Goal: Transaction & Acquisition: Purchase product/service

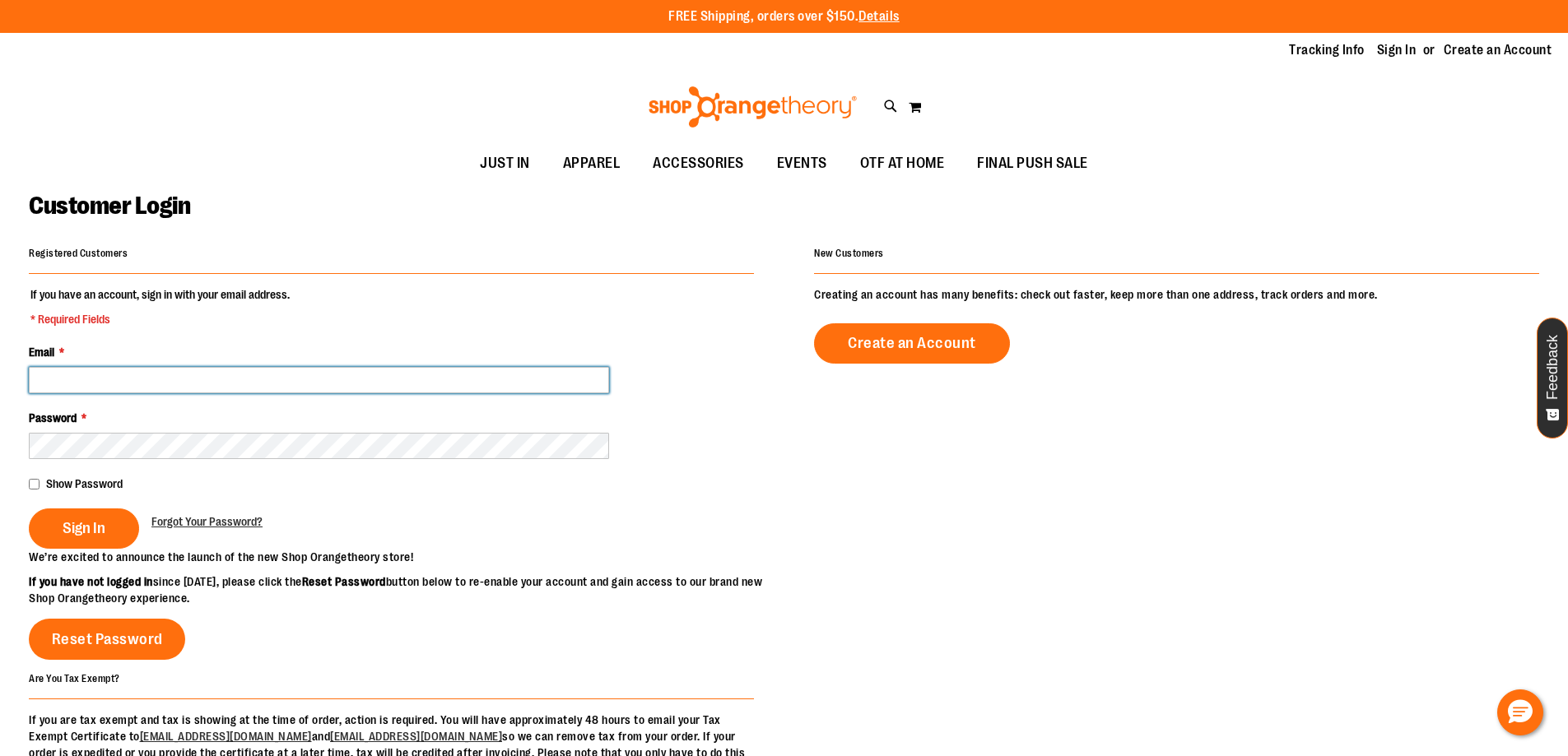
click at [191, 384] on input "Email *" at bounding box center [319, 380] width 580 height 26
type input "**********"
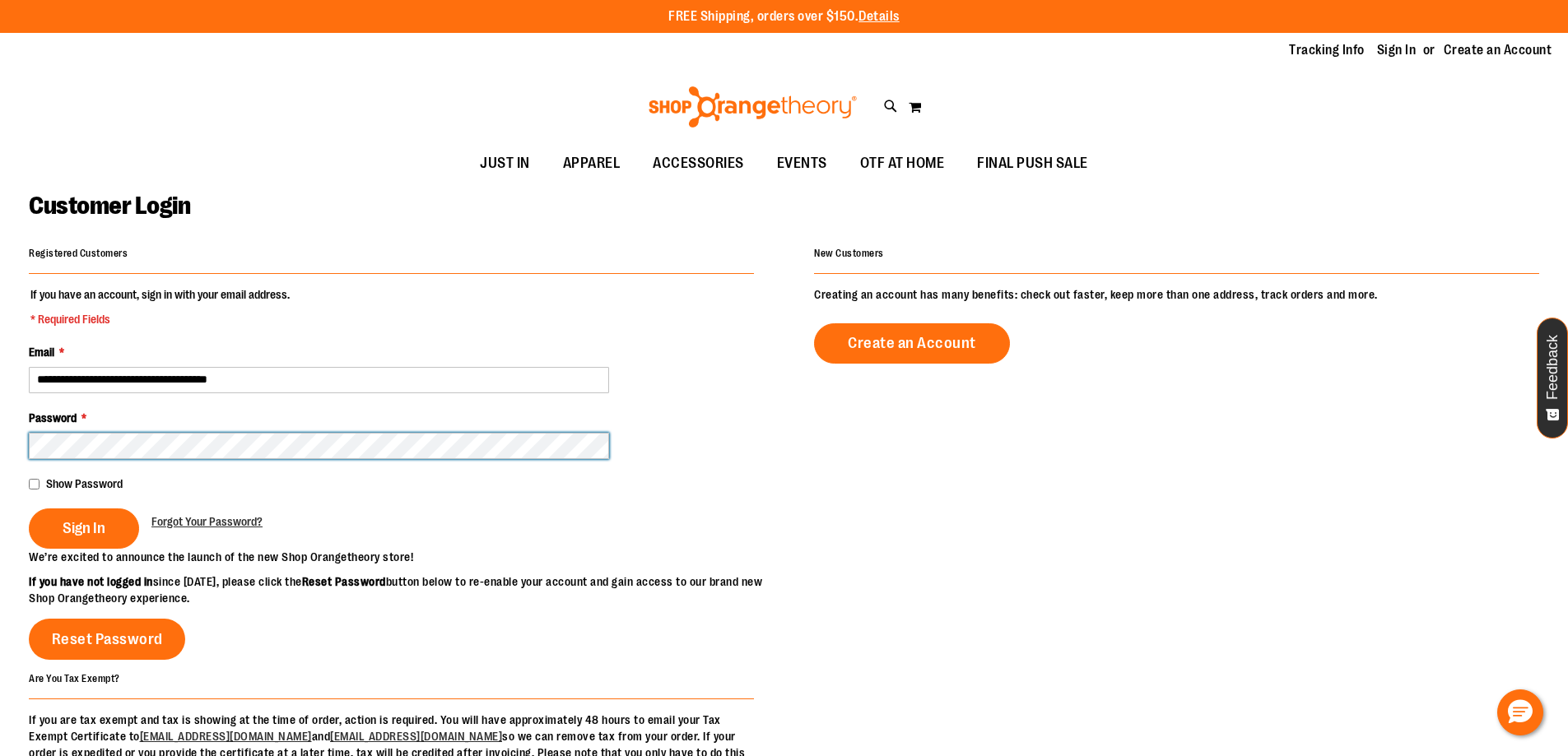
click at [29, 508] on button "Sign In" at bounding box center [84, 529] width 111 height 40
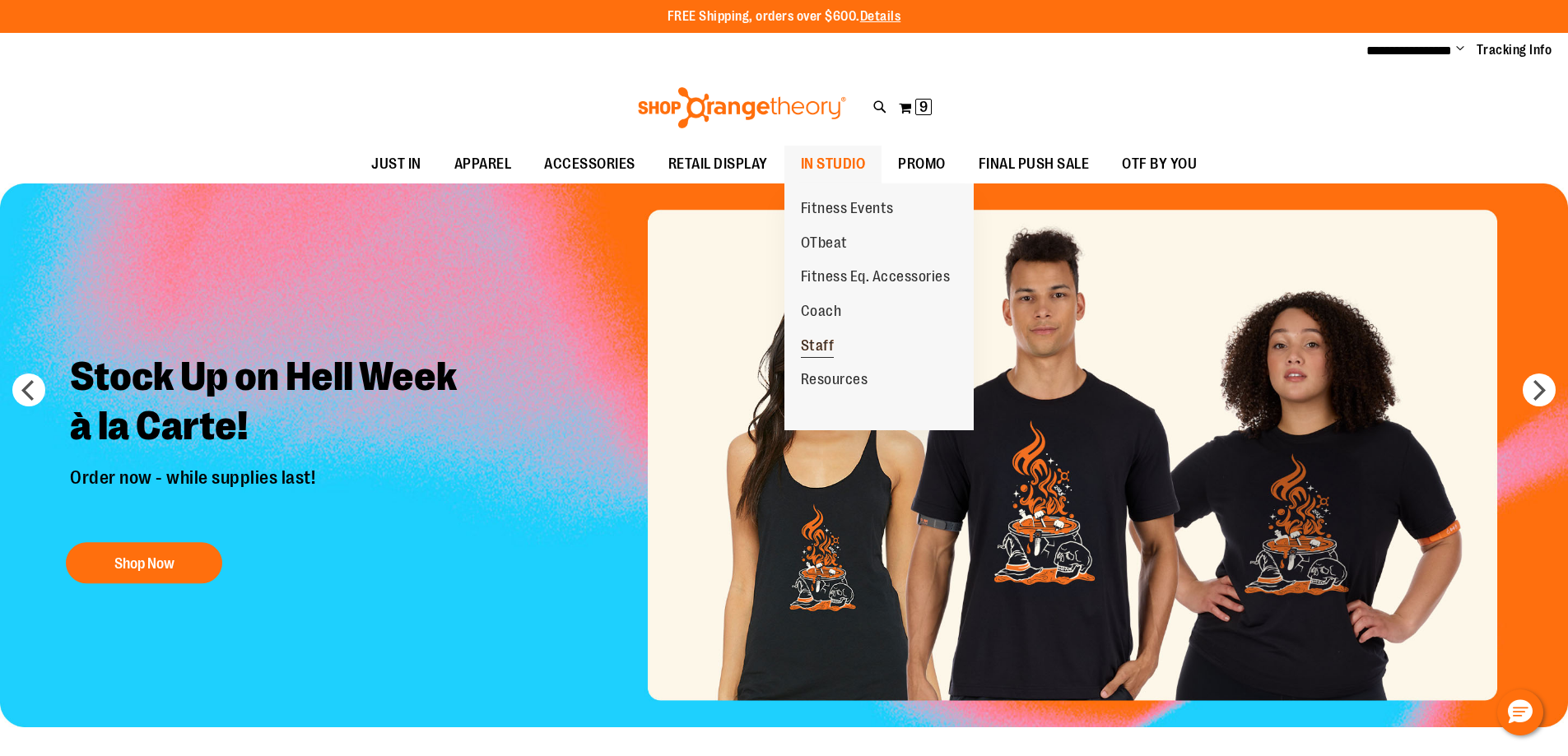
drag, startPoint x: 834, startPoint y: 319, endPoint x: 836, endPoint y: 334, distance: 15.1
click at [834, 324] on link "Coach" at bounding box center [821, 311] width 74 height 34
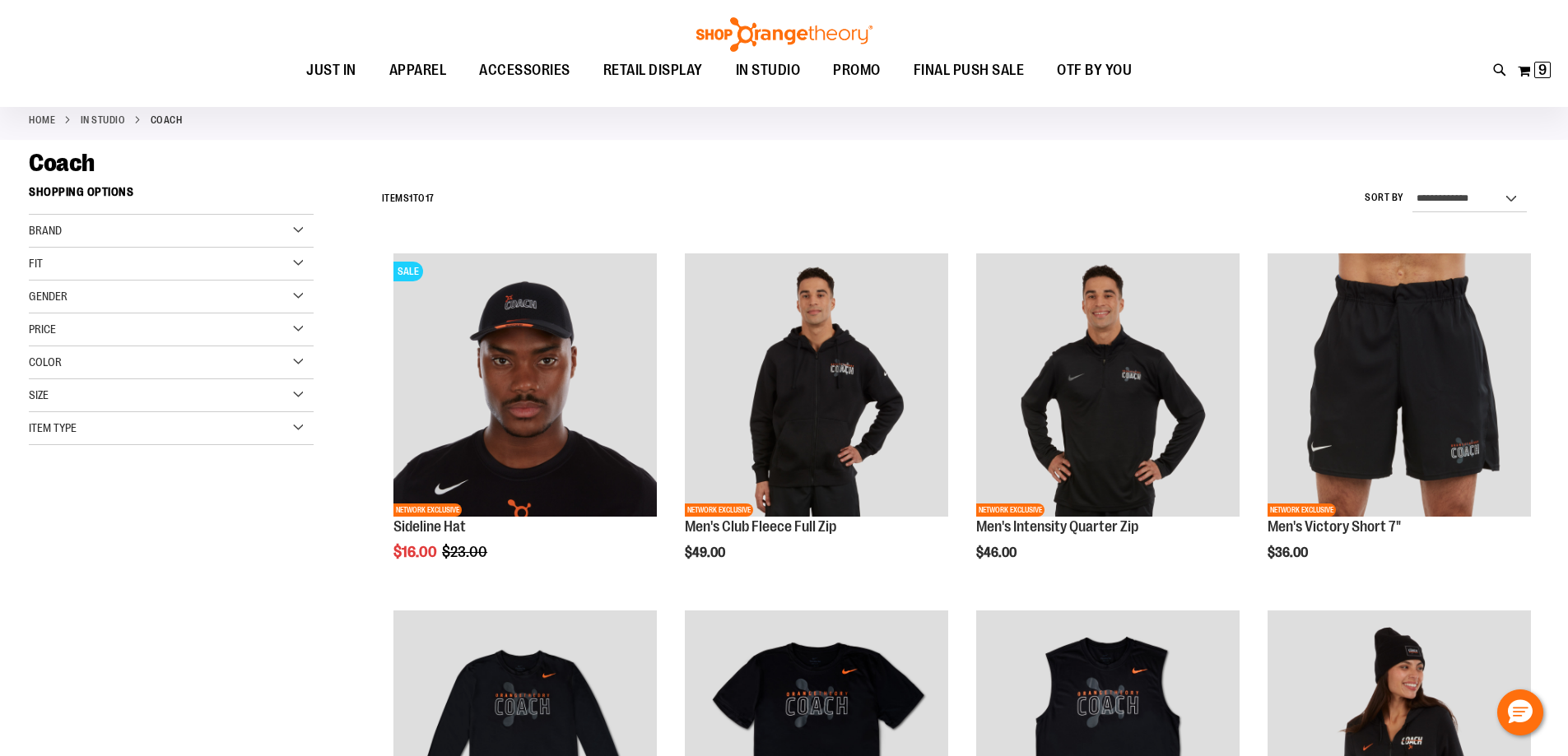
scroll to position [82, 0]
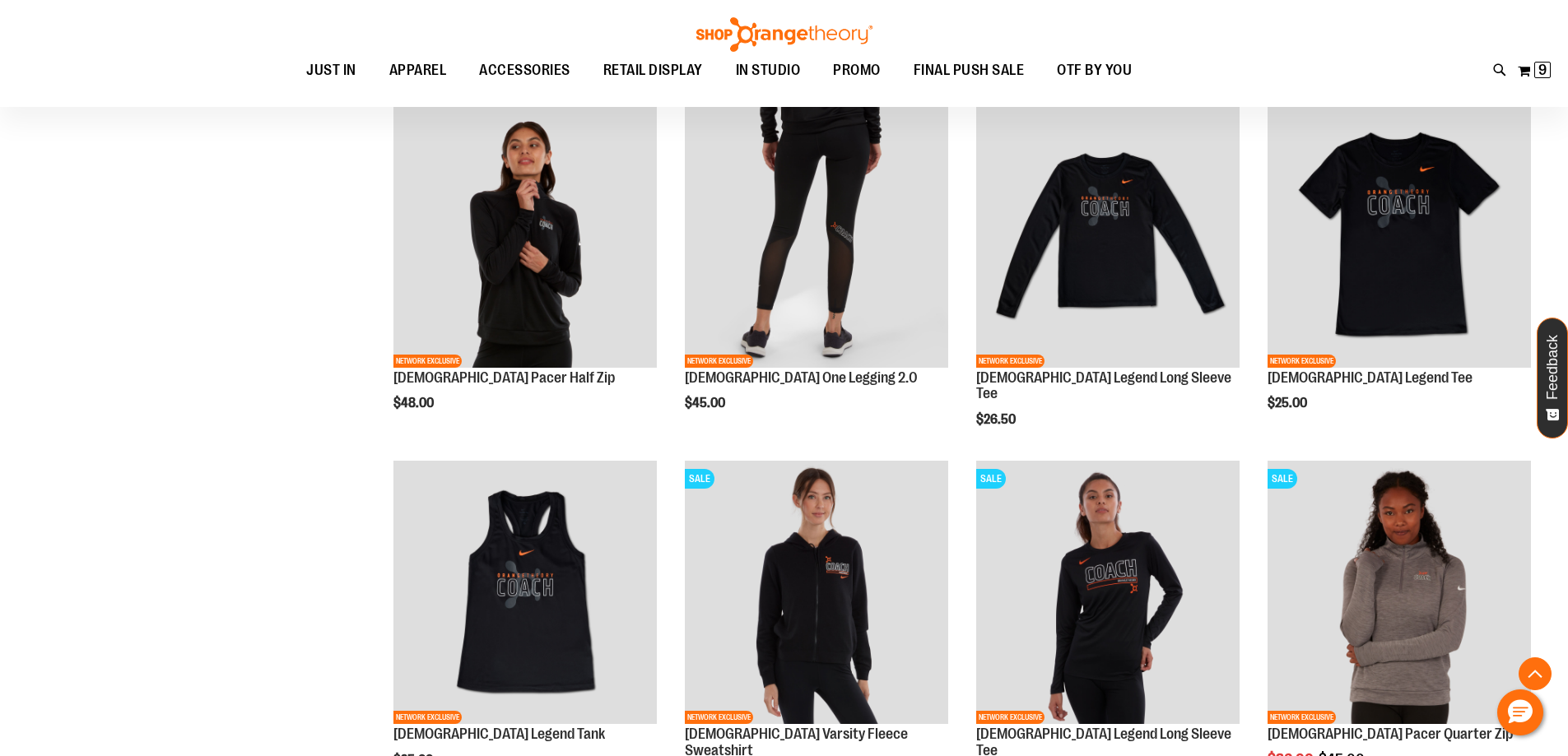
scroll to position [866, 0]
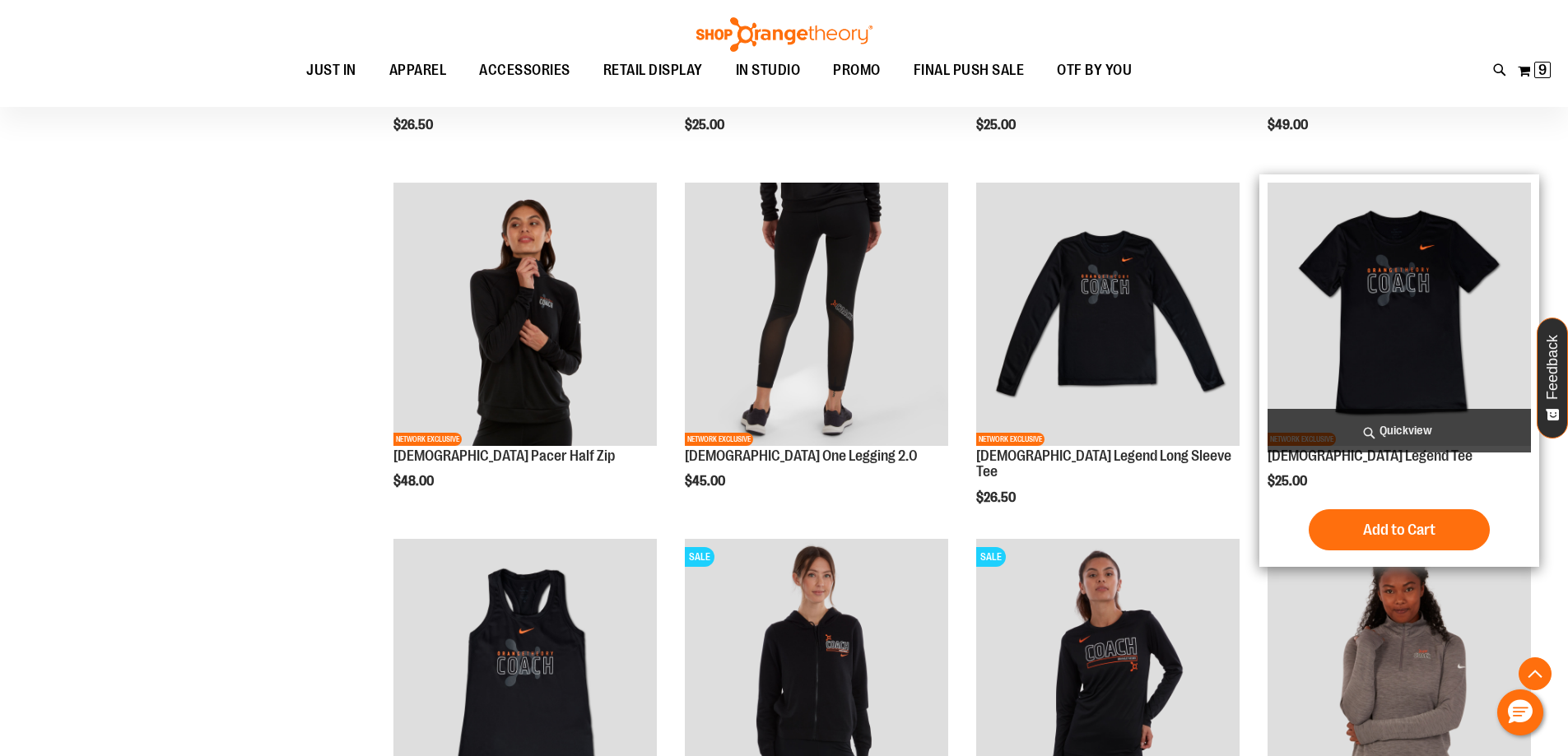
click at [1427, 289] on img "product" at bounding box center [1399, 314] width 264 height 263
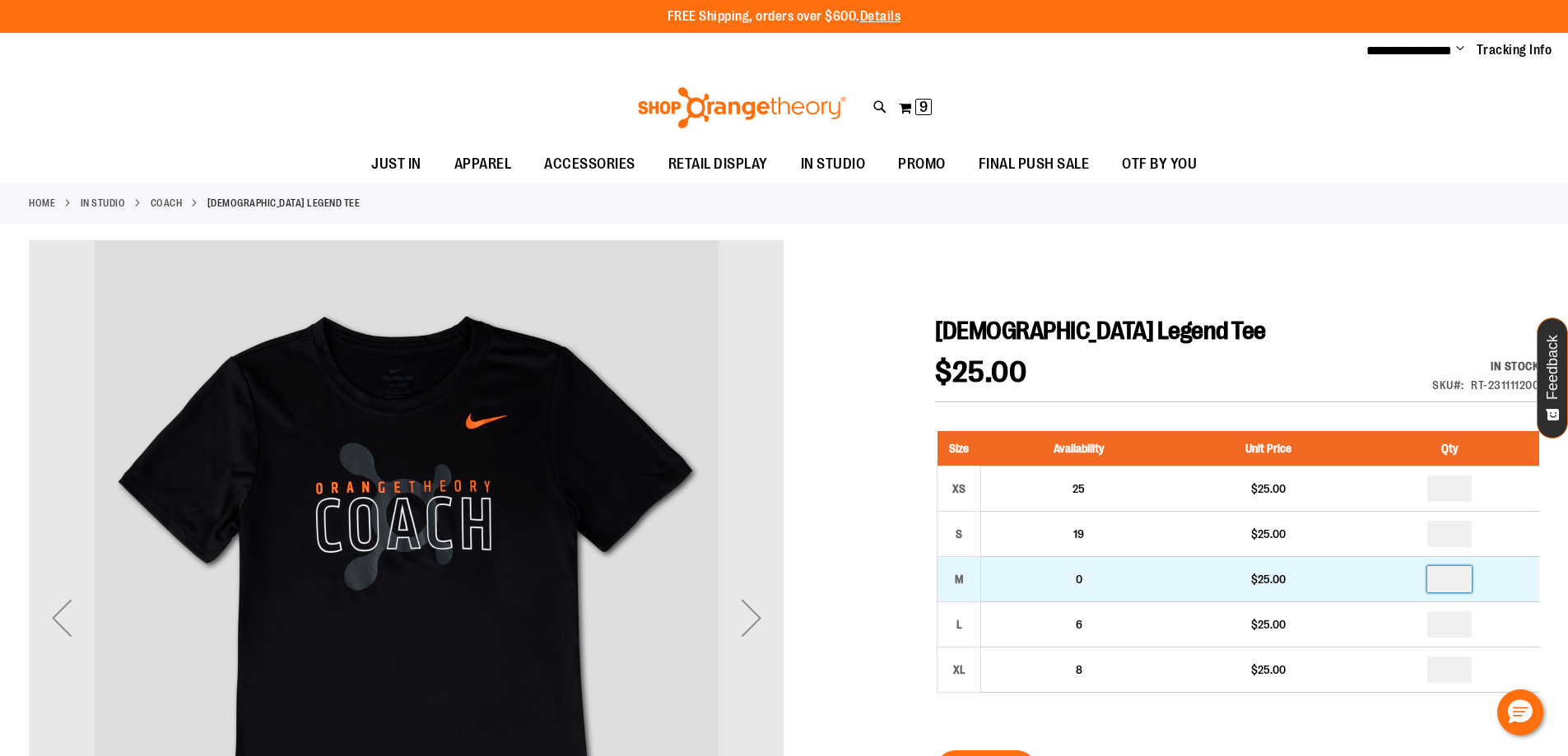
drag, startPoint x: 1456, startPoint y: 580, endPoint x: 1368, endPoint y: 555, distance: 91.5
click at [1377, 576] on td at bounding box center [1449, 579] width 178 height 46
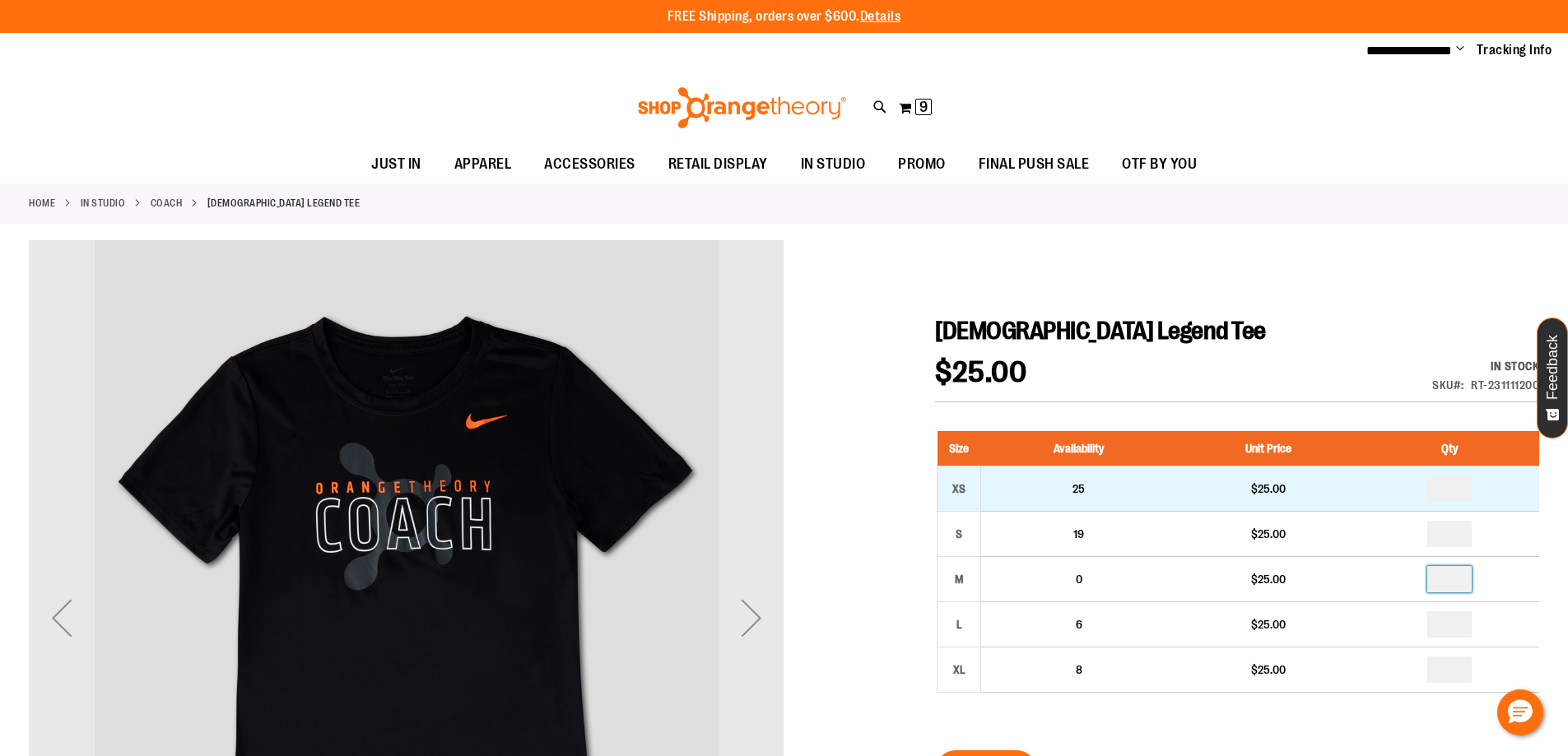
type input "*"
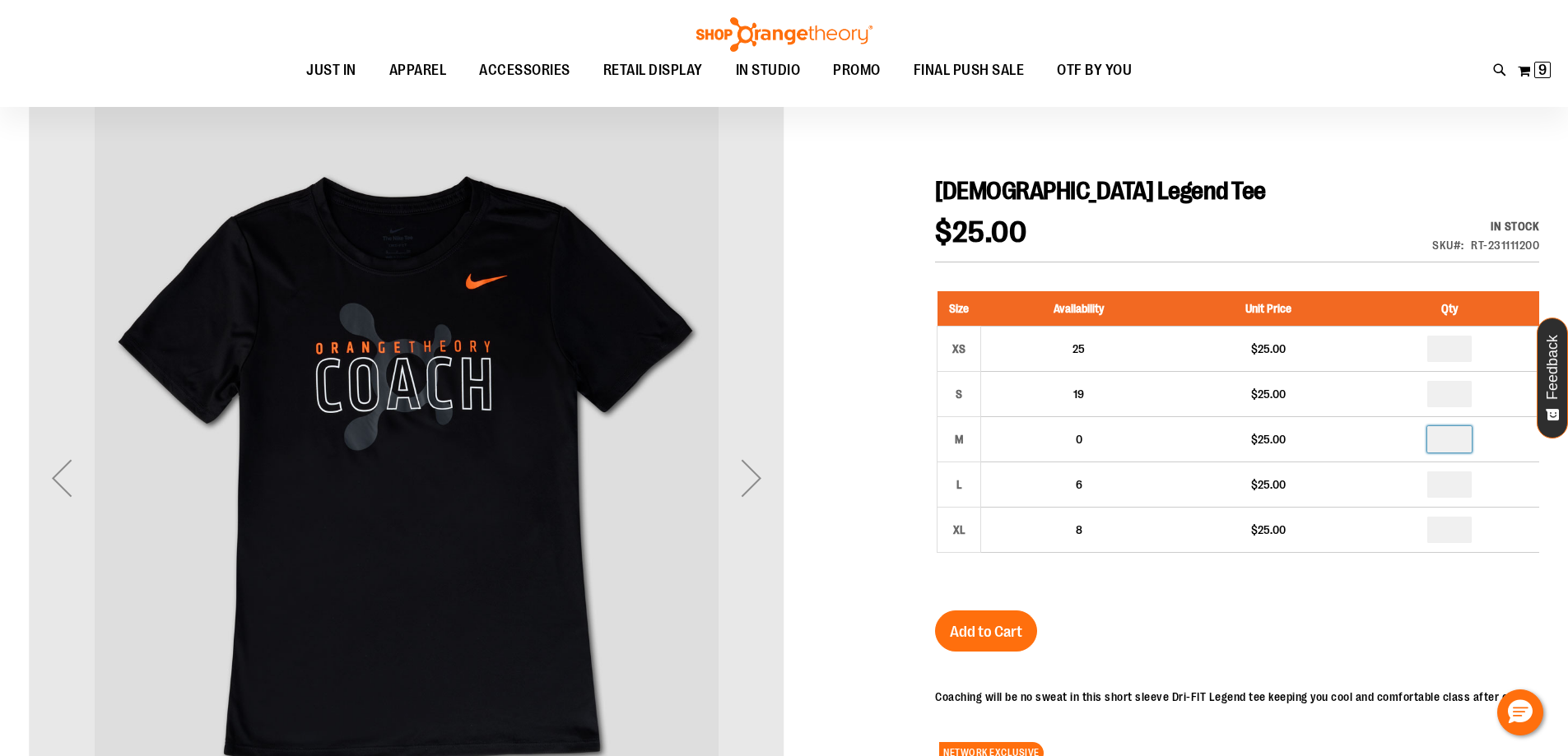
scroll to position [140, 0]
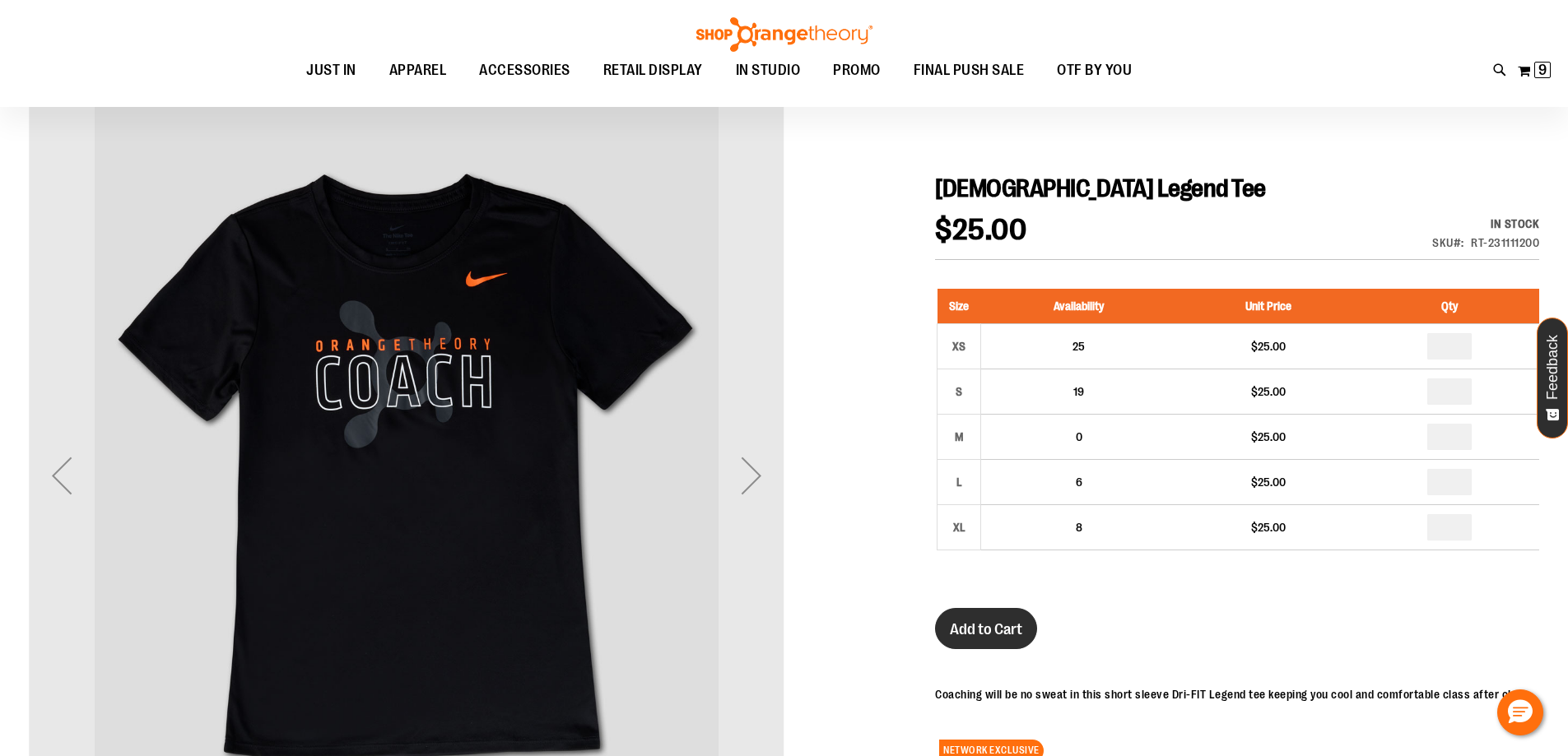
click at [1008, 631] on span "Add to Cart" at bounding box center [986, 629] width 72 height 18
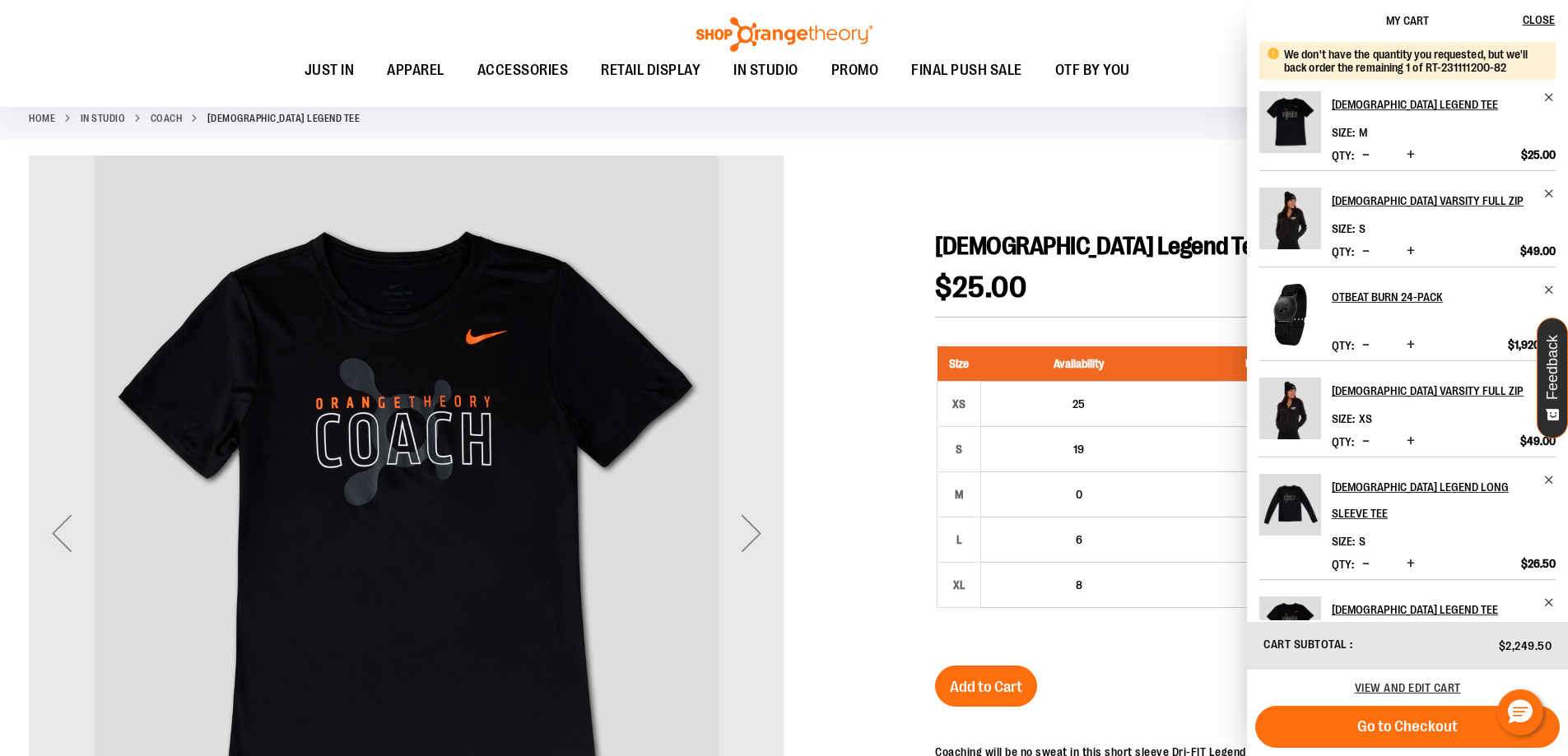
scroll to position [59, 0]
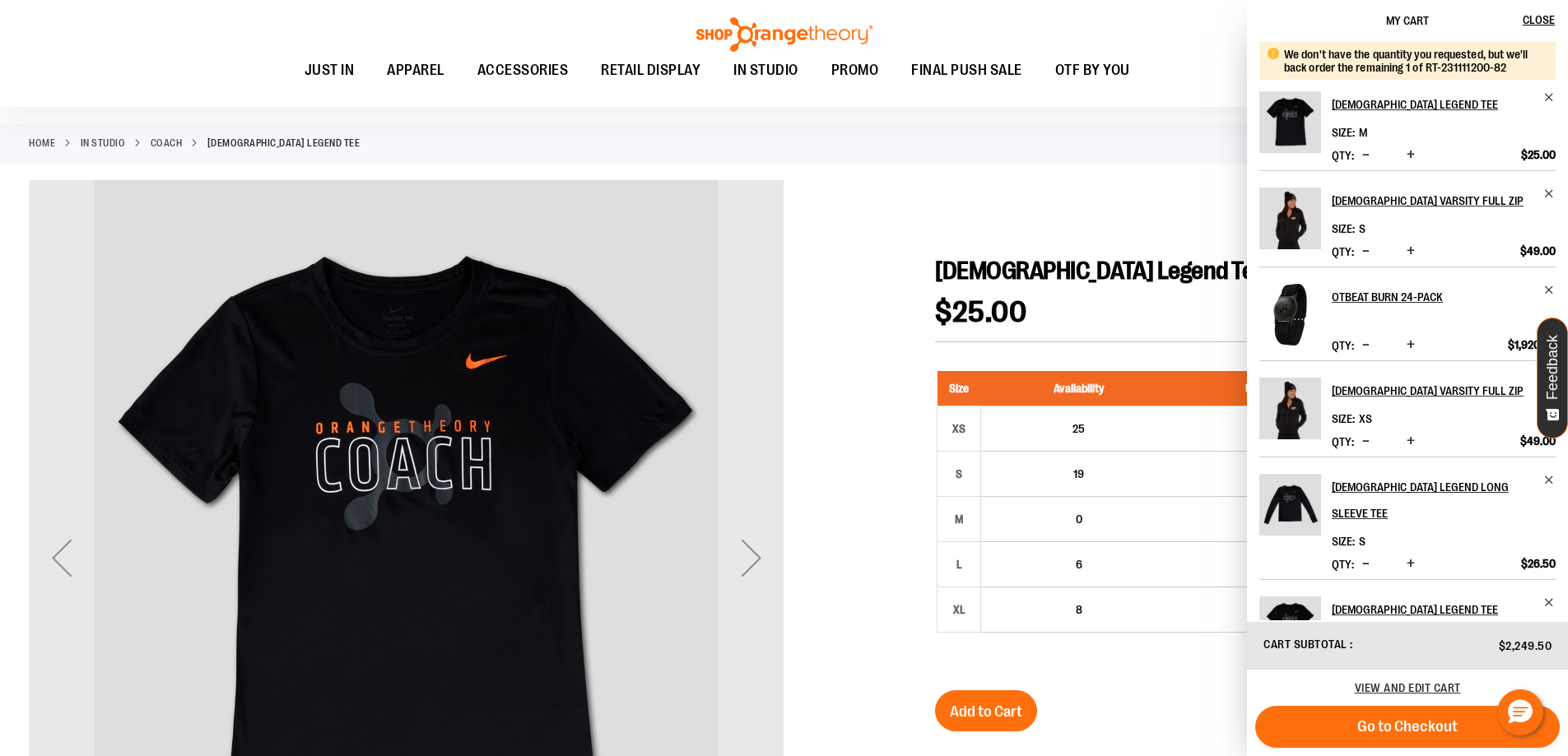
click at [889, 191] on div at bounding box center [784, 638] width 1510 height 918
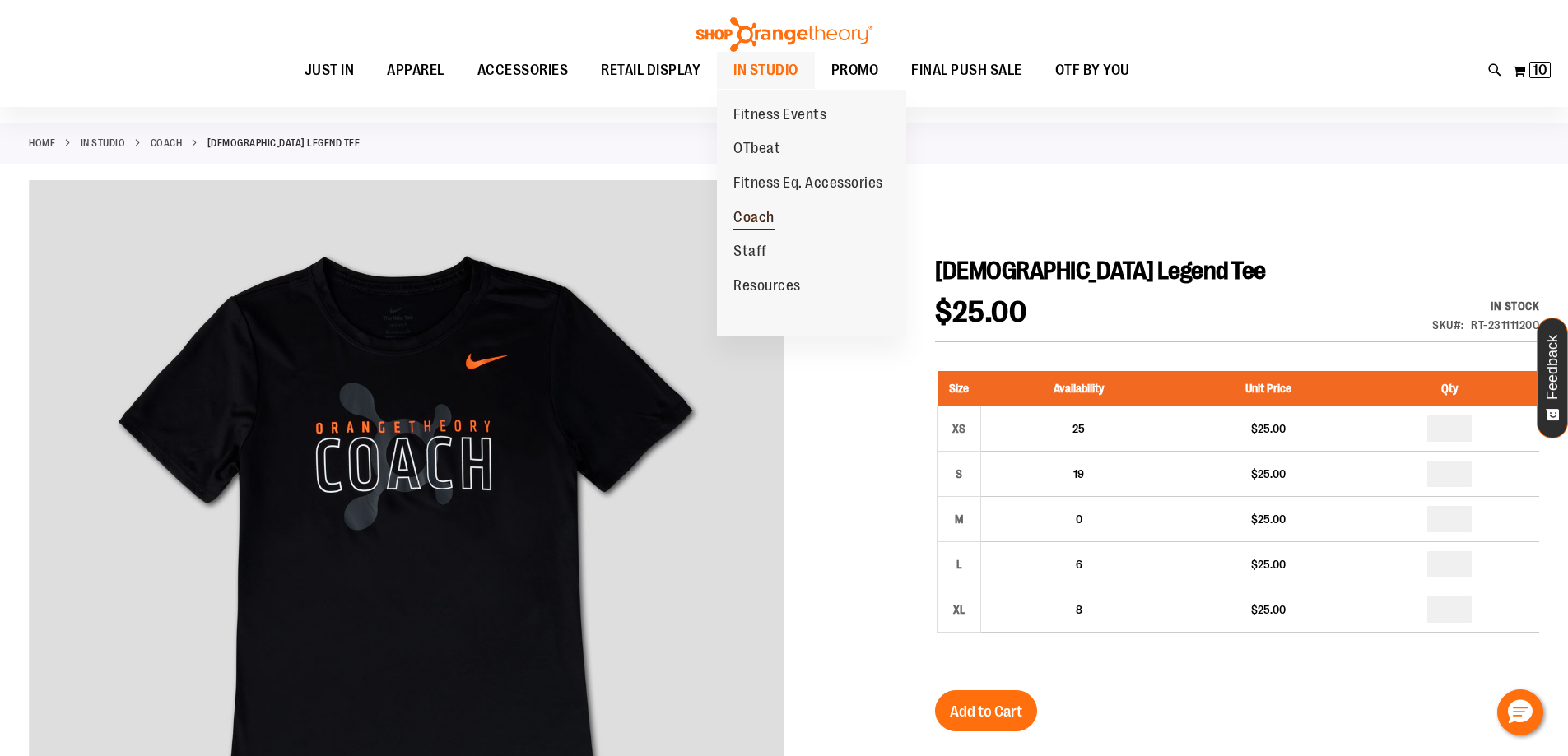
click at [775, 214] on span "Coach" at bounding box center [754, 219] width 41 height 20
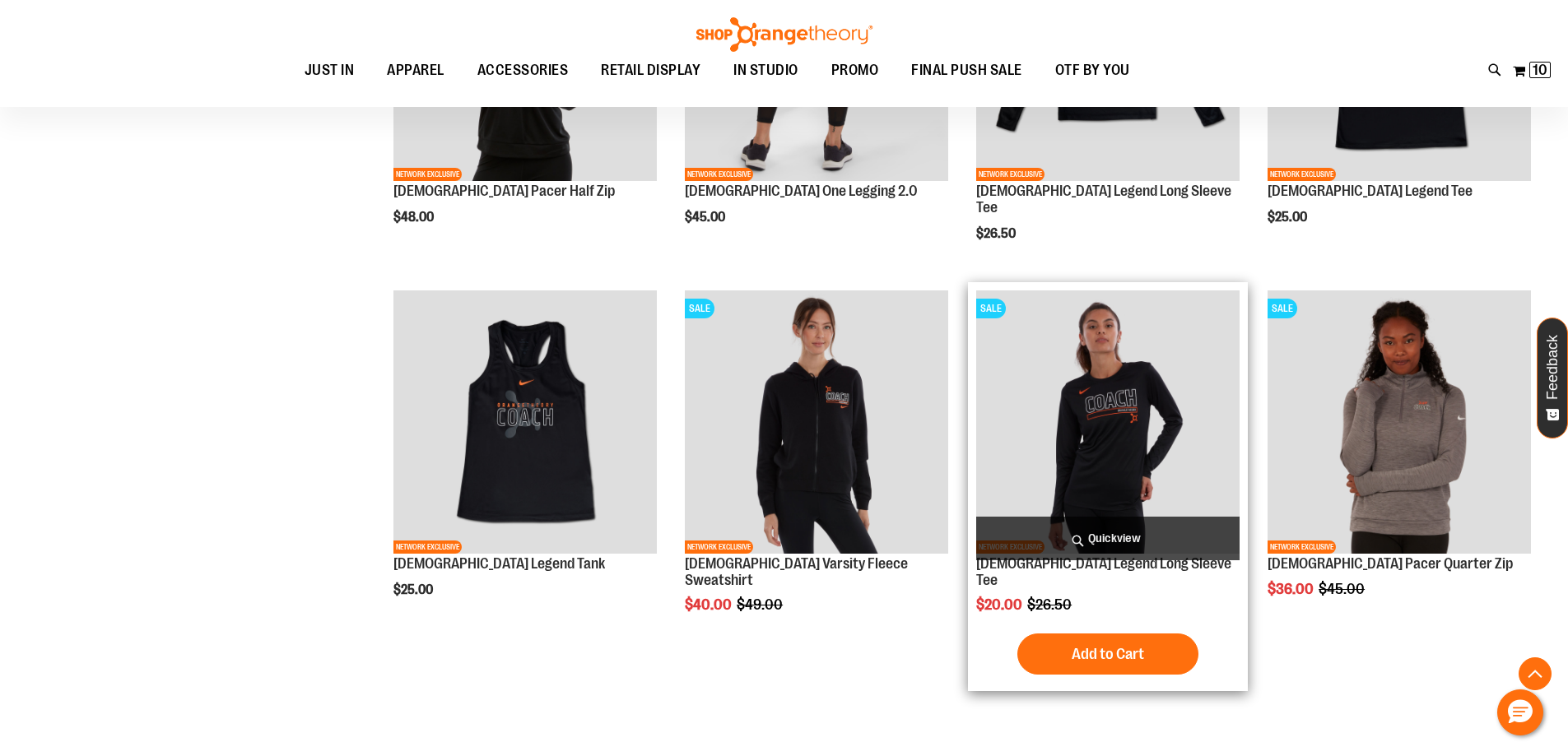
scroll to position [986, 0]
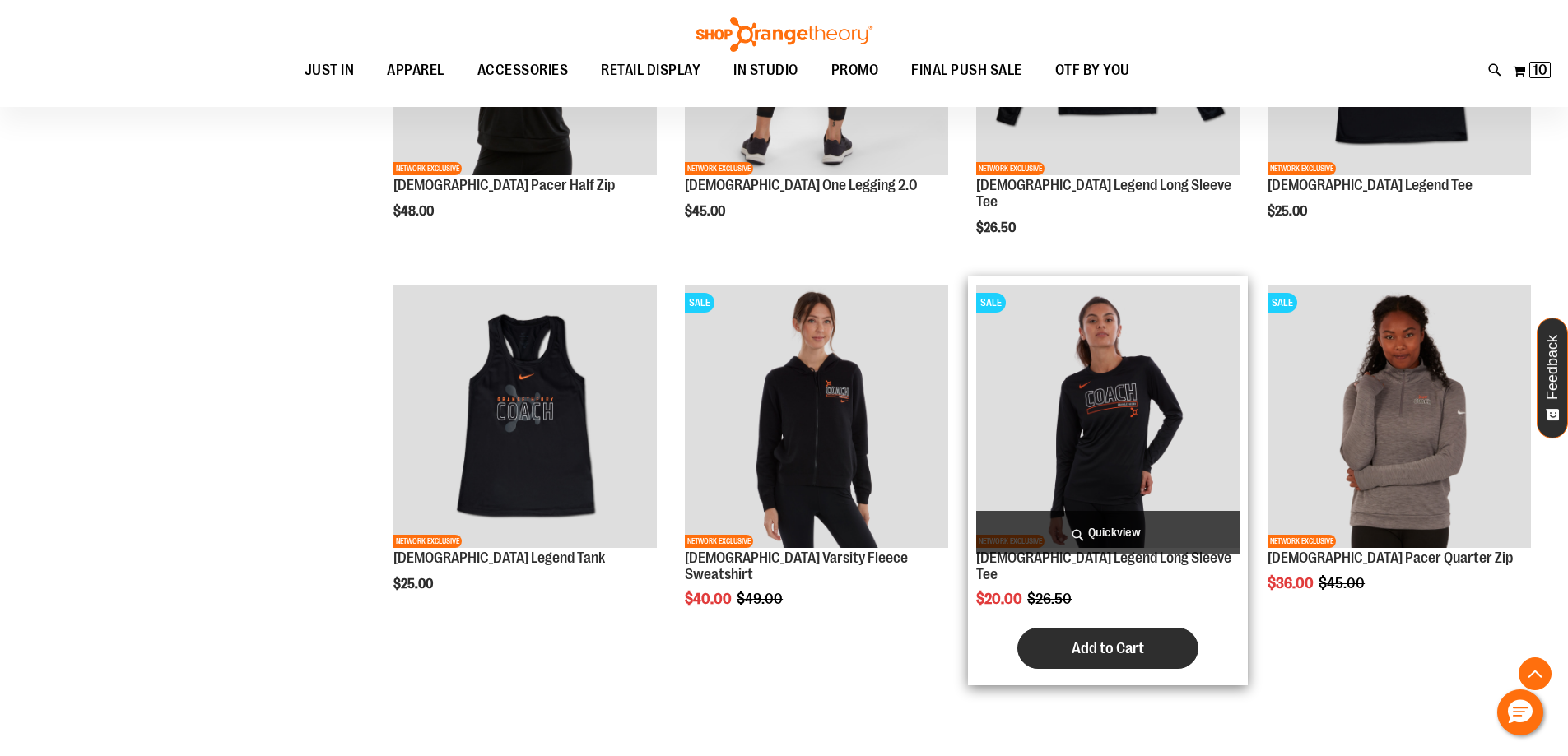
click at [1112, 639] on span "Add to Cart" at bounding box center [1108, 648] width 72 height 18
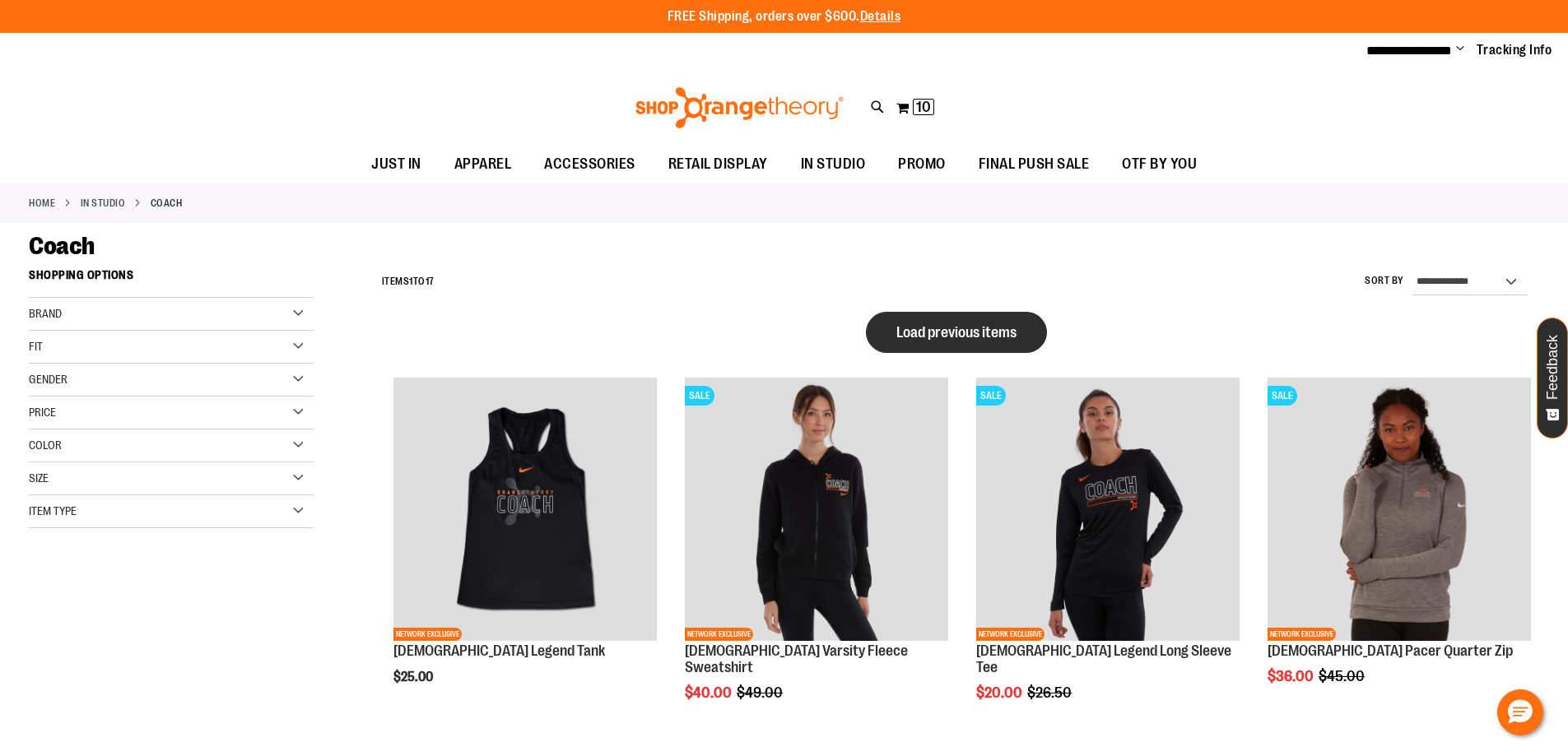
click at [979, 341] on button "Load previous items" at bounding box center [957, 332] width 181 height 41
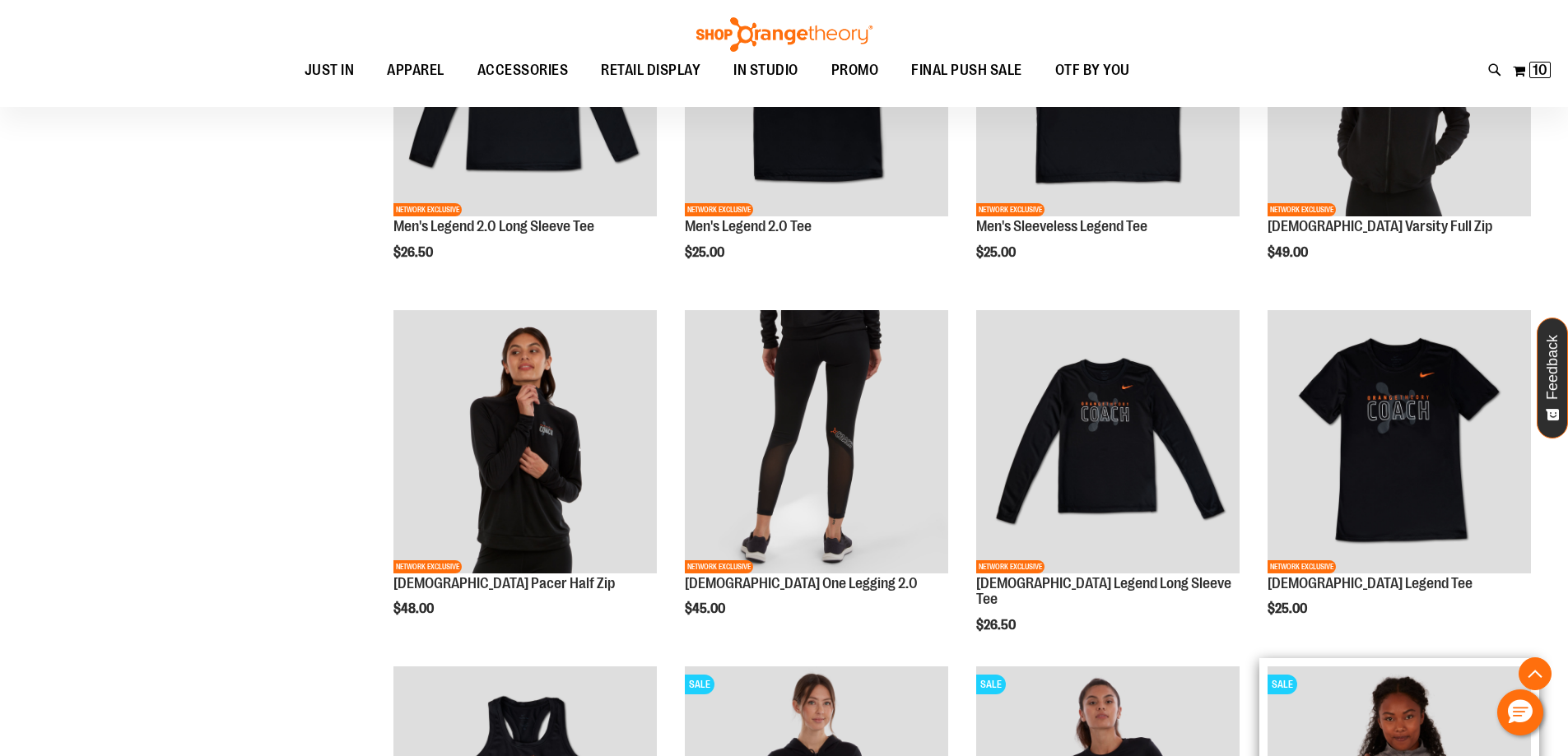
scroll to position [739, 0]
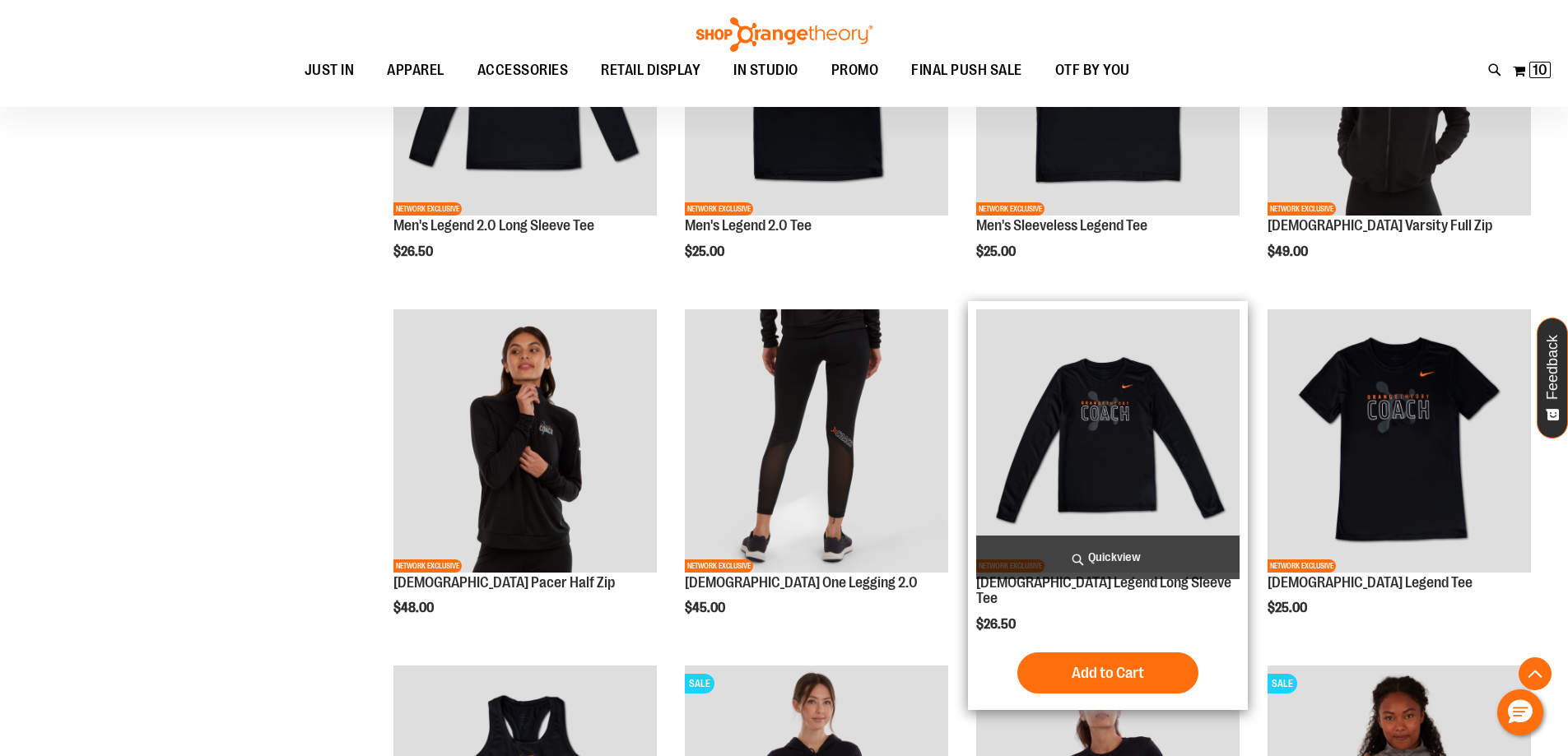
click at [1116, 441] on img "product" at bounding box center [1108, 441] width 264 height 263
click at [1103, 664] on span "Add to Cart" at bounding box center [1108, 673] width 72 height 18
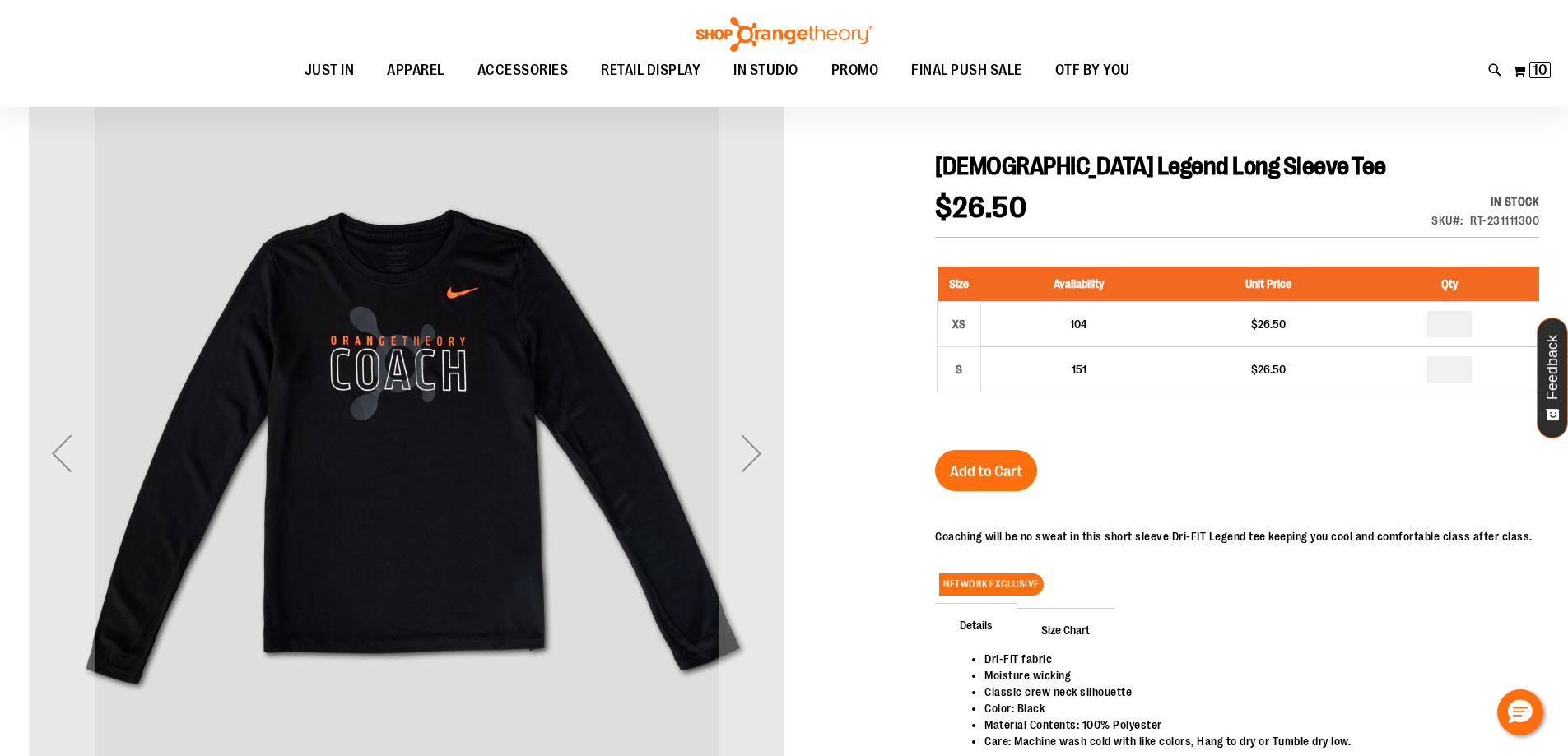
scroll to position [168, 0]
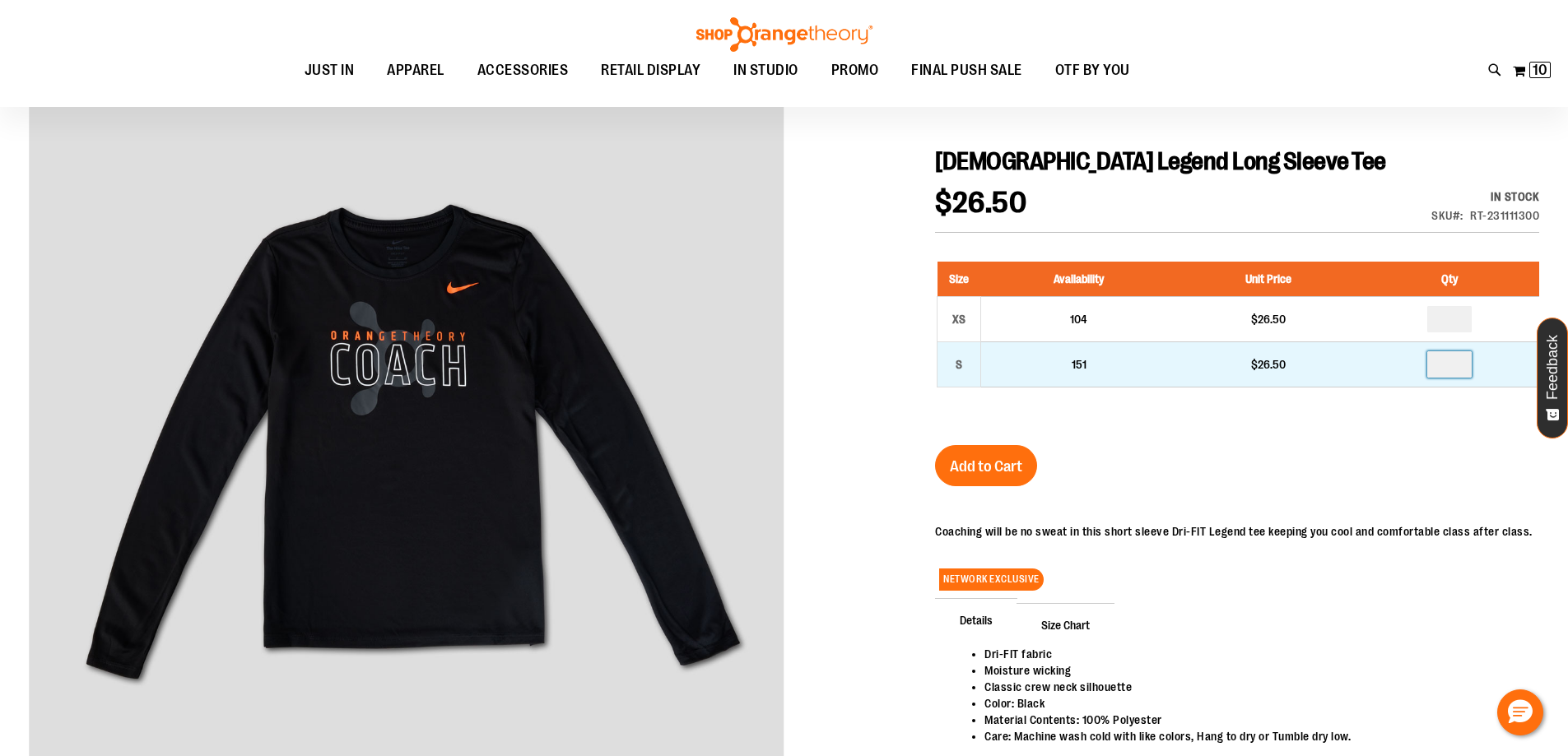
drag, startPoint x: 1455, startPoint y: 366, endPoint x: 1426, endPoint y: 383, distance: 33.6
click at [1456, 365] on input "number" at bounding box center [1449, 364] width 45 height 26
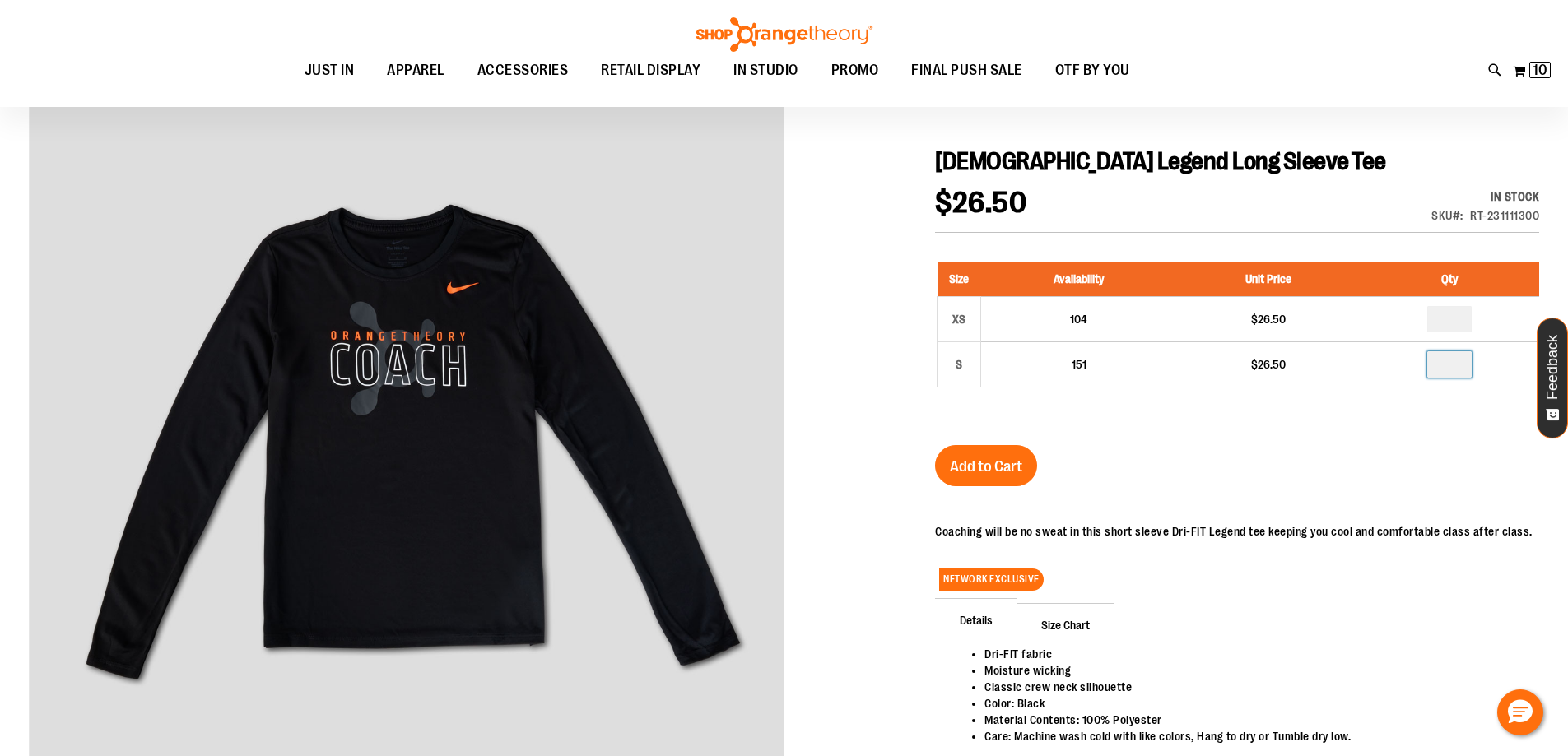
type input "*"
click at [948, 475] on button "Add to Cart" at bounding box center [986, 465] width 102 height 41
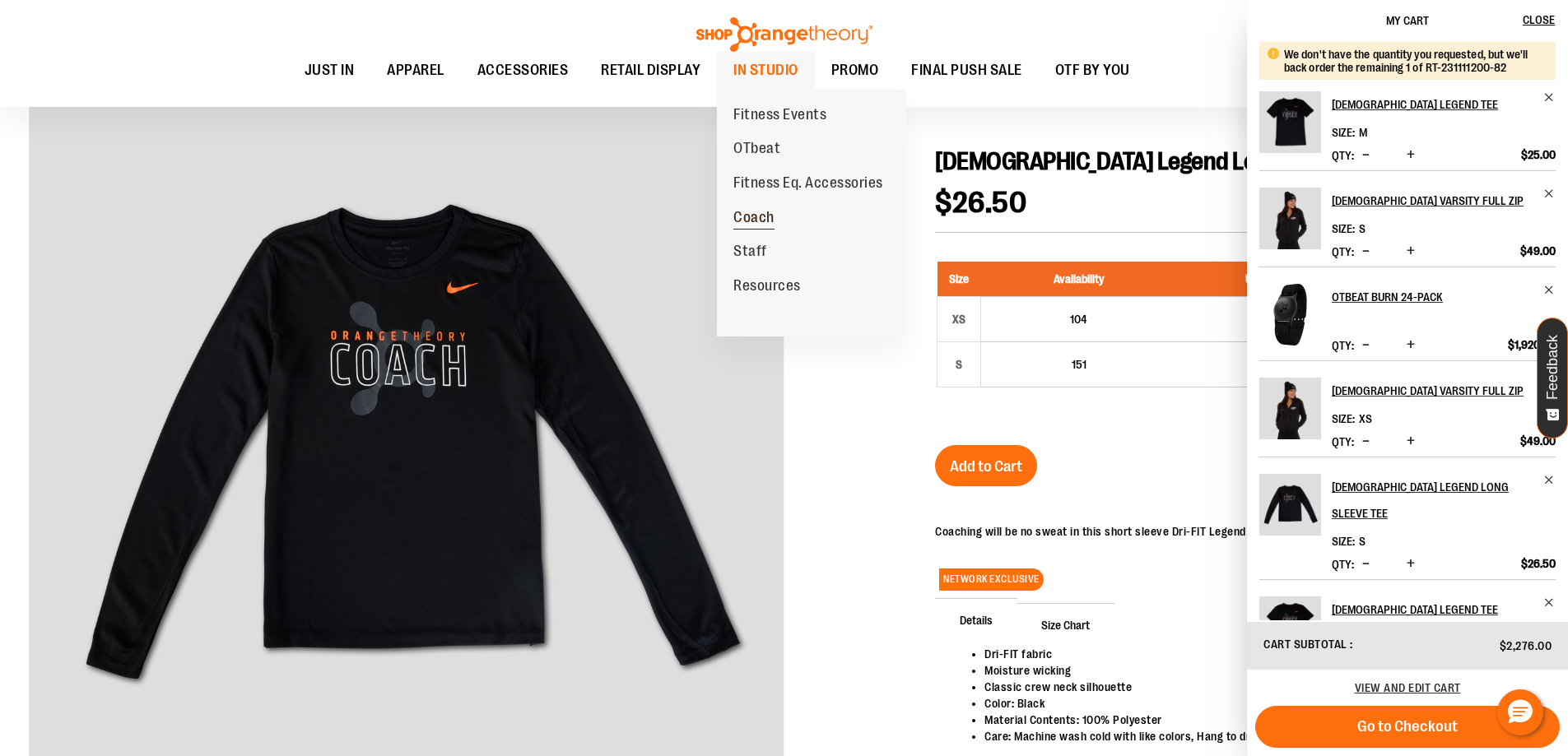
click at [768, 222] on span "Coach" at bounding box center [754, 219] width 41 height 20
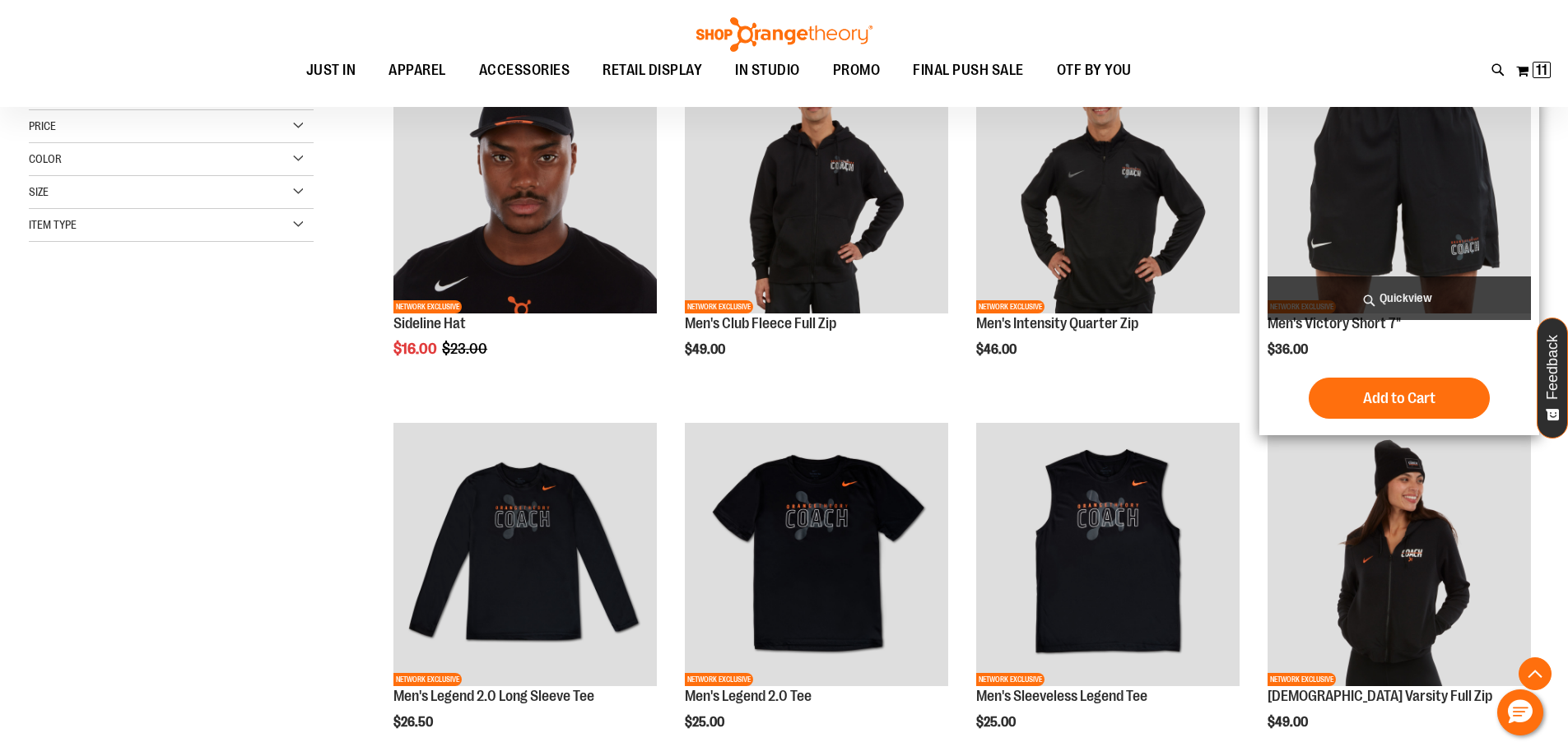
scroll to position [328, 0]
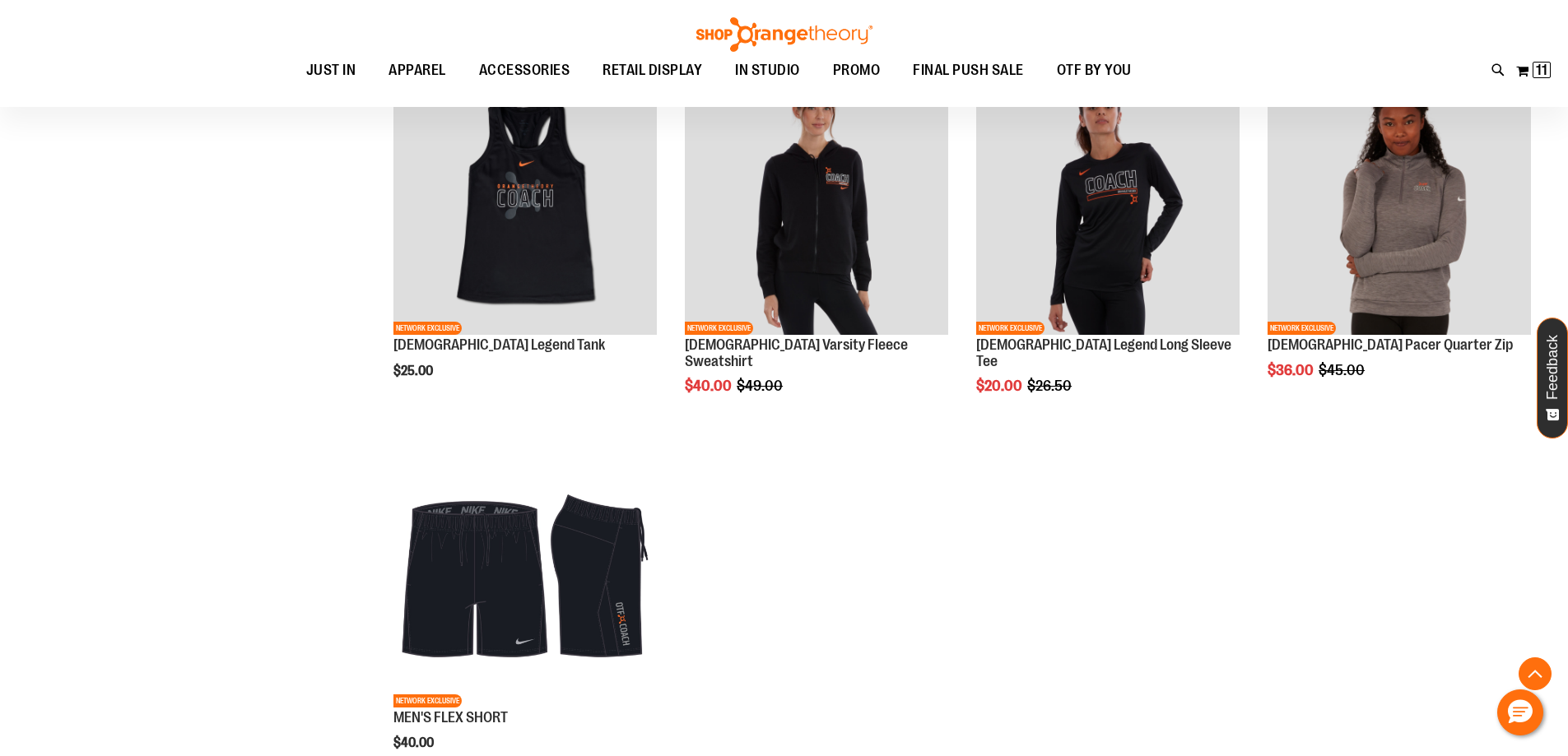
scroll to position [1177, 0]
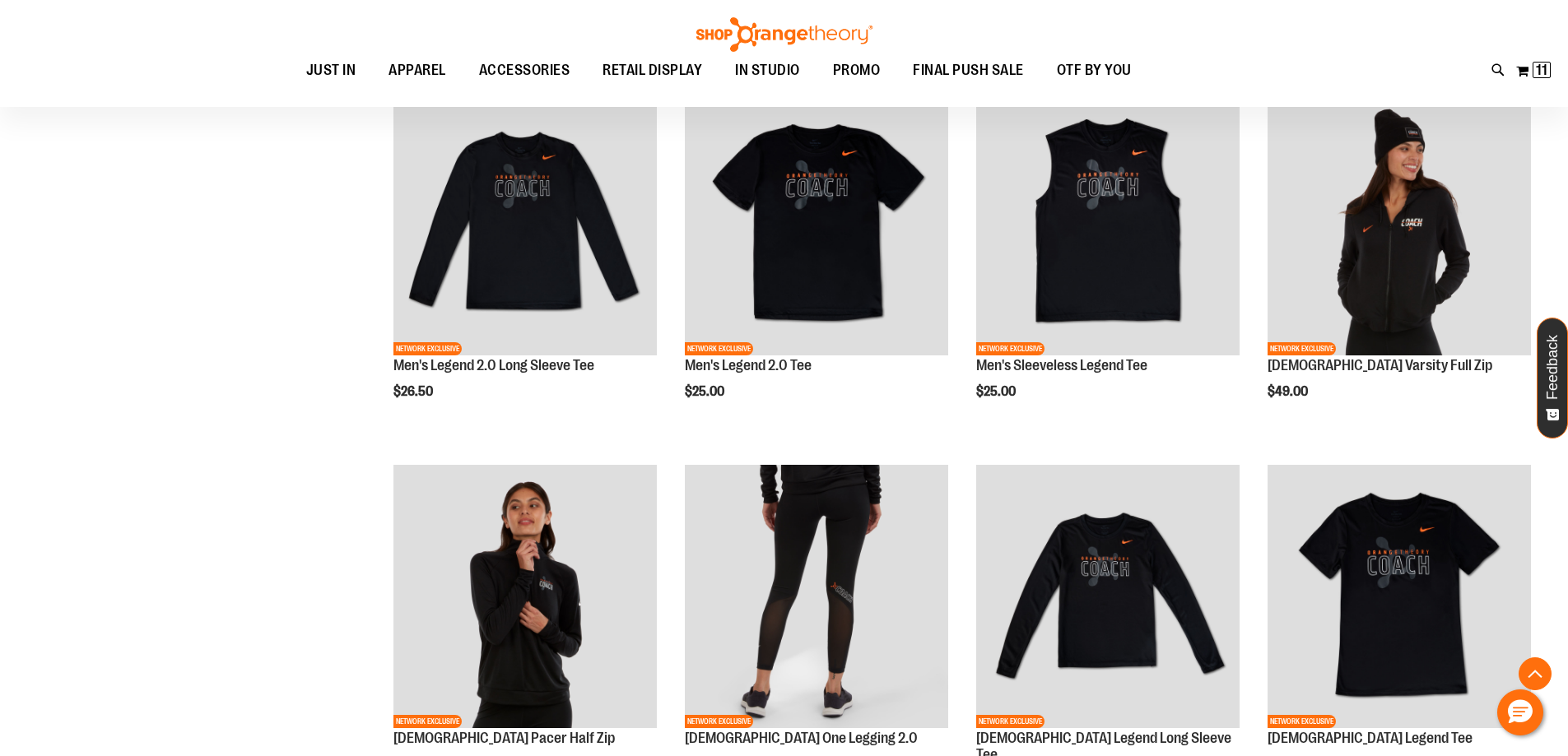
scroll to position [627, 0]
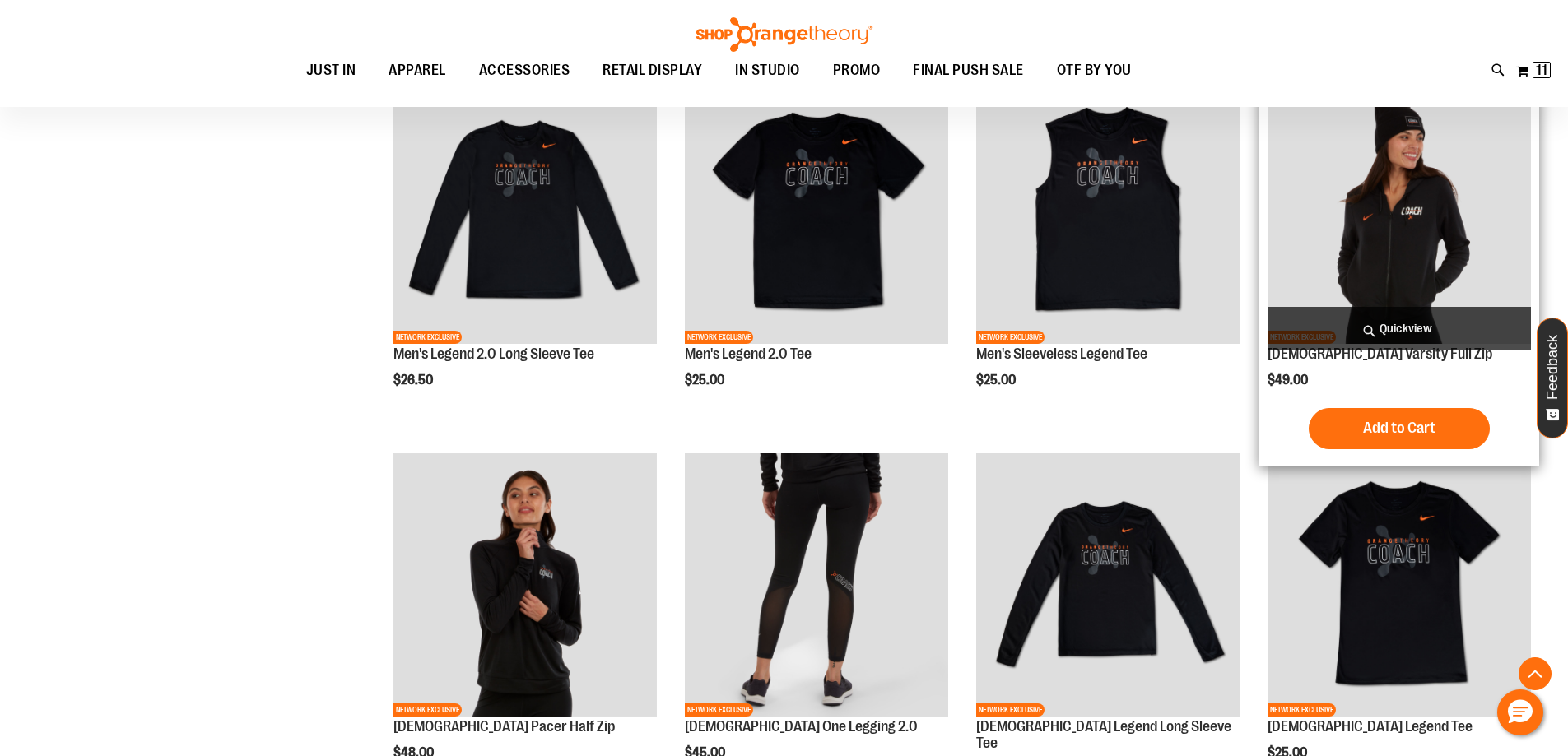
click at [1413, 251] on img "product" at bounding box center [1399, 212] width 264 height 263
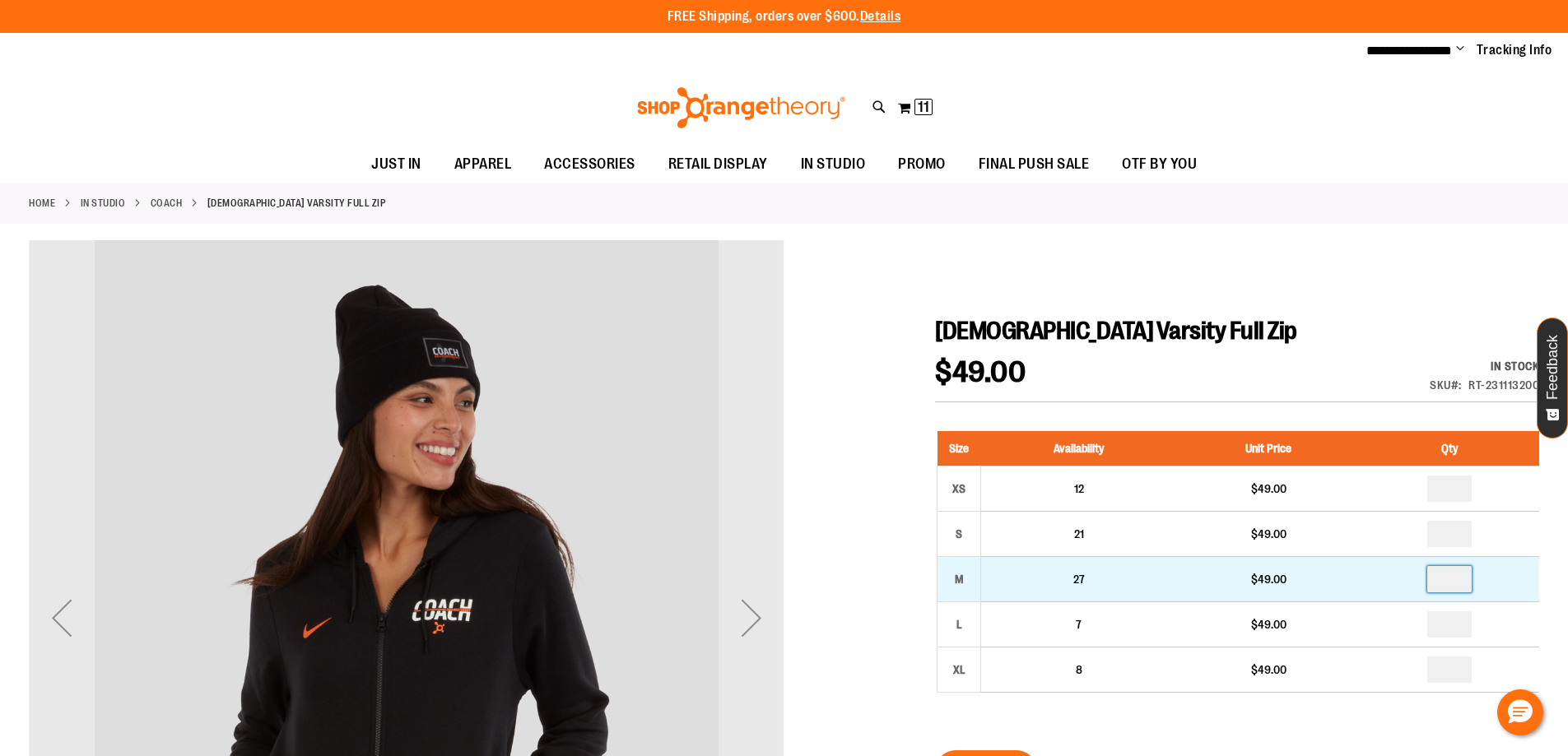
drag, startPoint x: 1453, startPoint y: 578, endPoint x: 1419, endPoint y: 583, distance: 34.4
click at [1419, 583] on td at bounding box center [1449, 579] width 178 height 46
type input "*"
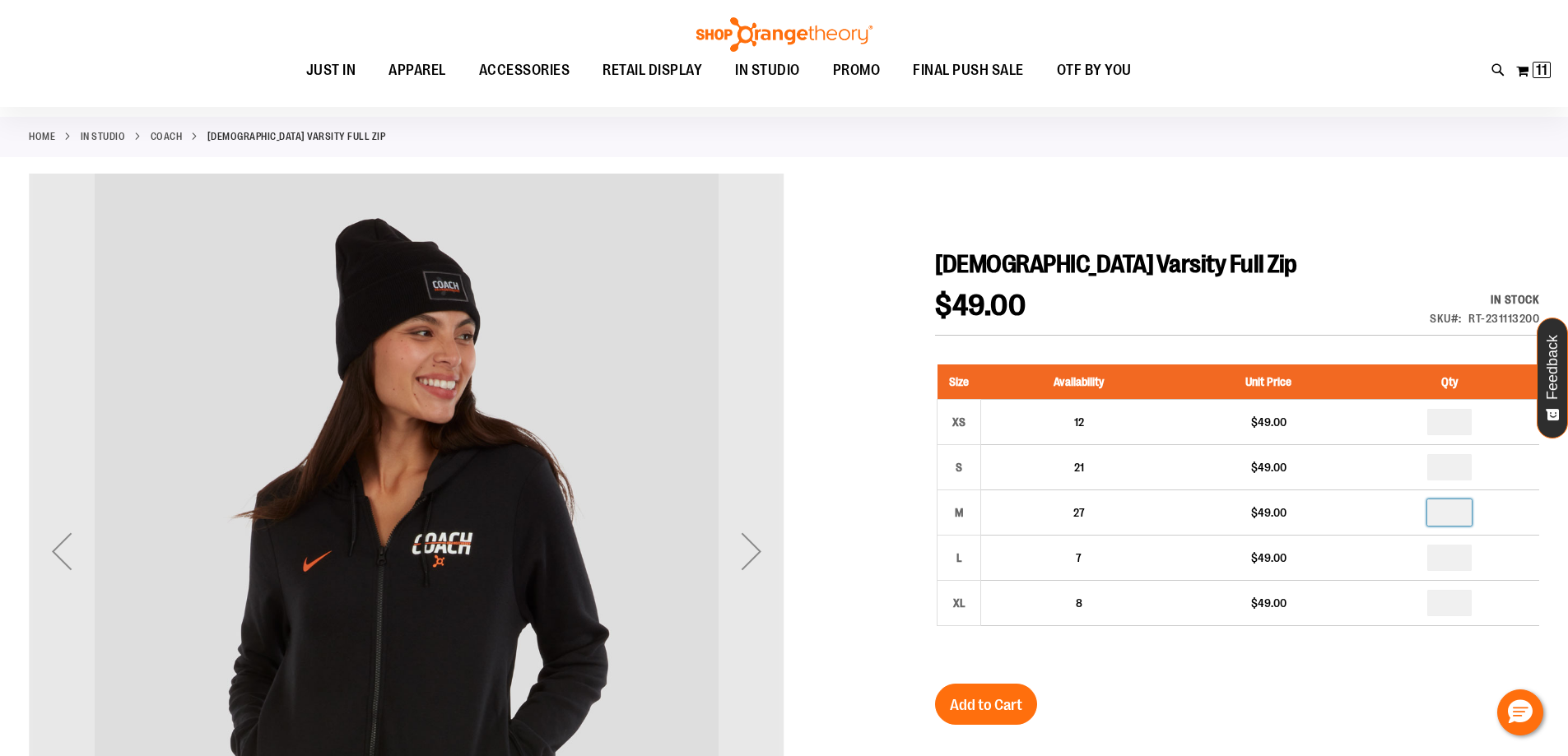
scroll to position [163, 0]
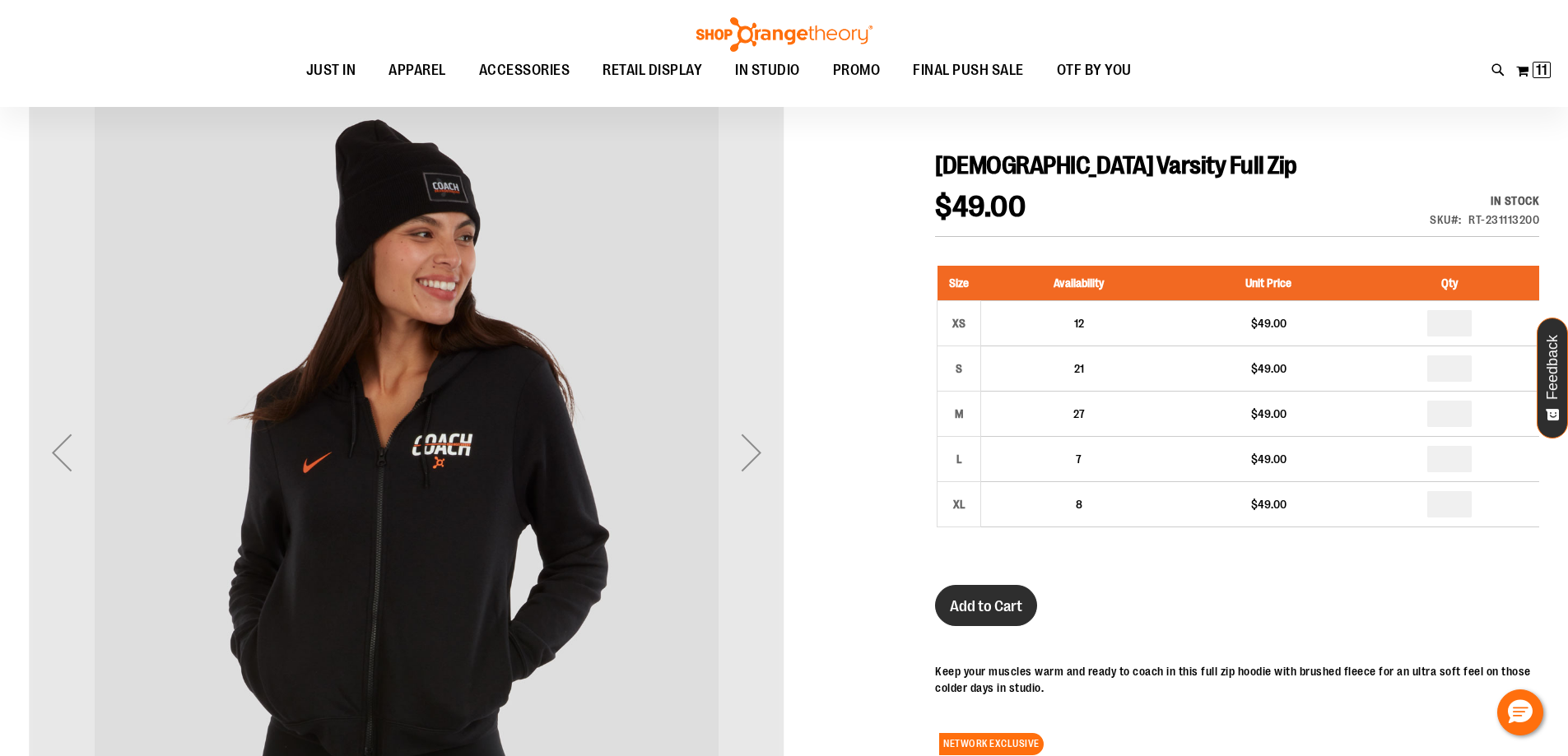
click at [1015, 616] on button "Add to Cart" at bounding box center [986, 605] width 102 height 41
click at [1541, 64] on img at bounding box center [1543, 69] width 19 height 19
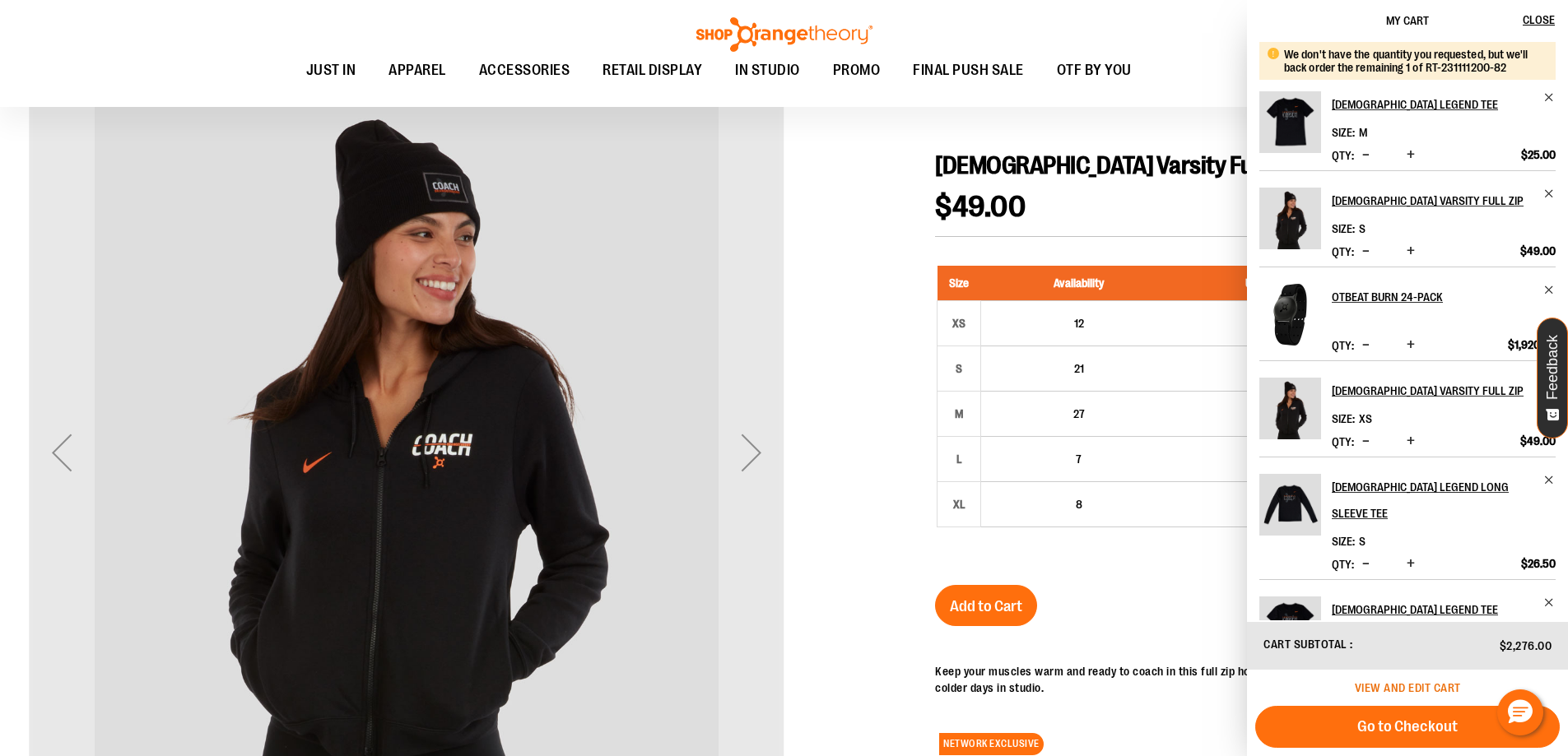
click at [1399, 694] on span "View and edit cart" at bounding box center [1407, 688] width 106 height 13
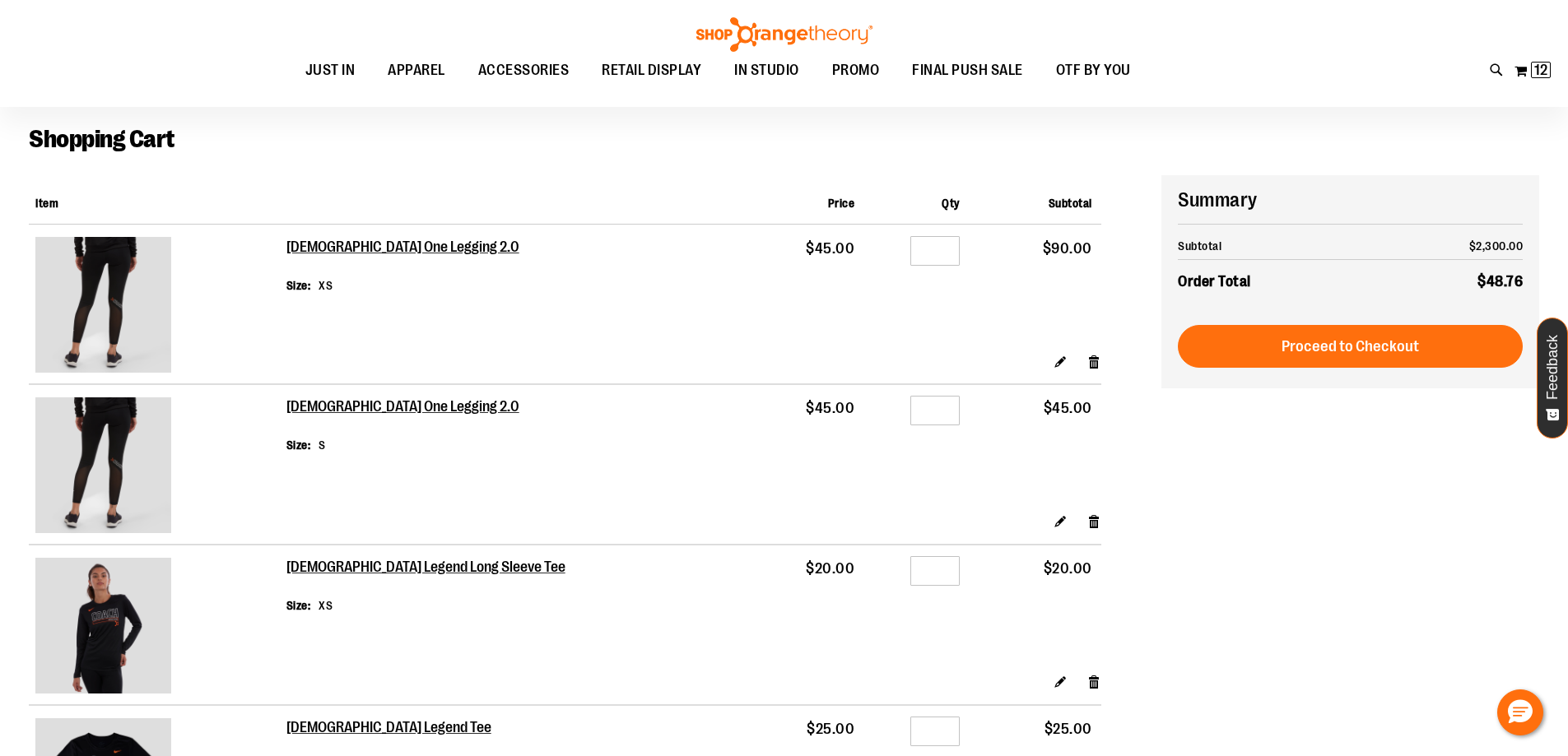
scroll to position [82, 0]
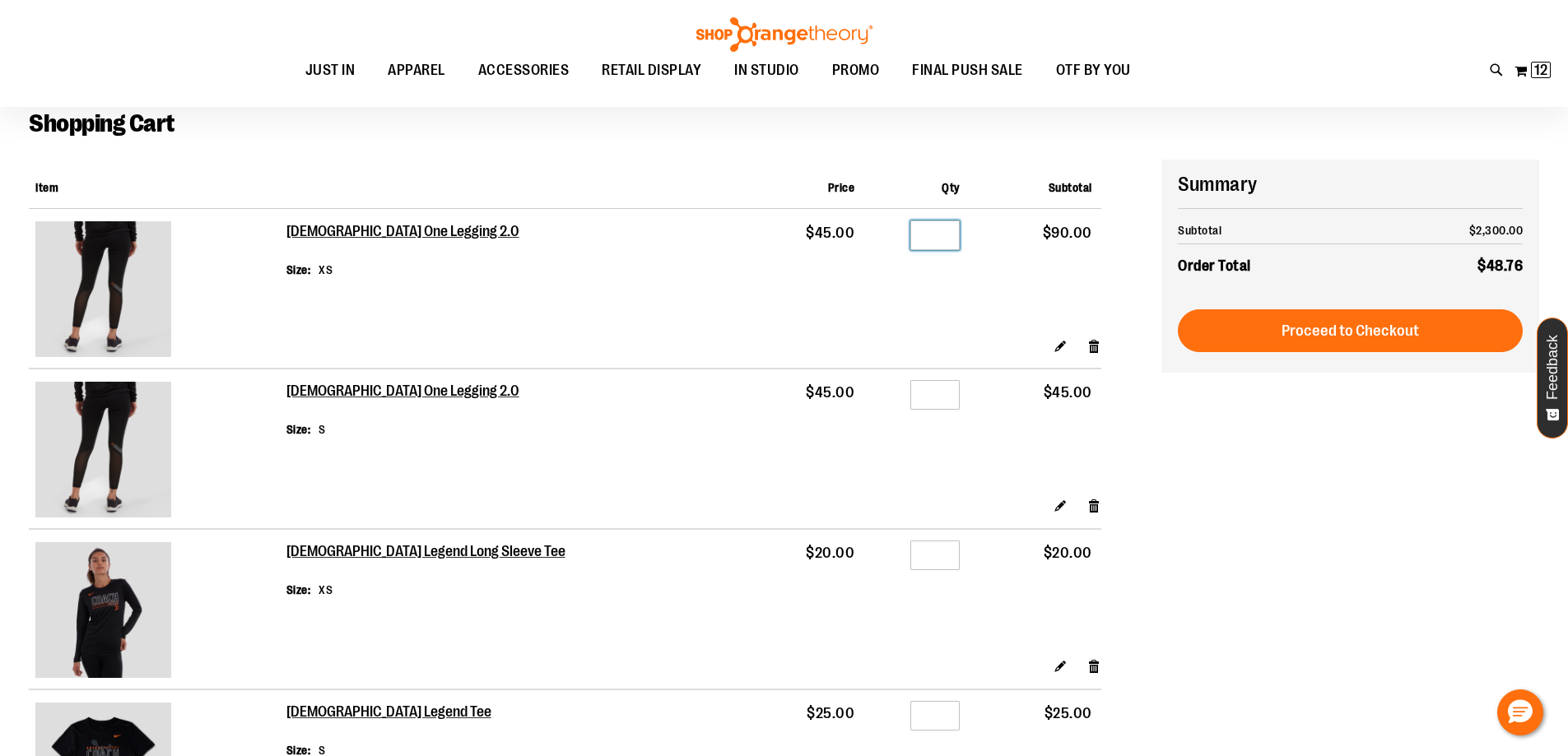
drag, startPoint x: 921, startPoint y: 239, endPoint x: 863, endPoint y: 242, distance: 58.1
click at [872, 241] on div "Qty *" at bounding box center [915, 238] width 87 height 25
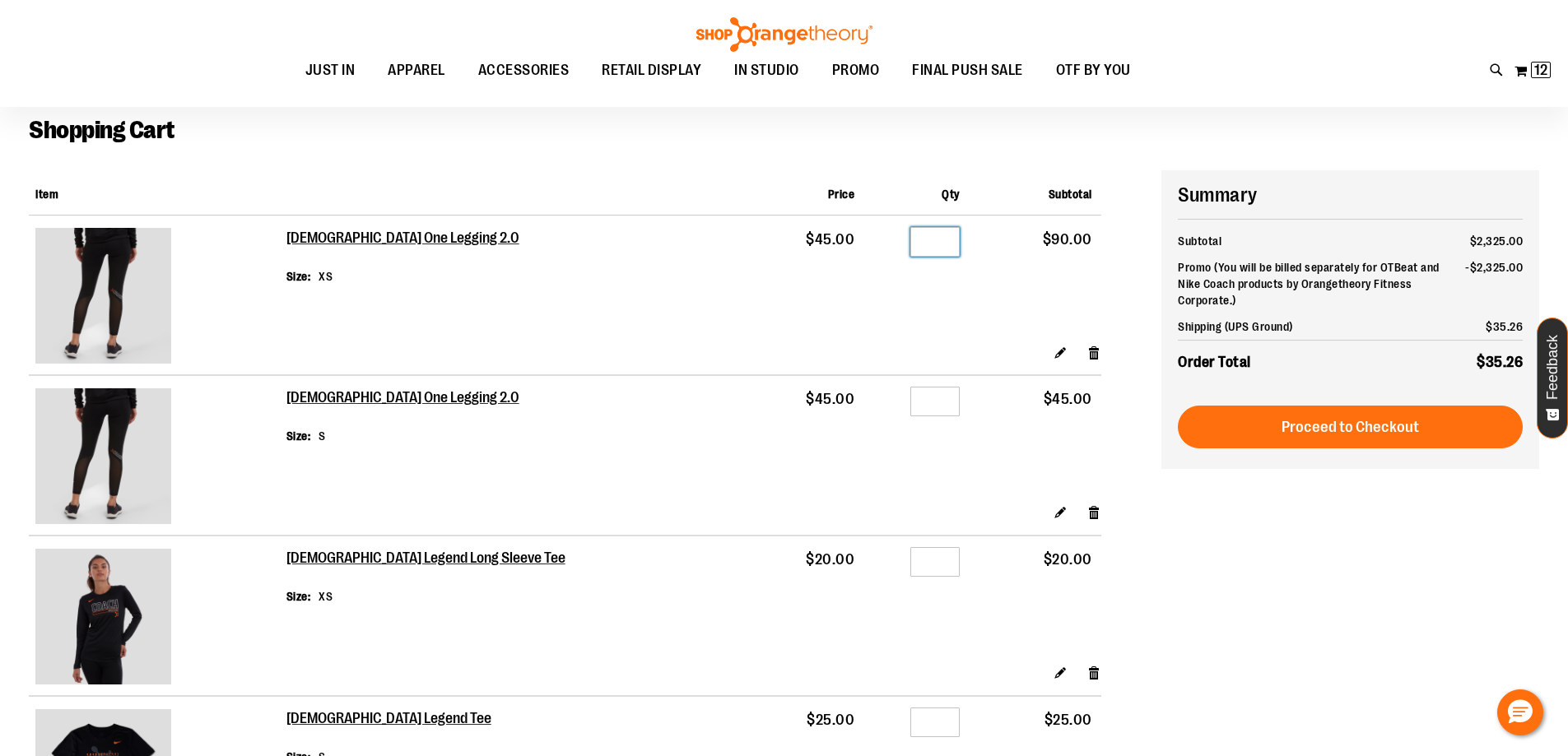
scroll to position [0, 0]
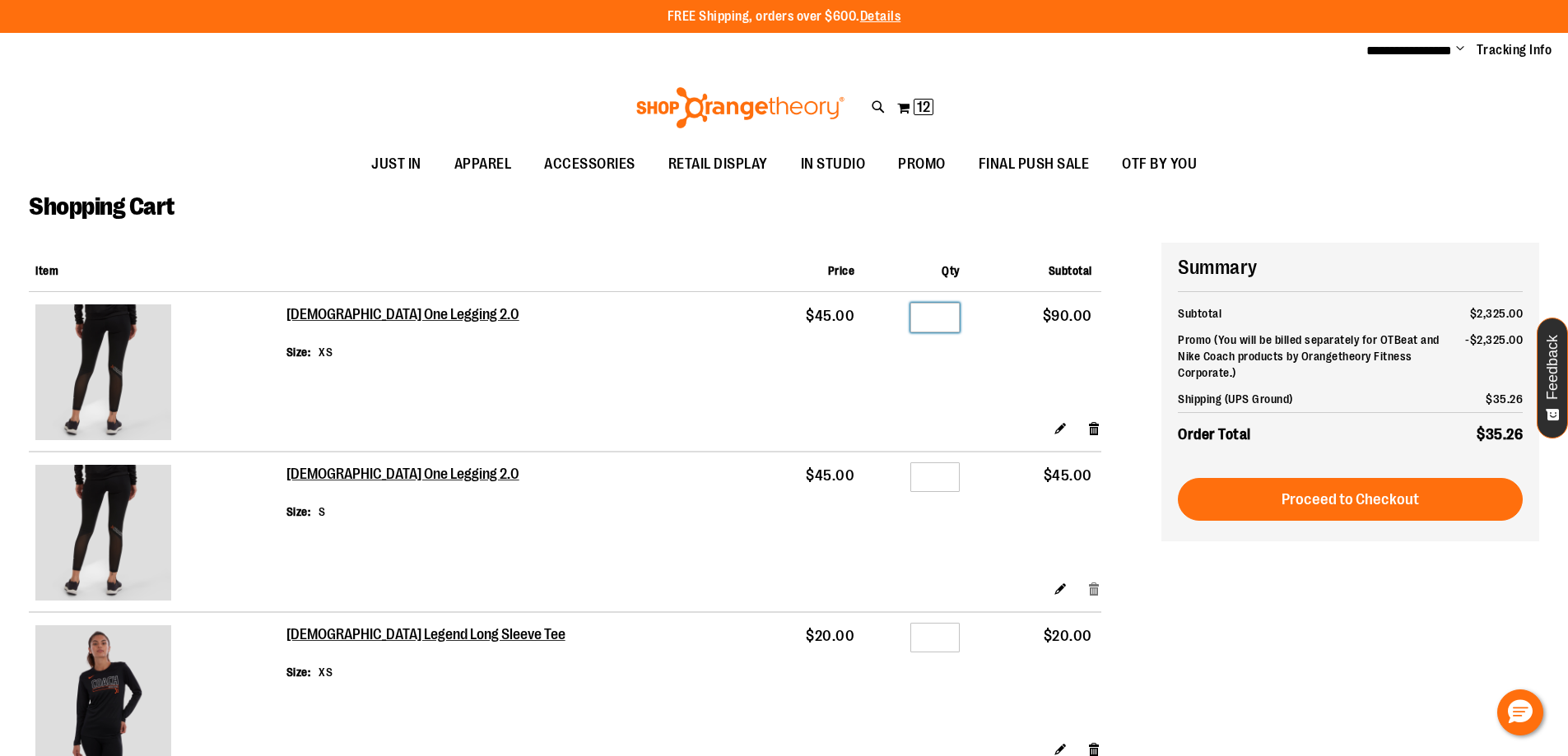
type input "*"
click at [1092, 590] on link "Remove item" at bounding box center [1095, 588] width 14 height 18
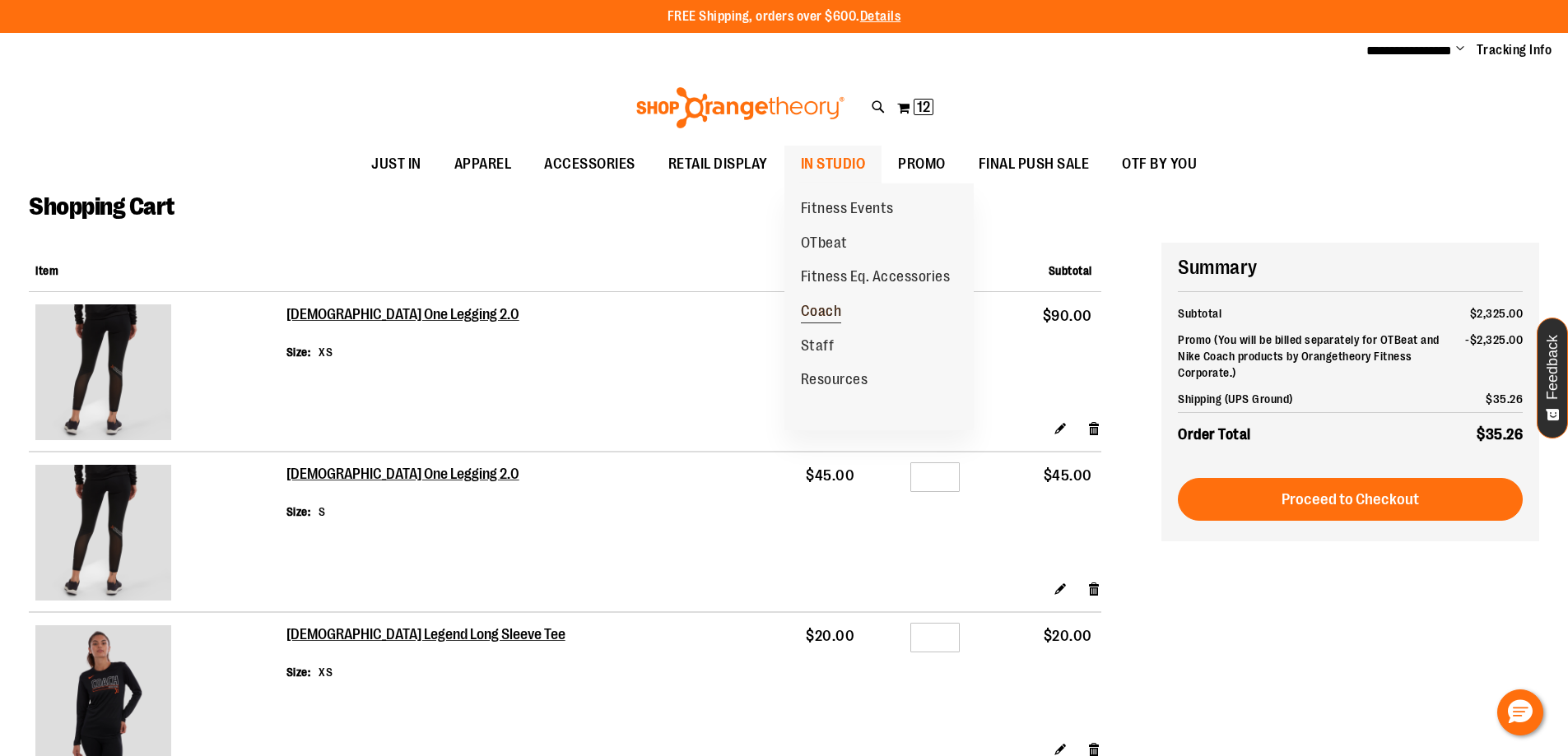
click at [838, 311] on span "Coach" at bounding box center [821, 313] width 41 height 20
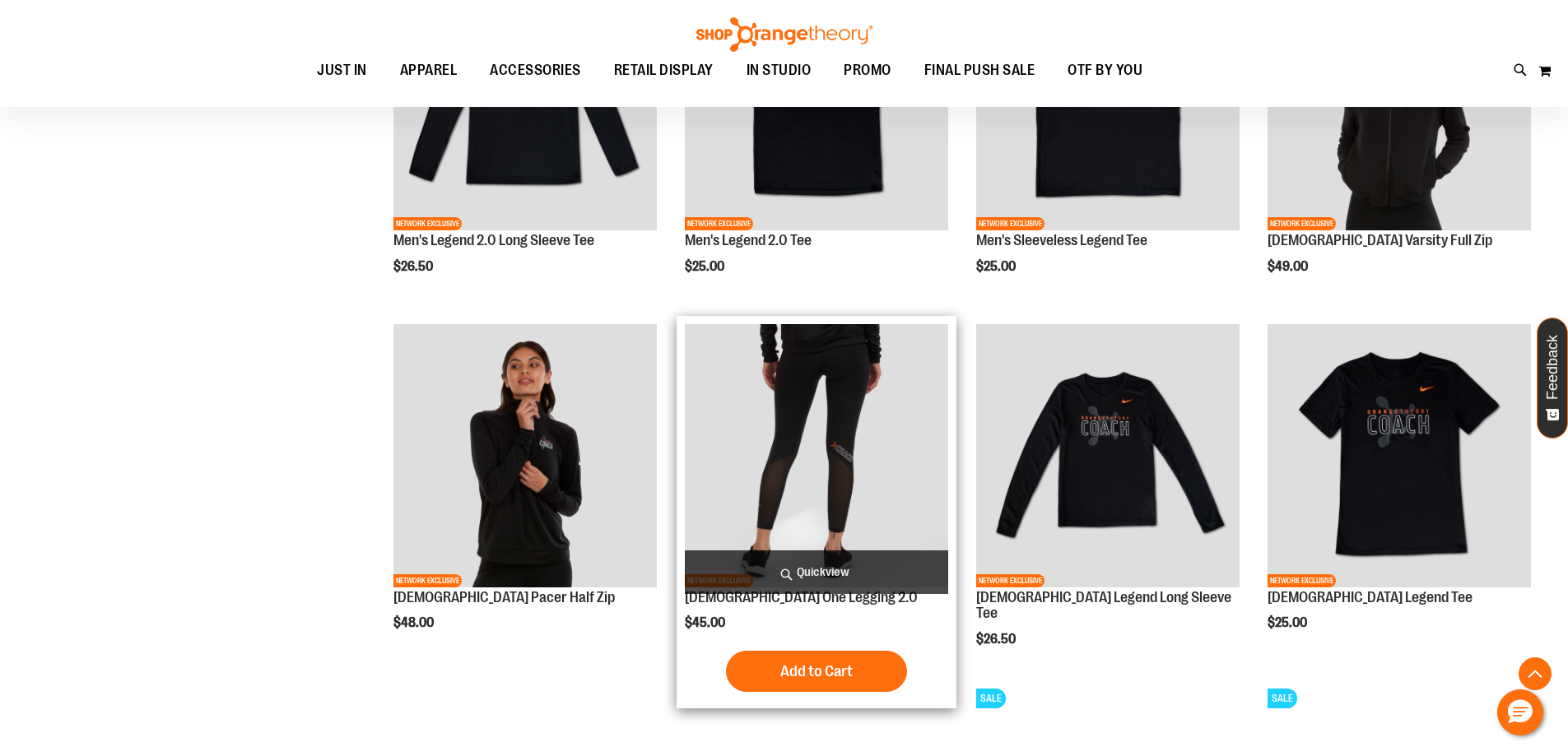
scroll to position [765, 0]
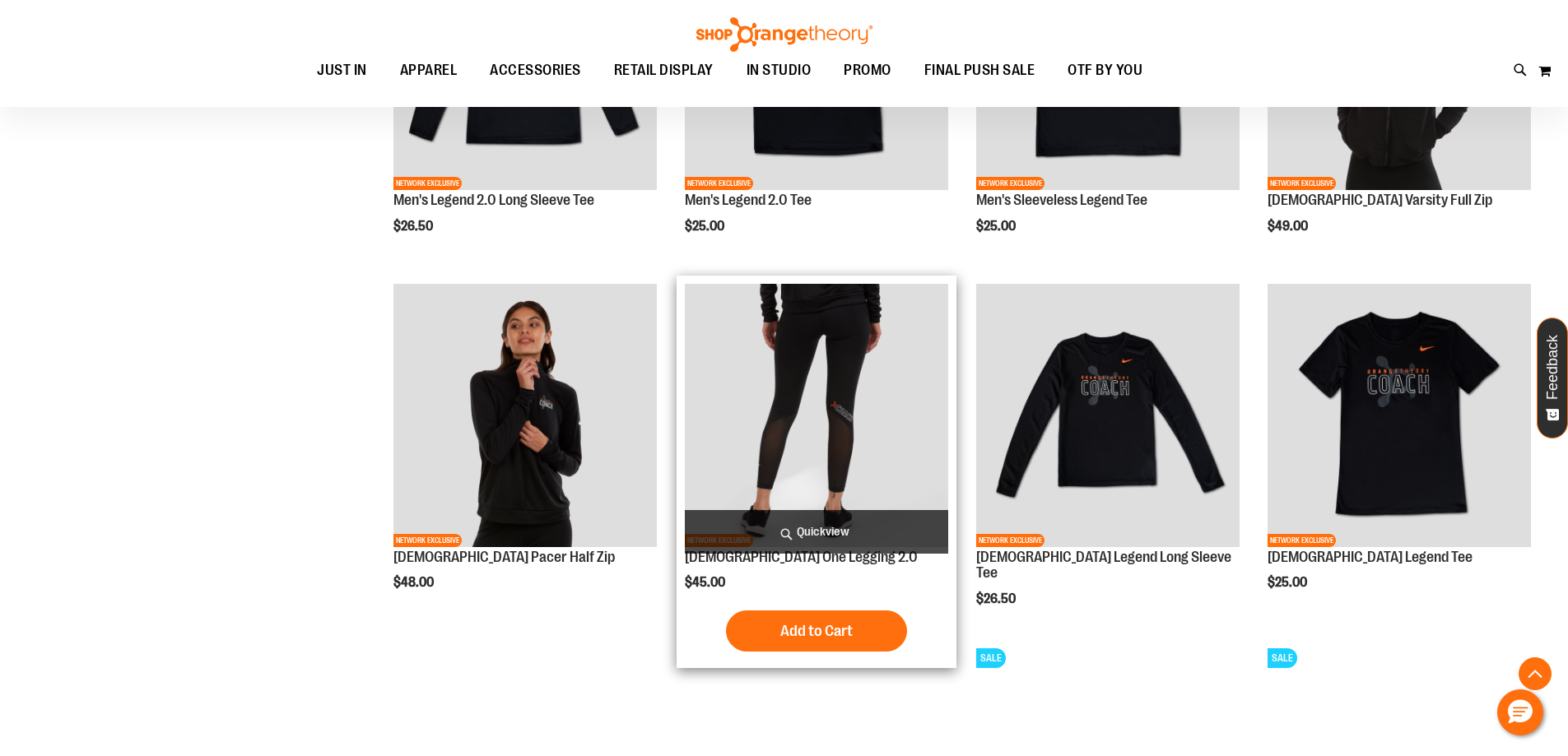
click at [856, 378] on img "product" at bounding box center [816, 415] width 264 height 263
click at [840, 633] on span "Add to Cart" at bounding box center [816, 630] width 72 height 18
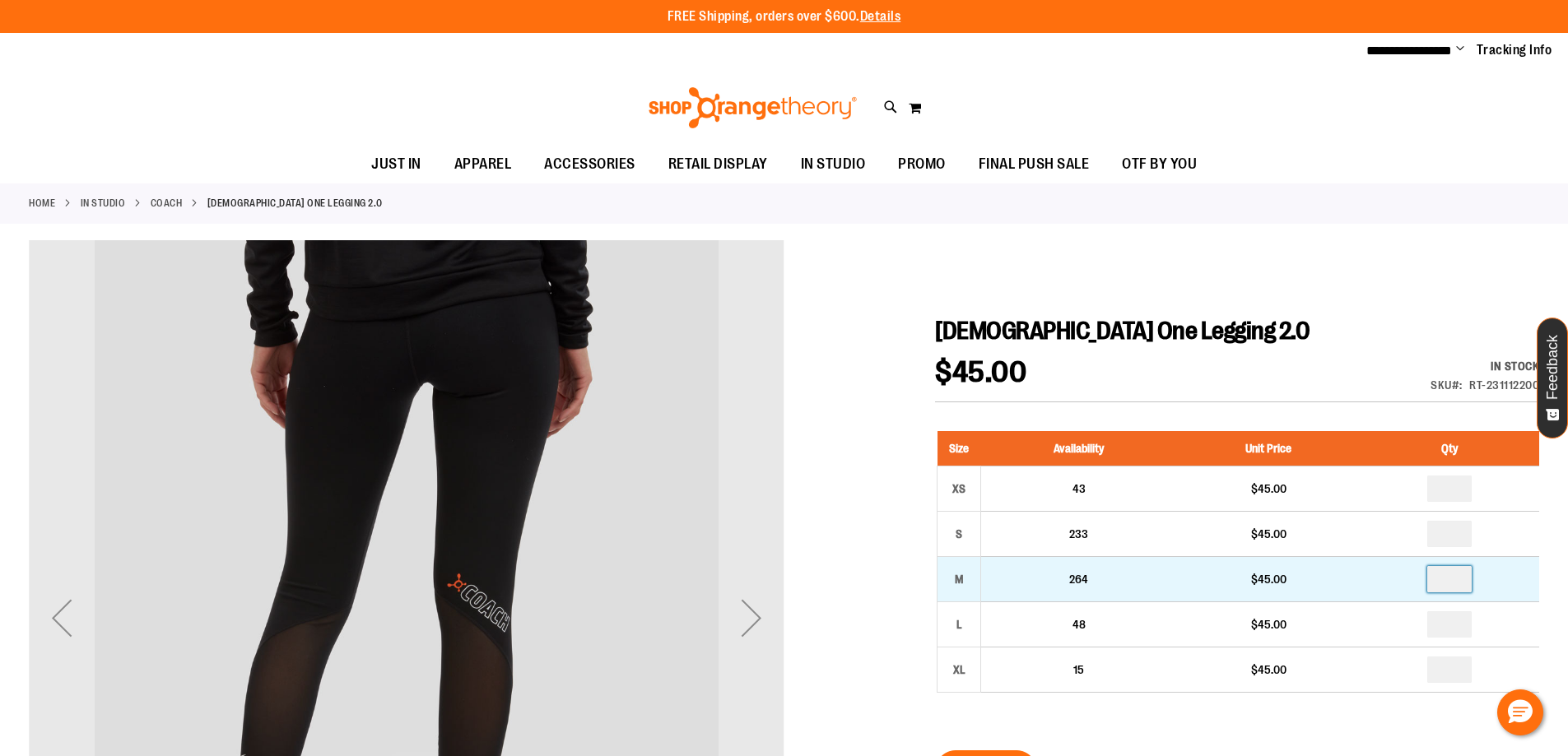
drag, startPoint x: 1457, startPoint y: 578, endPoint x: 1304, endPoint y: 555, distance: 154.7
click at [1304, 562] on tr "M 264 $45.00" at bounding box center [1239, 579] width 603 height 46
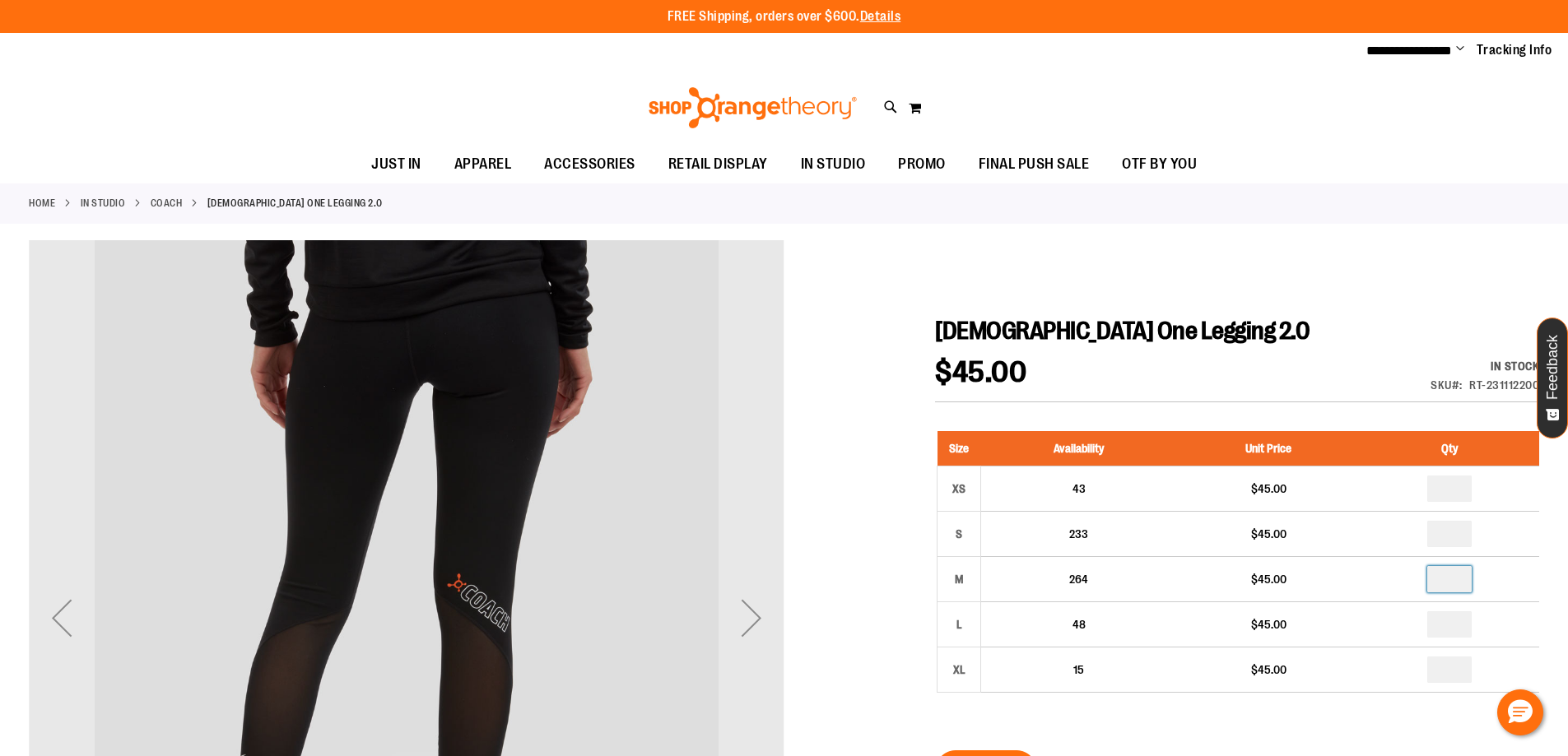
type input "*"
click at [1254, 313] on div at bounding box center [784, 745] width 1510 height 1008
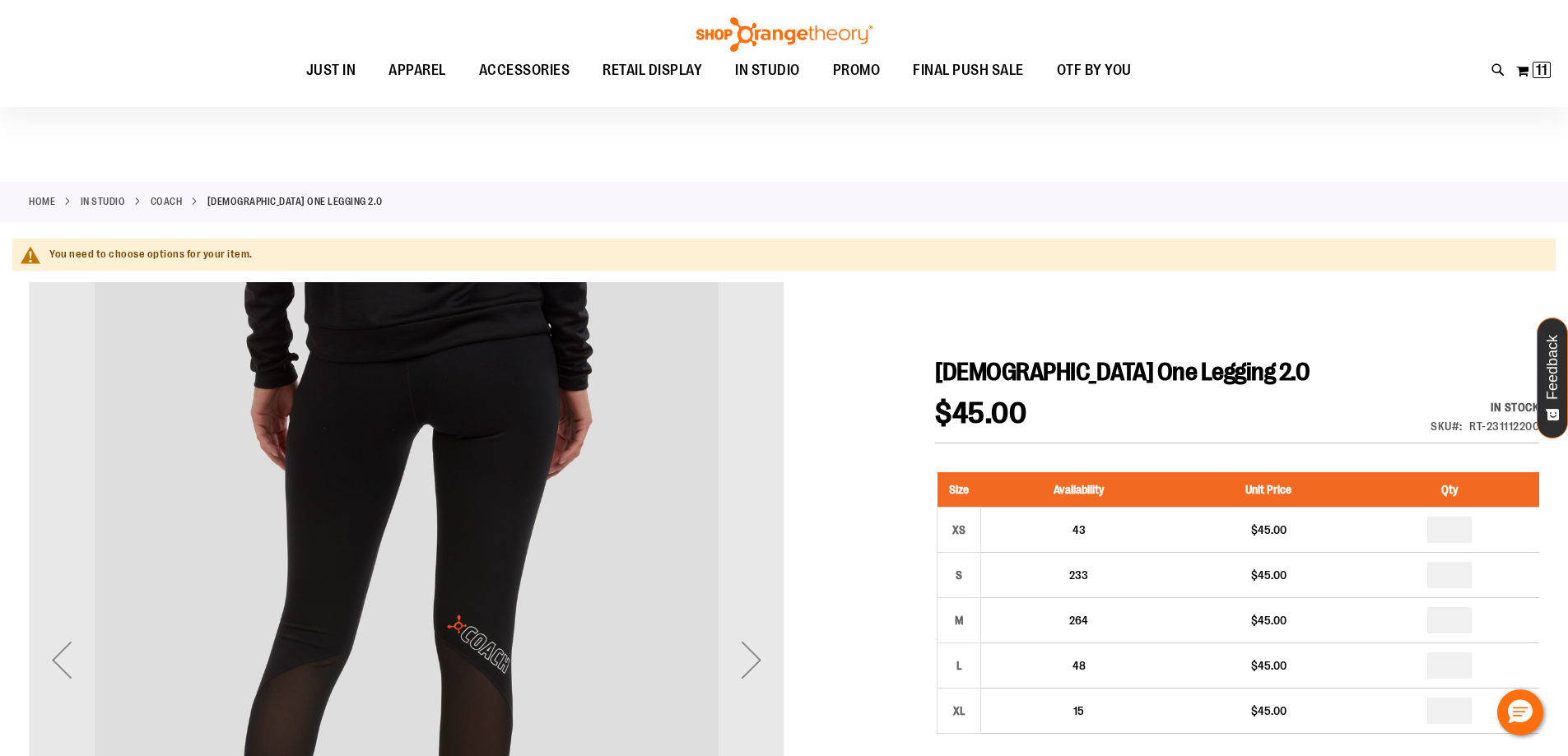
scroll to position [82, 0]
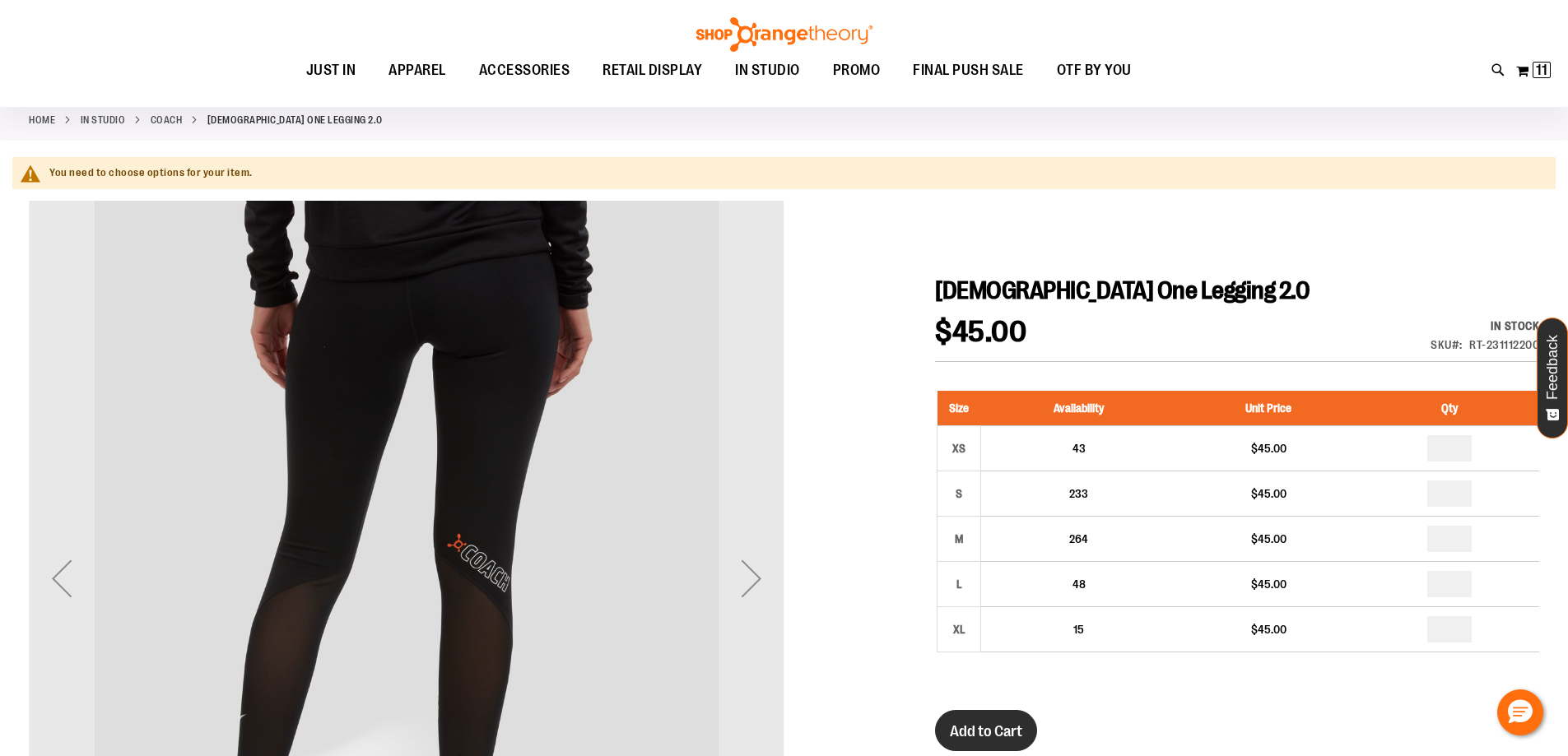
click at [961, 745] on button "Add to Cart" at bounding box center [986, 730] width 102 height 41
click at [1294, 258] on div at bounding box center [784, 705] width 1510 height 1008
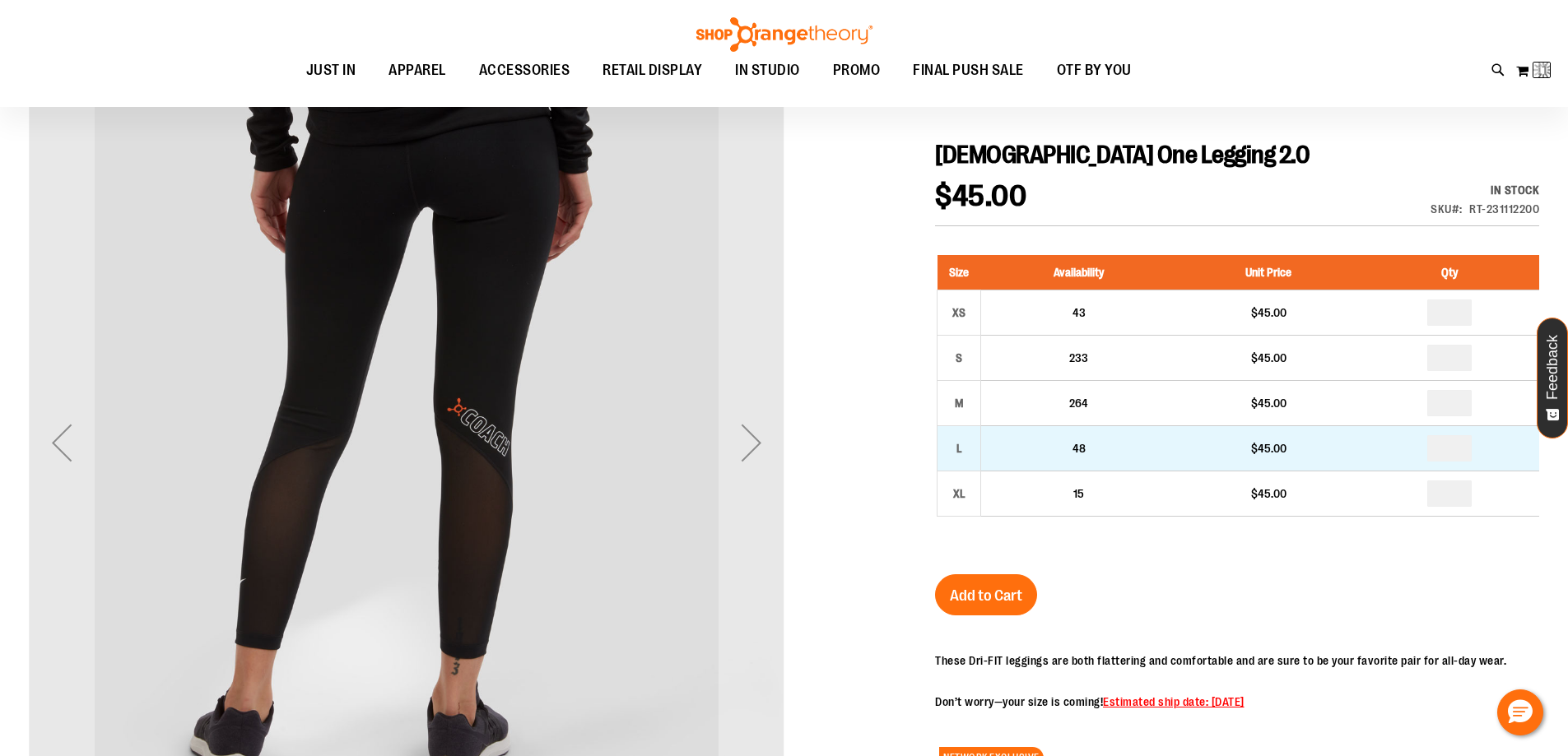
scroll to position [246, 0]
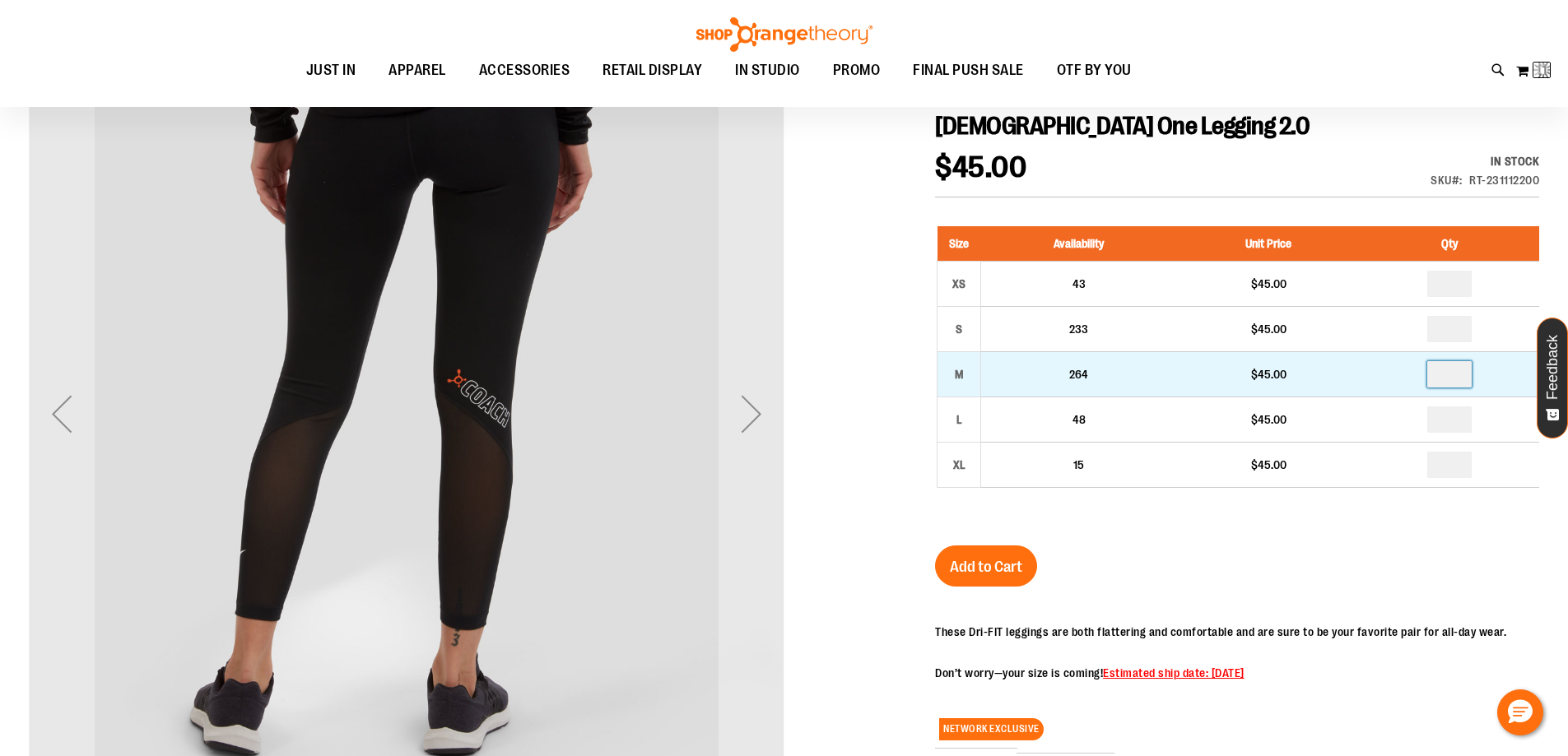
click at [1458, 378] on input "*" at bounding box center [1449, 374] width 45 height 26
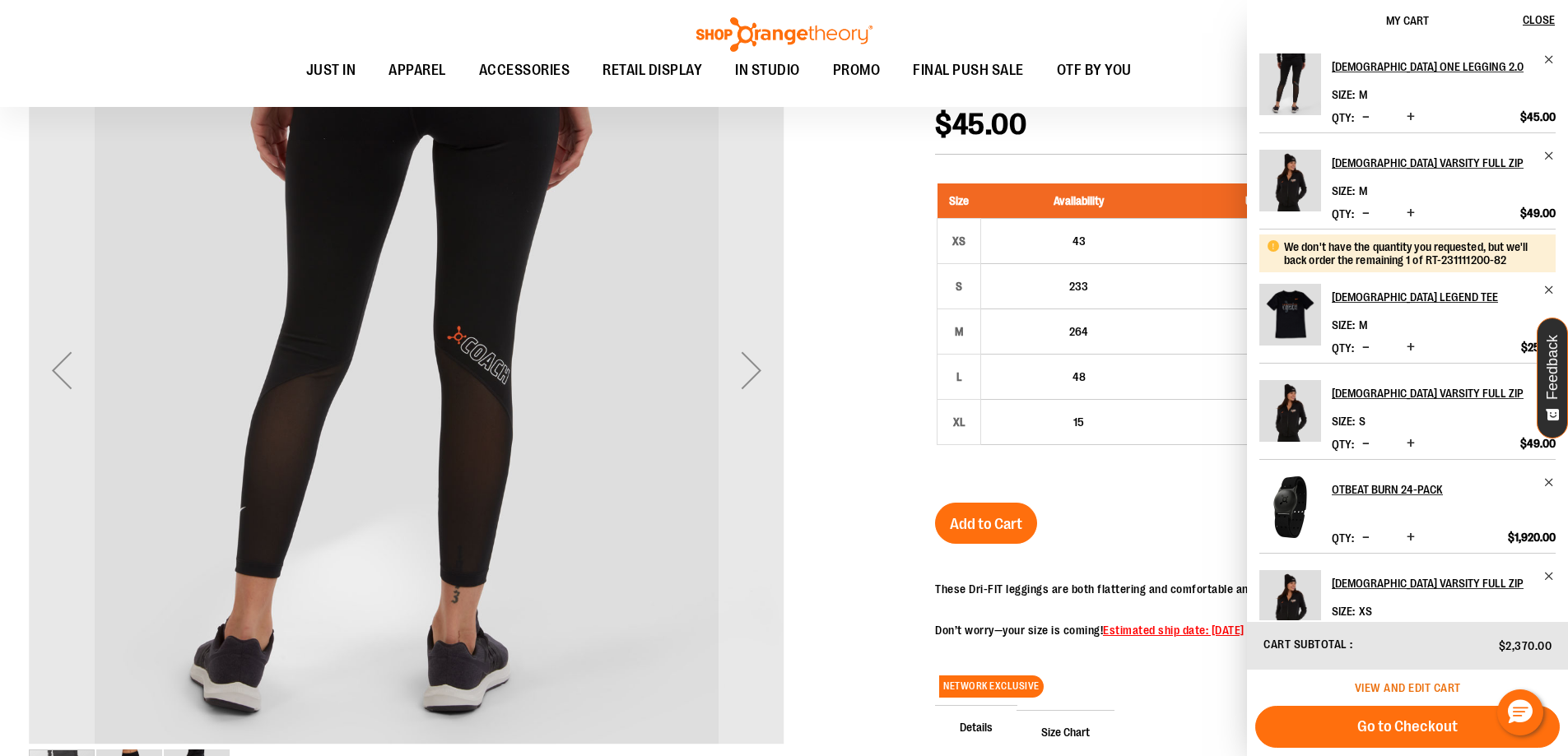
click at [1418, 689] on span "View and edit cart" at bounding box center [1407, 688] width 106 height 13
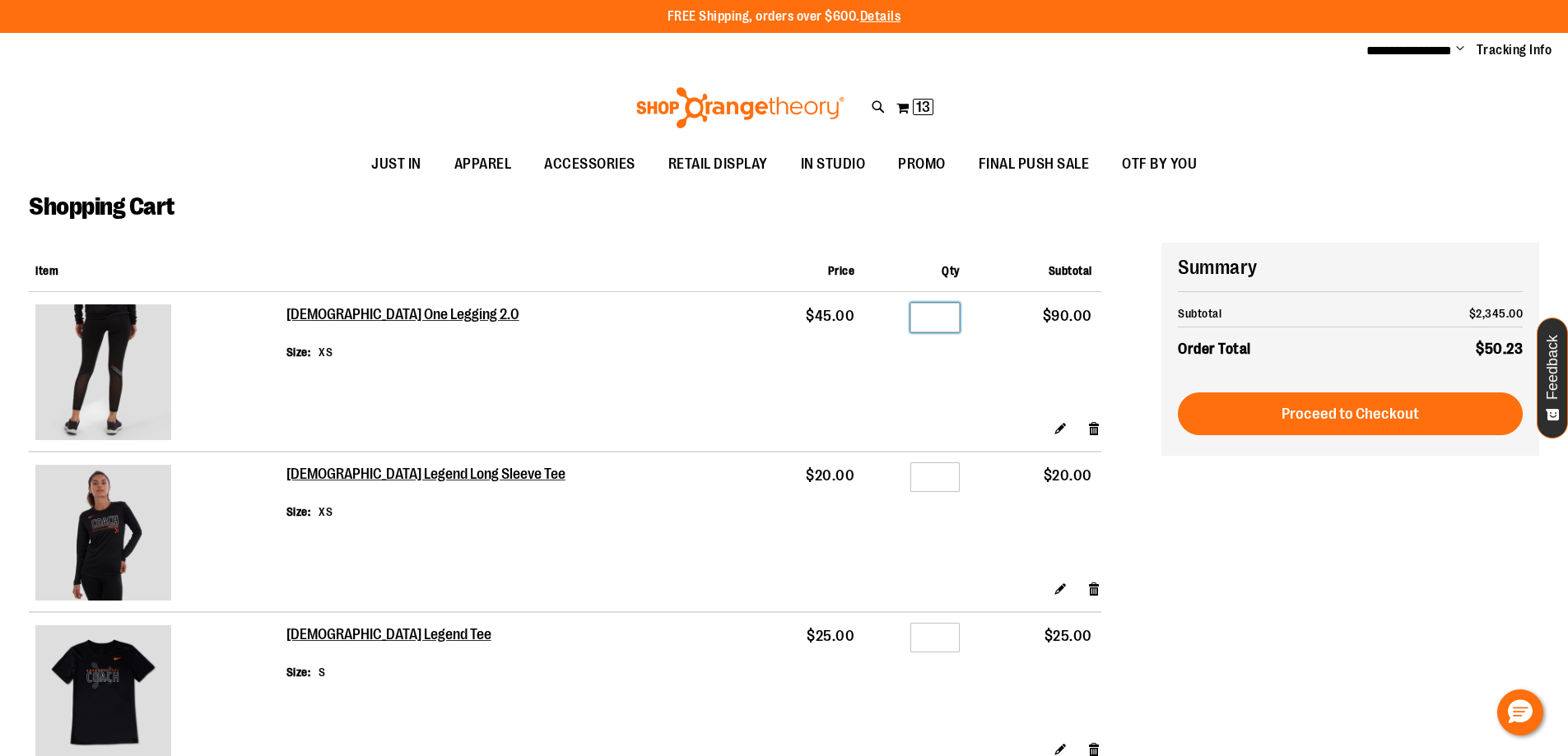
drag, startPoint x: 921, startPoint y: 320, endPoint x: 867, endPoint y: 331, distance: 55.1
click at [872, 320] on div "Qty *" at bounding box center [915, 320] width 87 height 25
type input "*"
click at [1065, 428] on link "Edit" at bounding box center [1060, 428] width 14 height 18
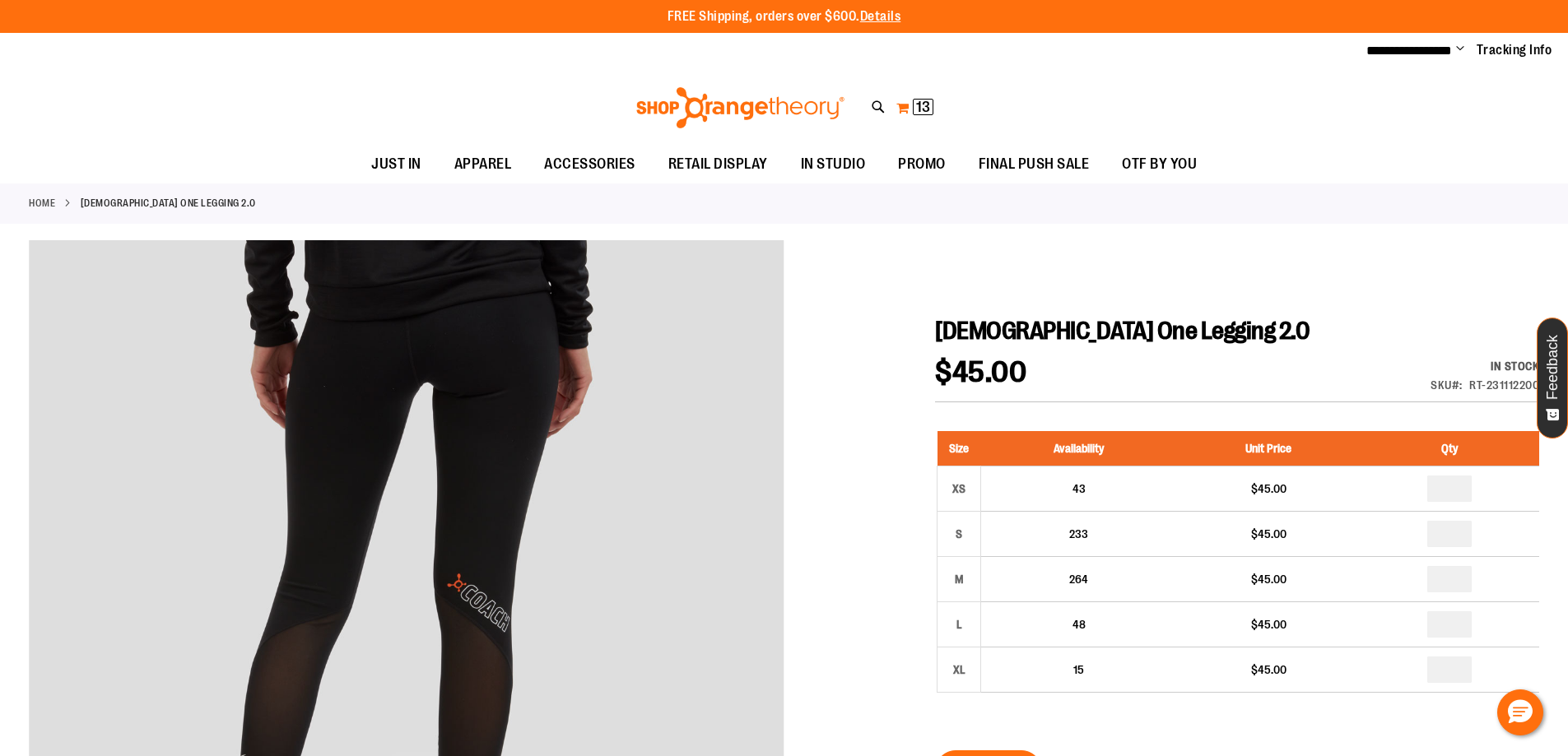
click at [914, 114] on button "My Cart 13 13 items" at bounding box center [914, 108] width 39 height 26
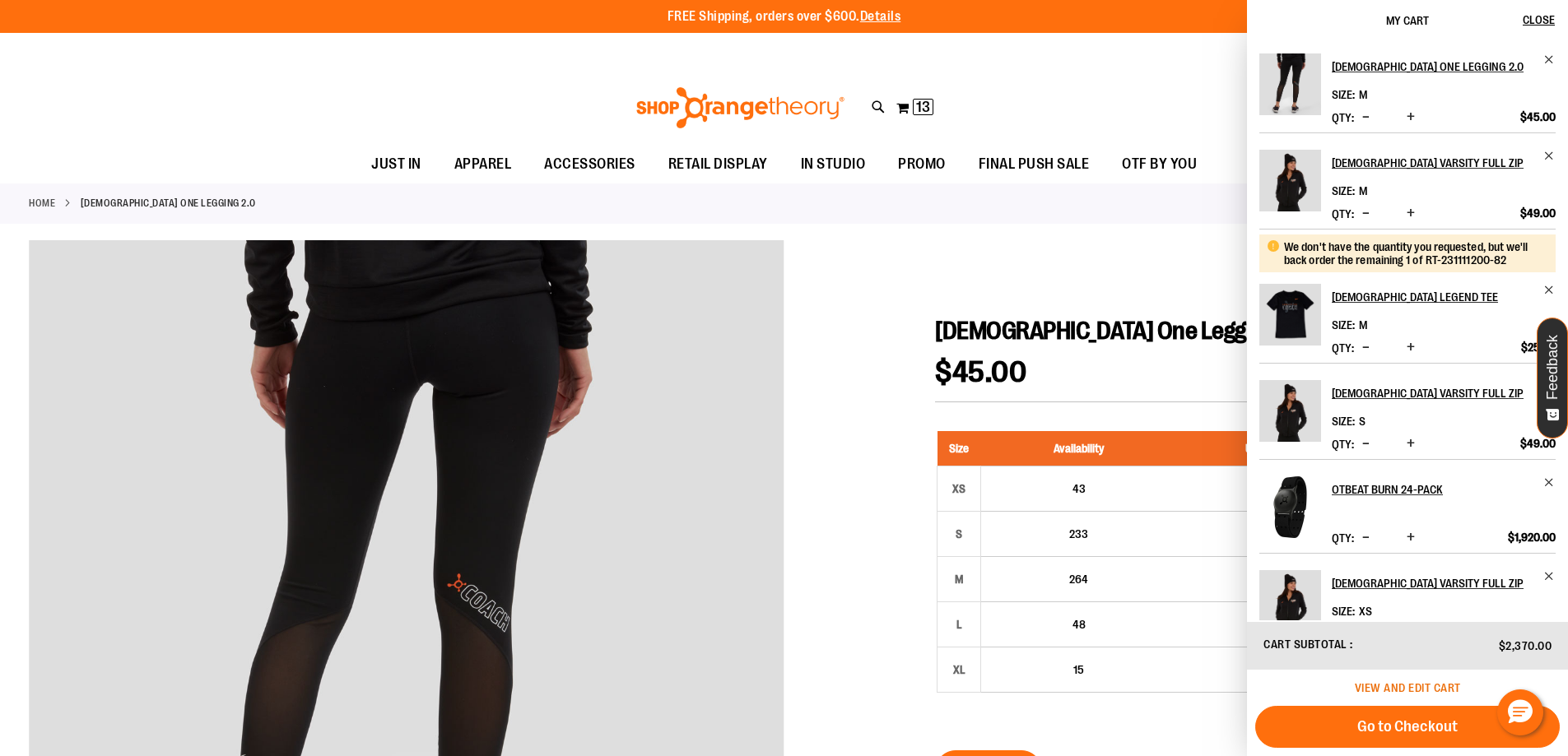
click at [1422, 690] on span "View and edit cart" at bounding box center [1407, 688] width 106 height 13
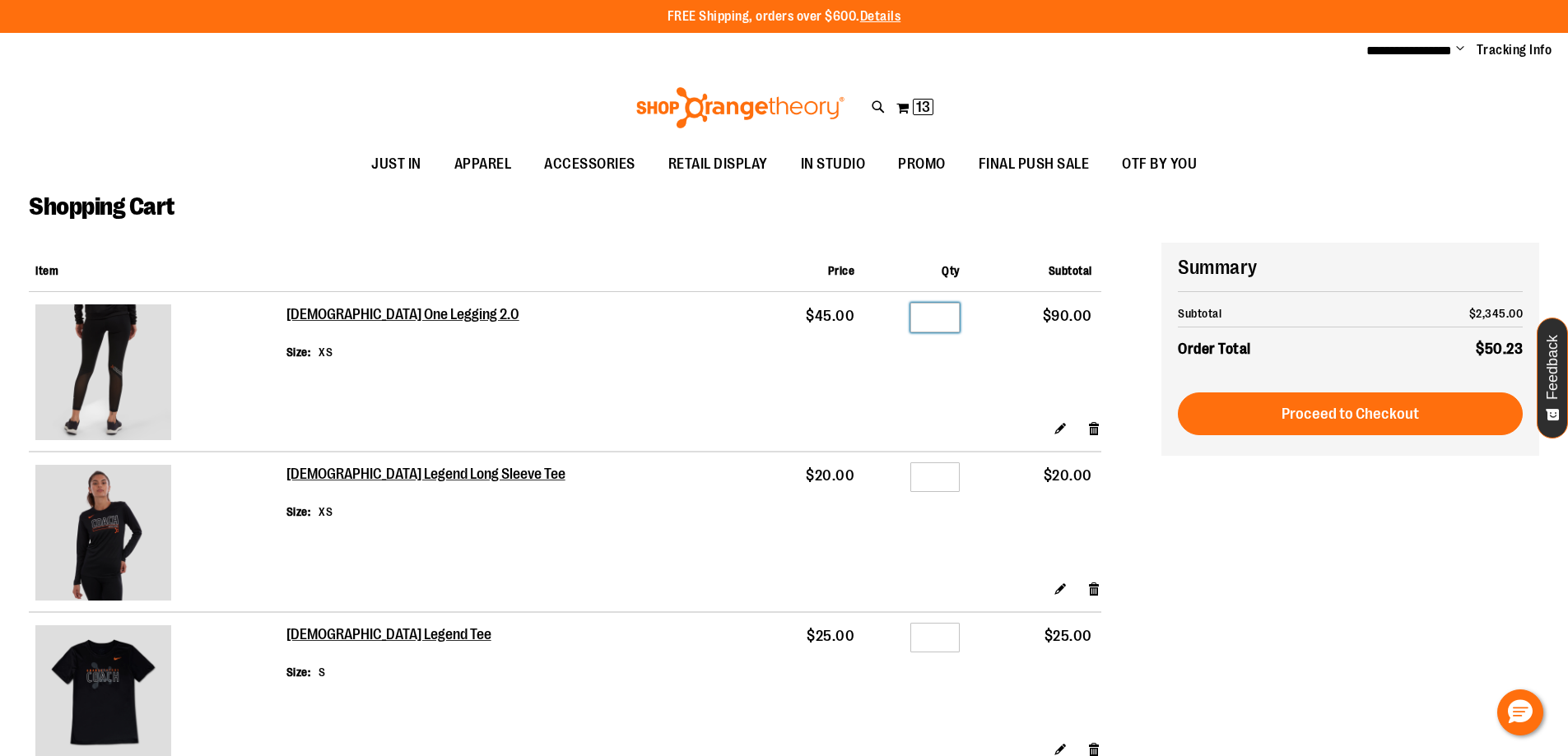
drag, startPoint x: 914, startPoint y: 319, endPoint x: 872, endPoint y: 326, distance: 42.6
click at [875, 322] on div "Qty *" at bounding box center [915, 320] width 87 height 25
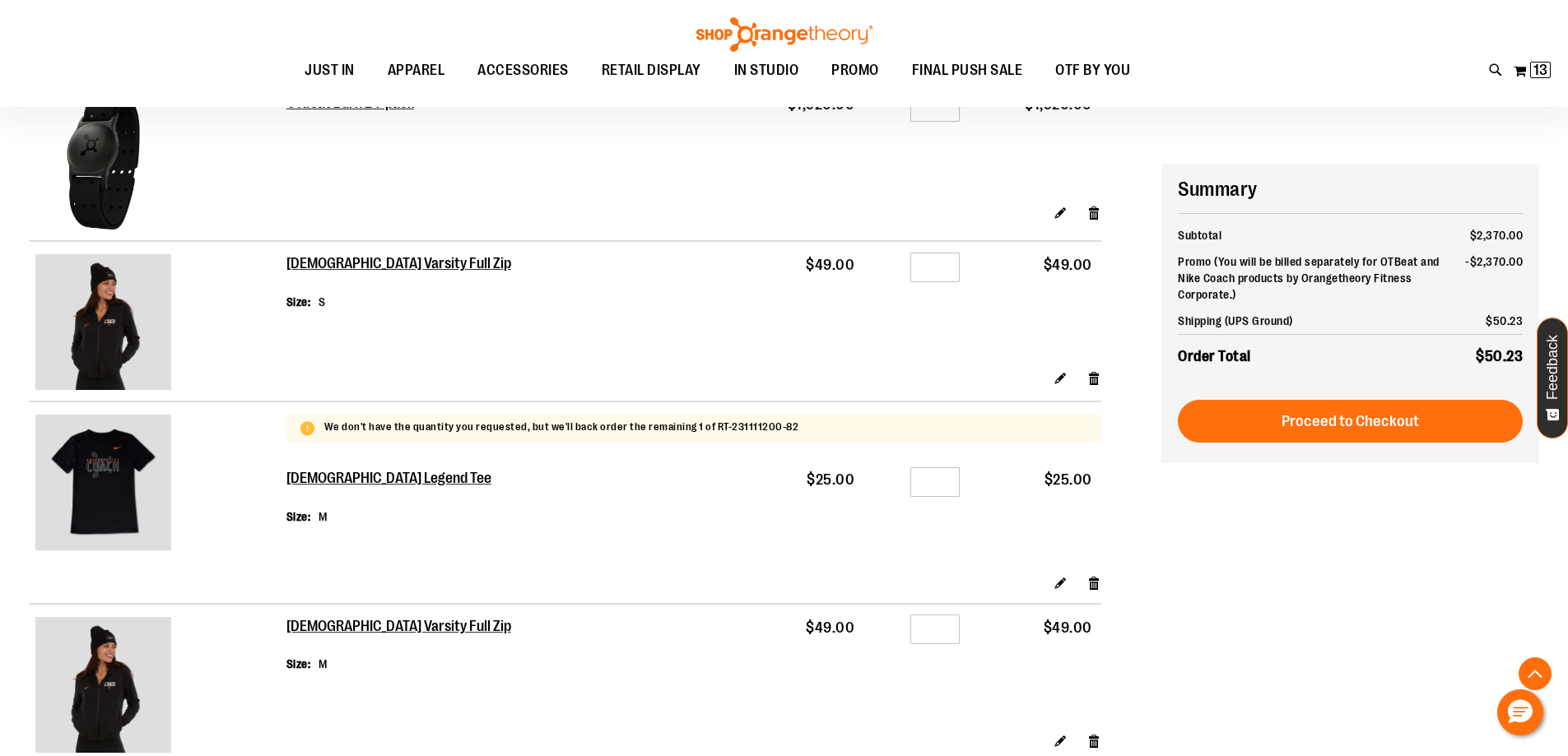
scroll to position [986, 0]
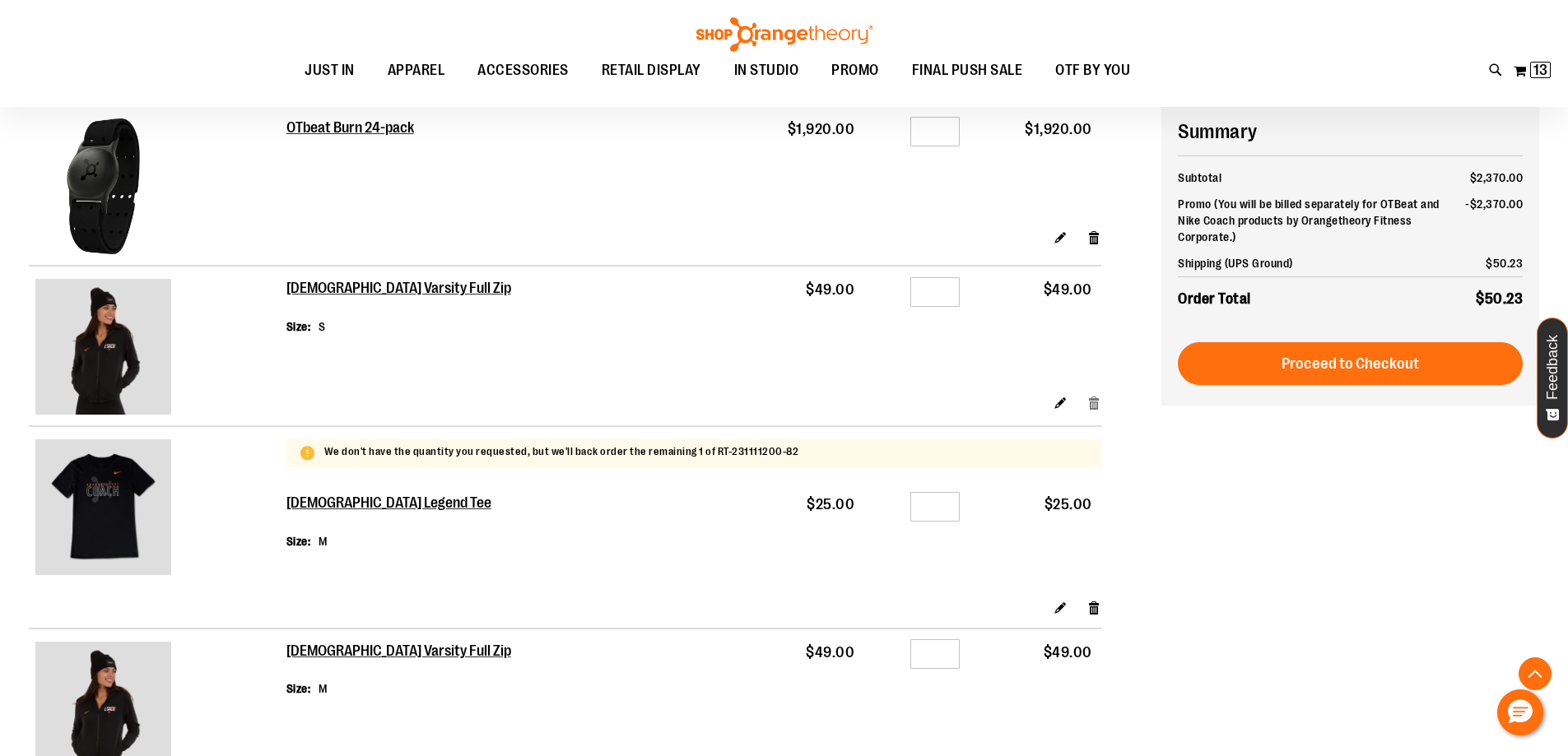
type input "*"
click at [1095, 407] on link "Remove item" at bounding box center [1095, 403] width 14 height 18
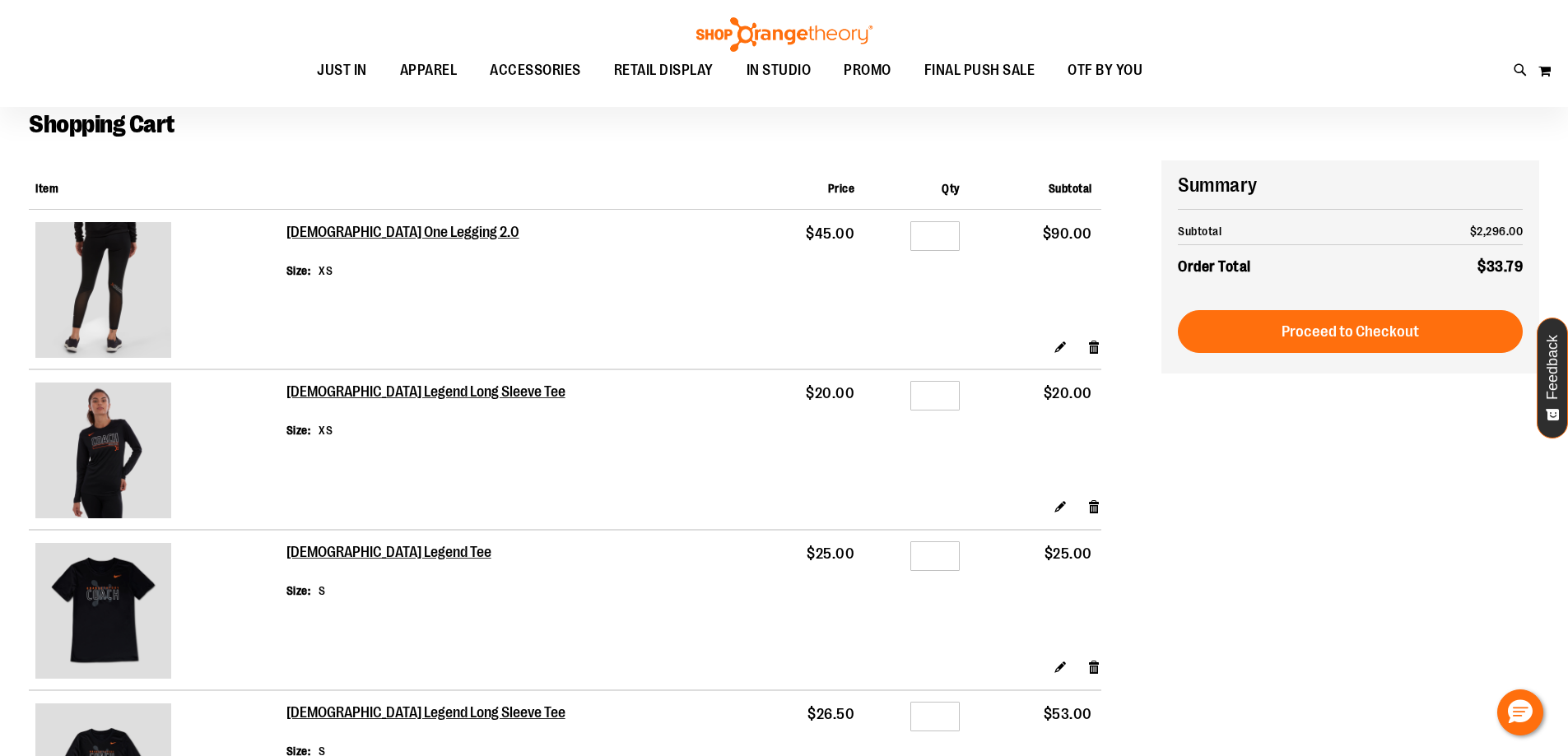
scroll to position [82, 0]
drag, startPoint x: 911, startPoint y: 232, endPoint x: 883, endPoint y: 241, distance: 29.4
click at [910, 241] on input "*" at bounding box center [935, 235] width 49 height 30
type input "*"
click at [897, 308] on td "Qty *" at bounding box center [916, 272] width 105 height 127
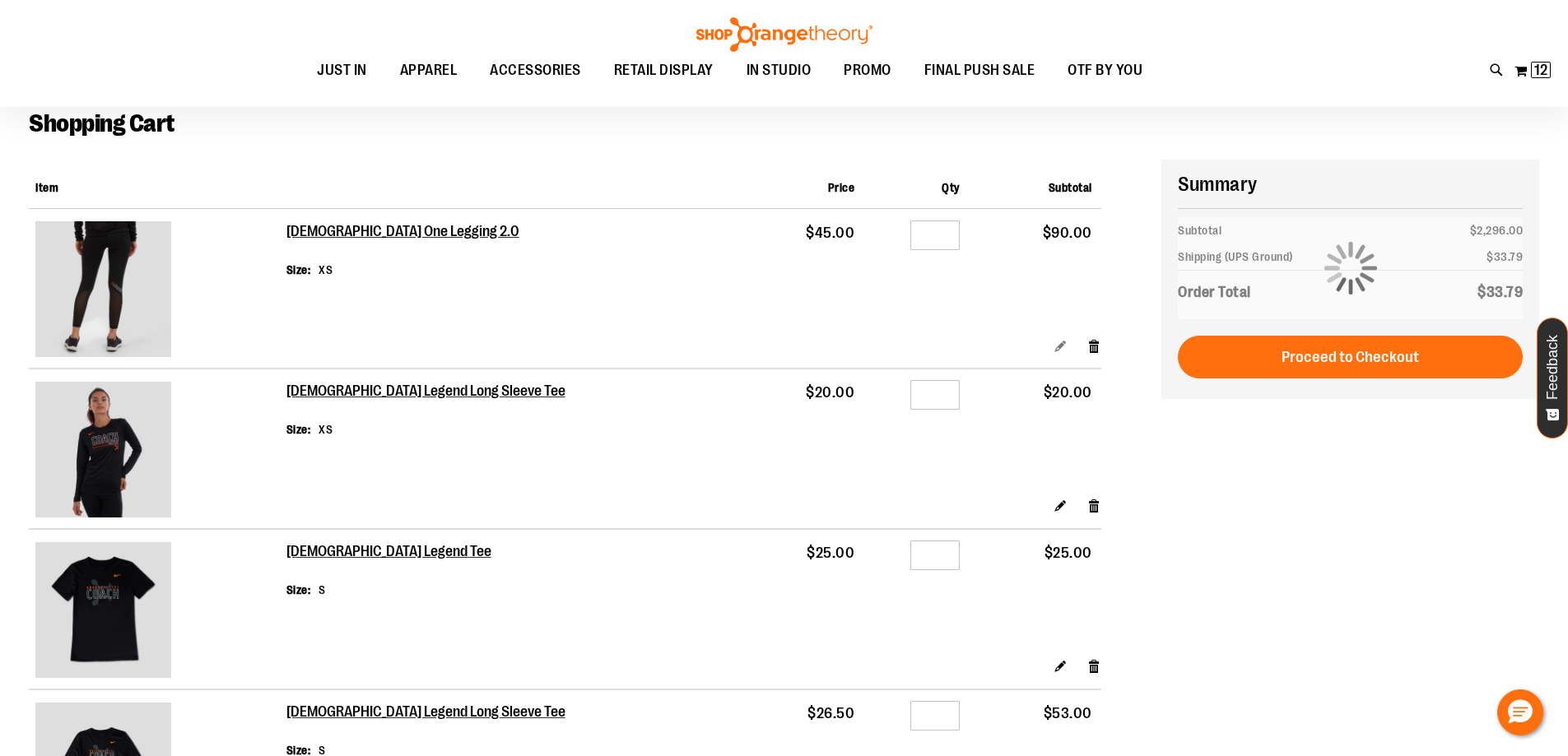
click at [1059, 346] on link "Edit" at bounding box center [1060, 345] width 14 height 18
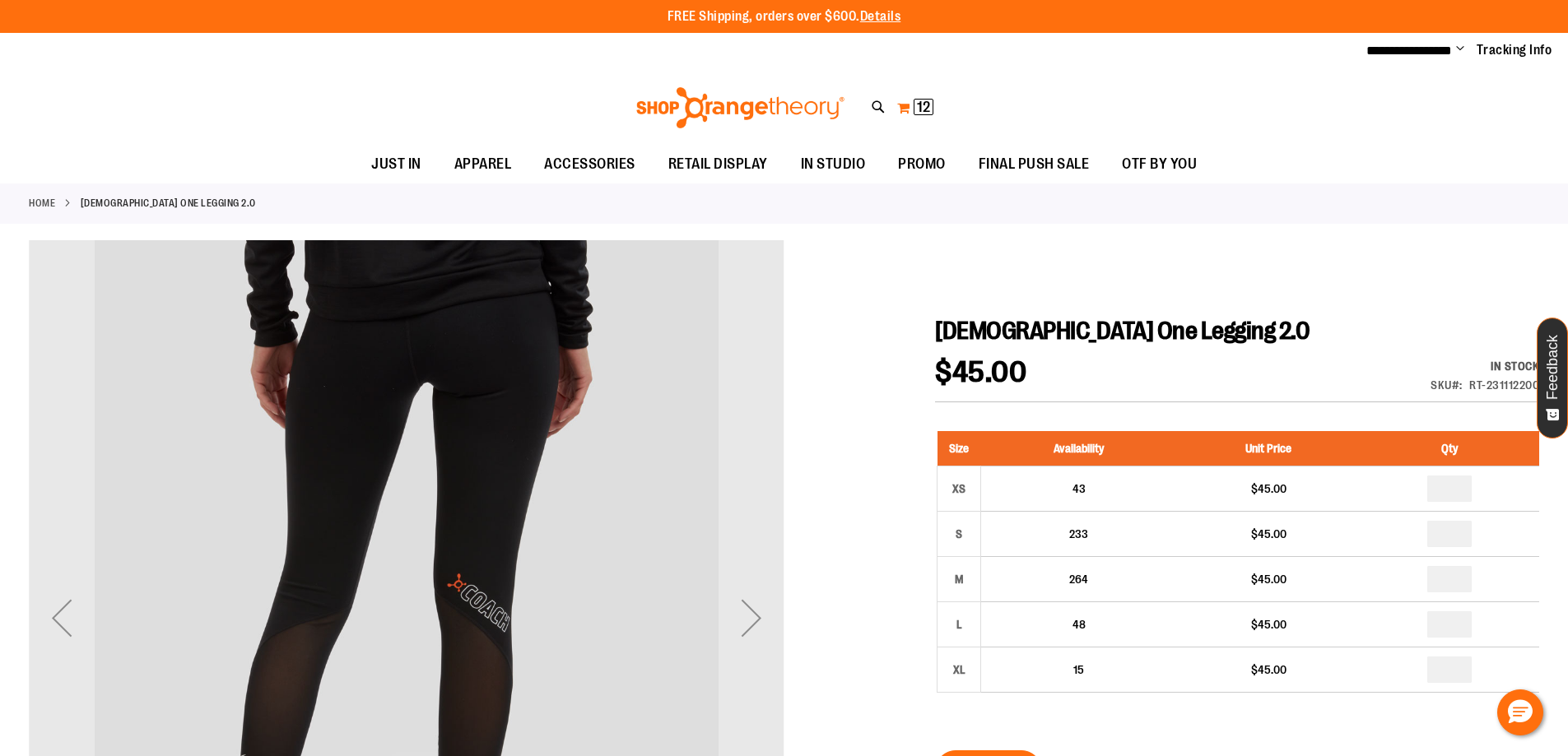
click at [914, 106] on span "12 12 items" at bounding box center [923, 106] width 19 height 17
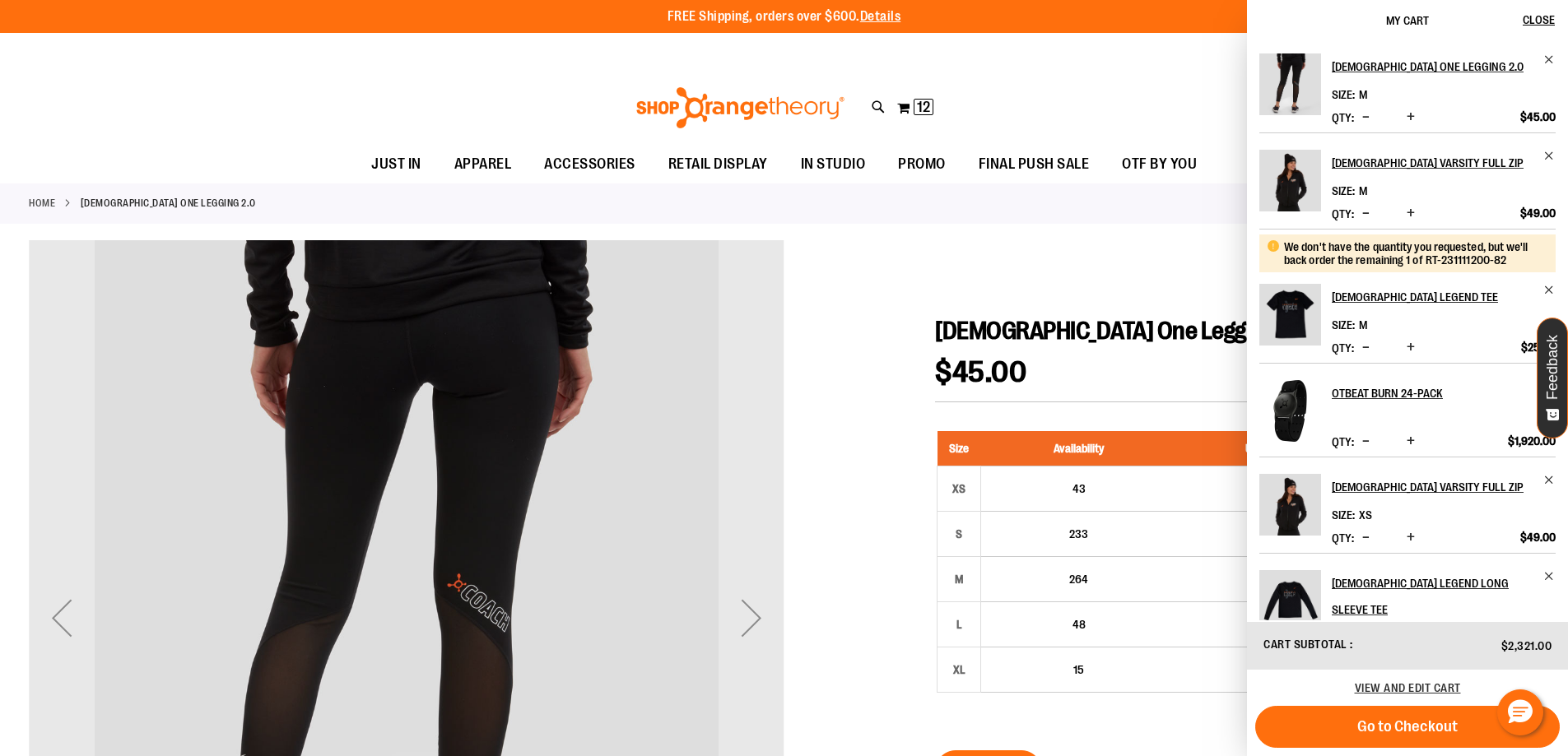
click at [1364, 117] on span "Decrease product quantity" at bounding box center [1365, 117] width 7 height 17
click at [1410, 119] on span "Increase product quantity" at bounding box center [1410, 117] width 8 height 17
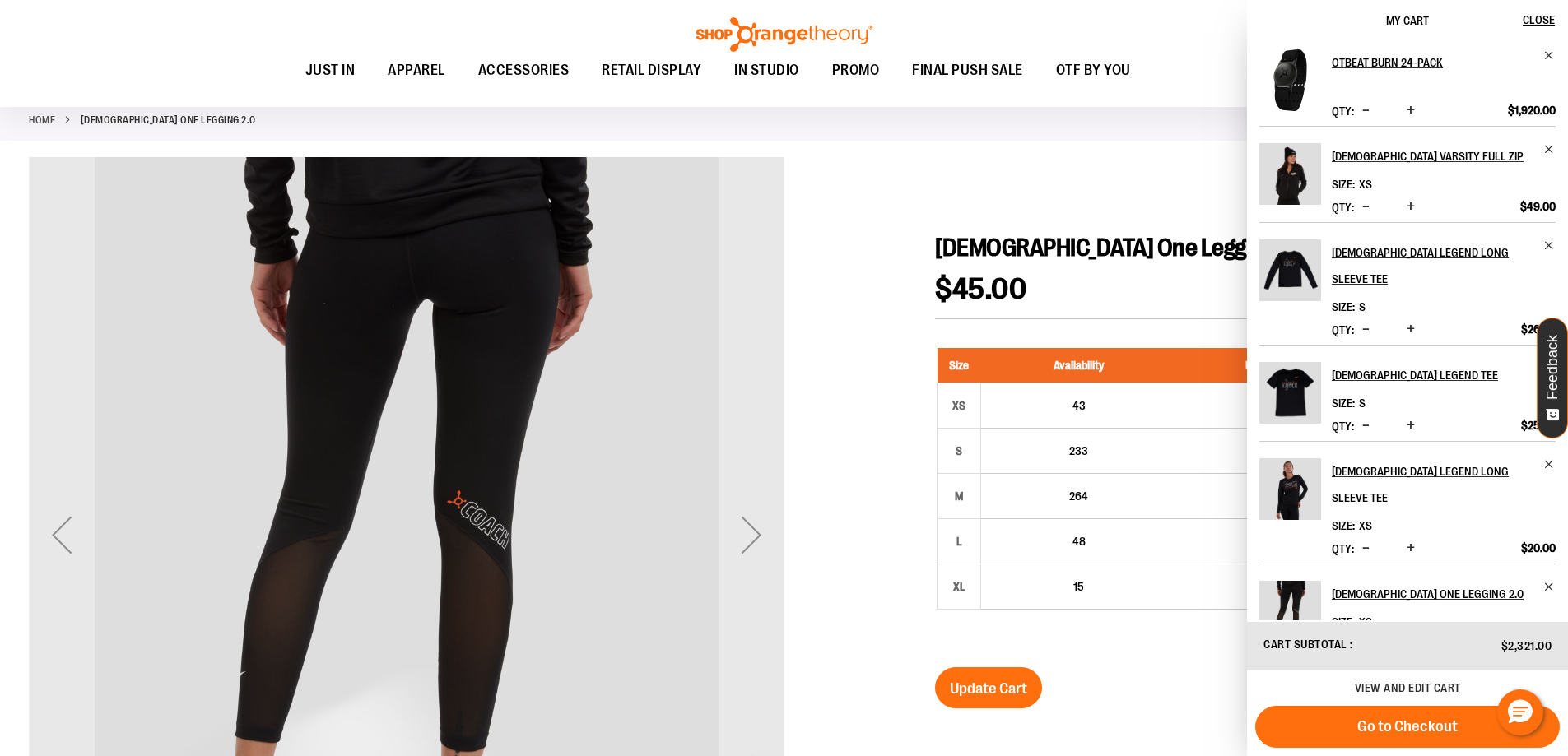
scroll to position [163, 0]
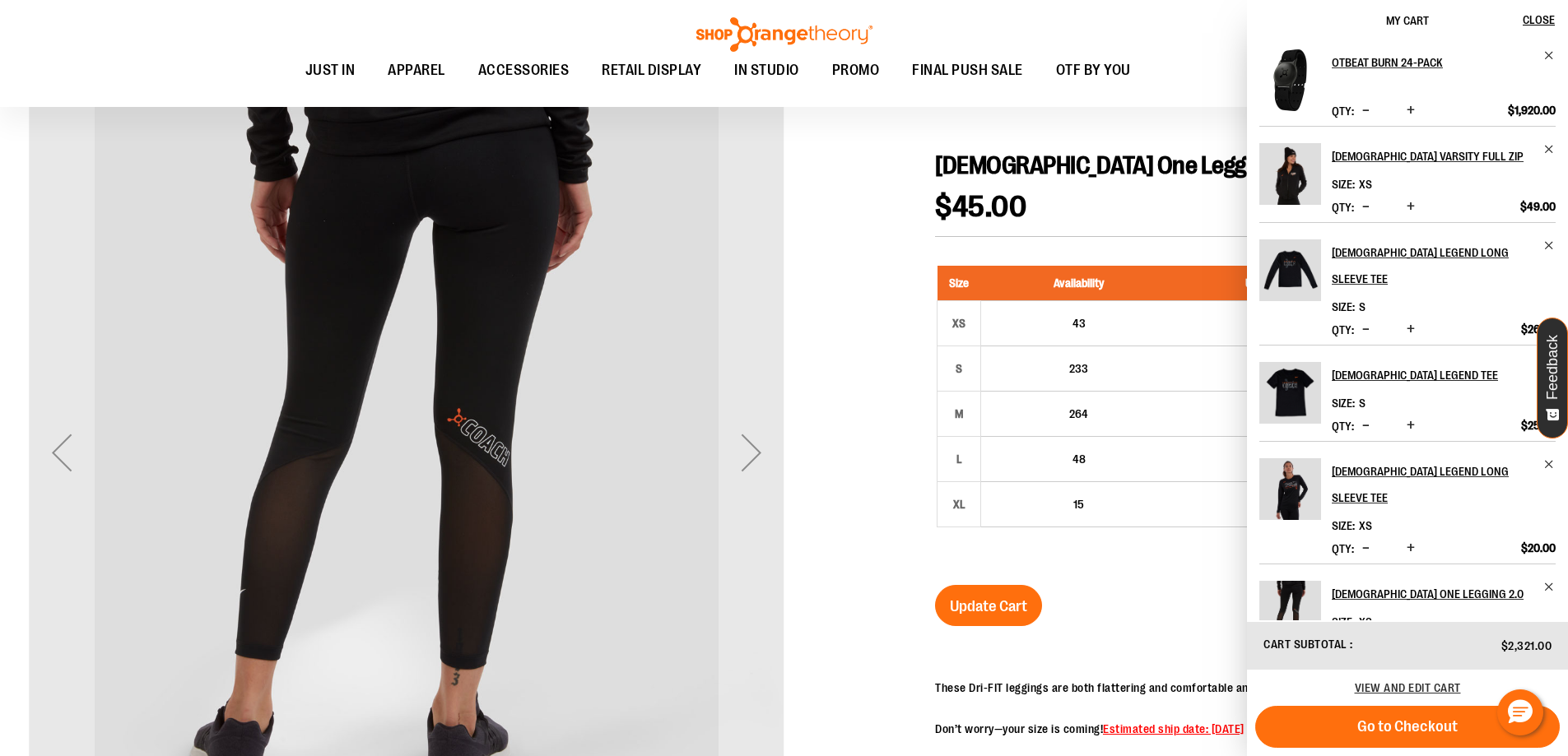
click at [1361, 637] on button "Decrease product quantity" at bounding box center [1366, 644] width 16 height 17
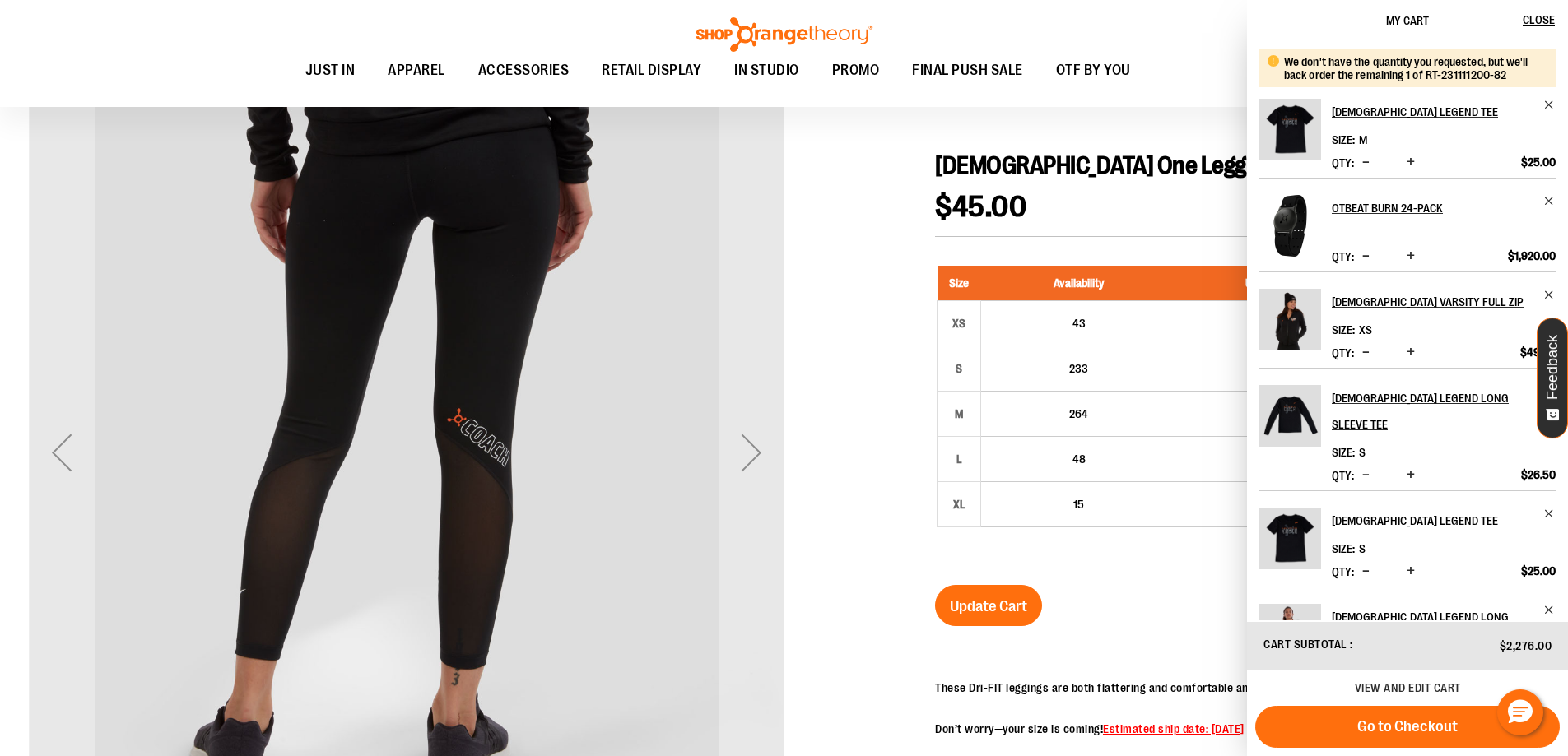
scroll to position [331, 0]
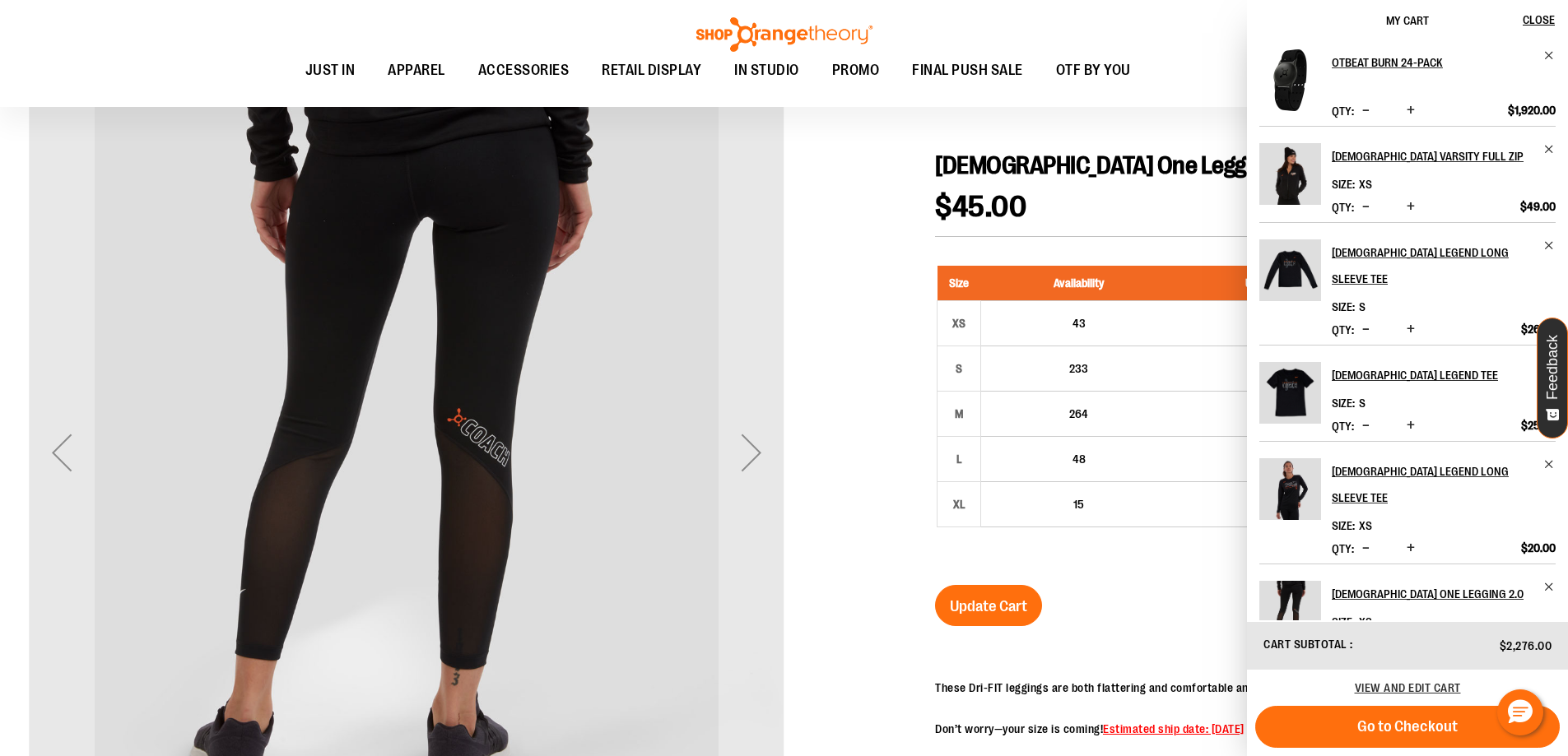
click at [1362, 320] on span "Decrease product quantity" at bounding box center [1365, 328] width 7 height 17
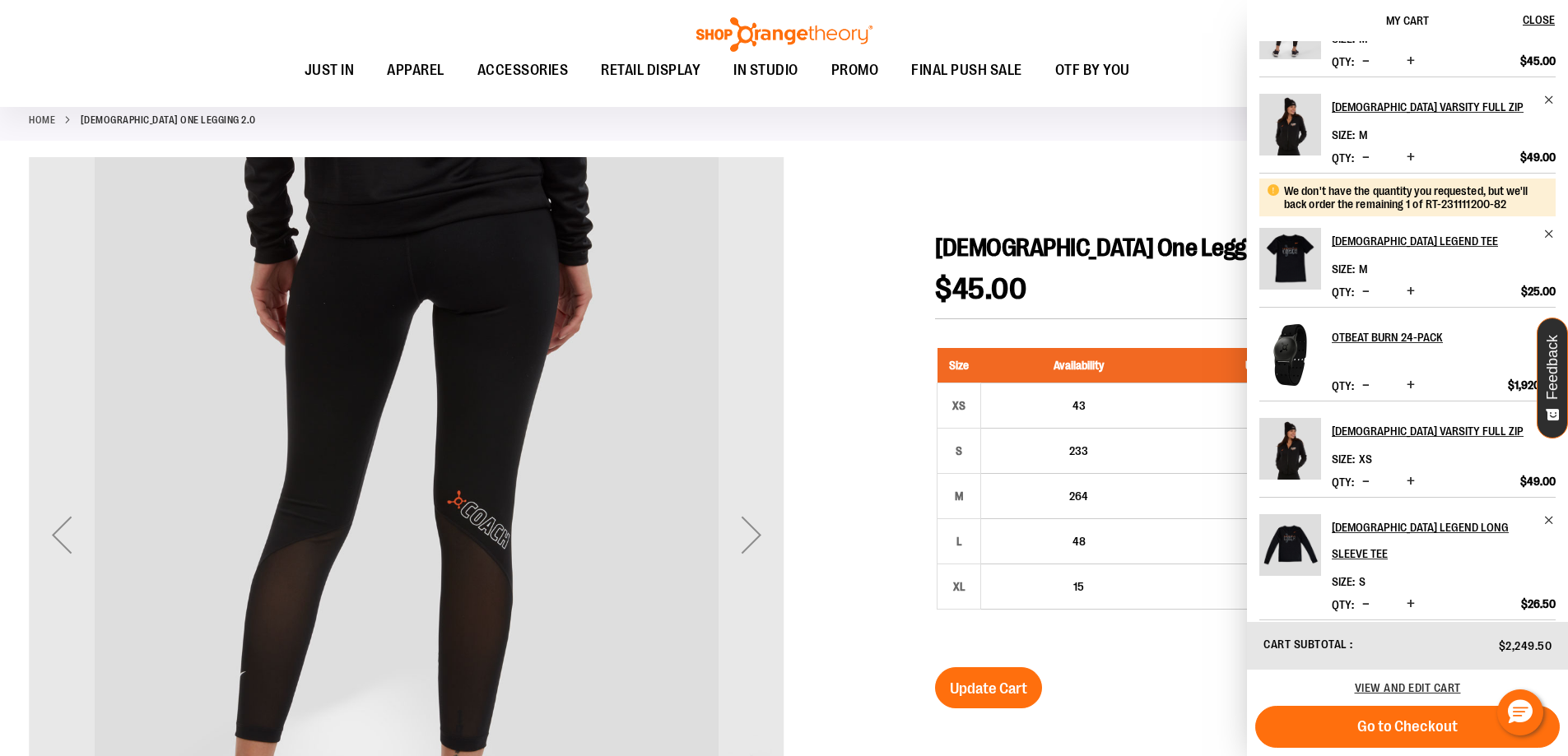
scroll to position [83, 0]
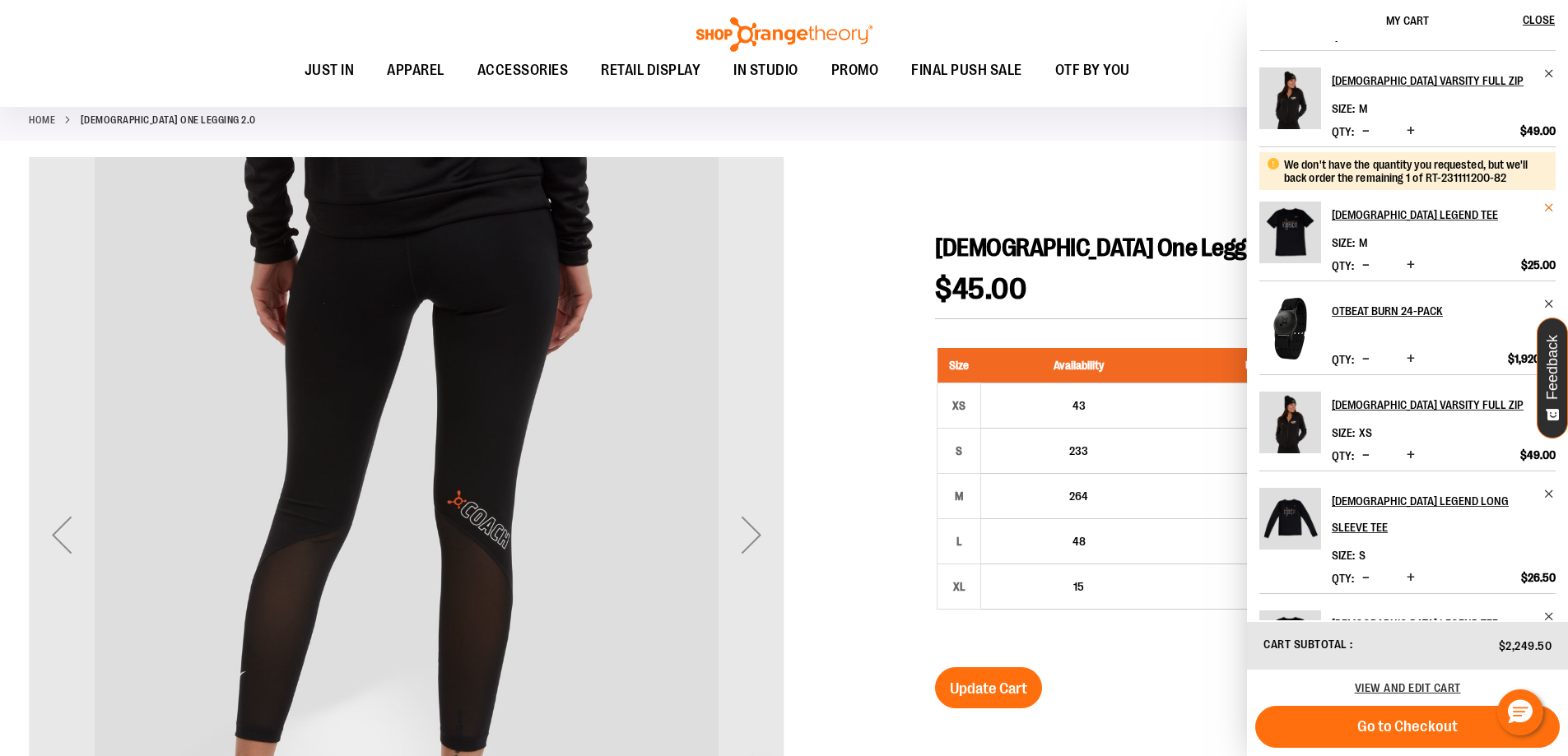
click at [1546, 204] on span "Remove item" at bounding box center [1550, 208] width 12 height 12
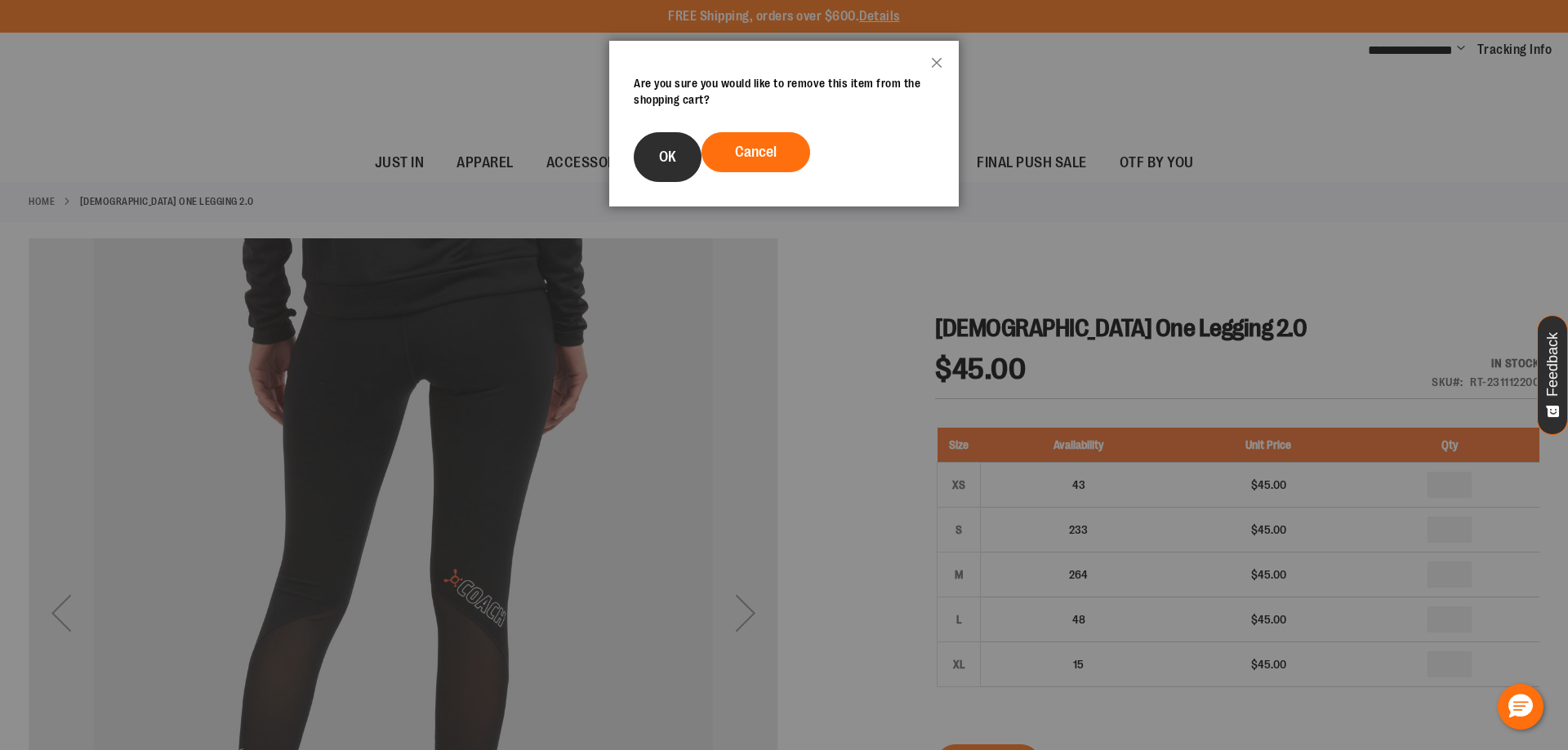
click at [662, 162] on span "OK" at bounding box center [668, 156] width 17 height 17
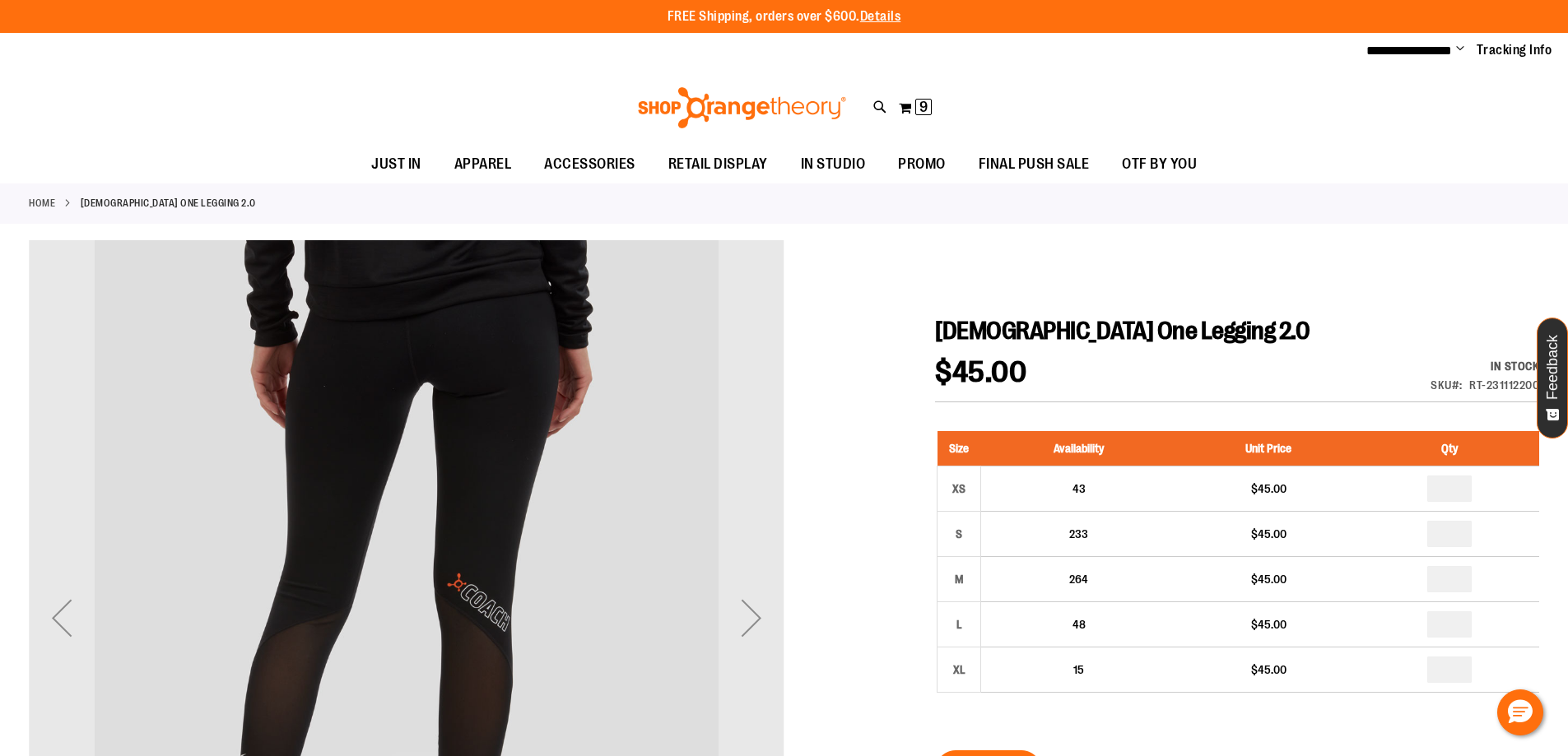
click at [1463, 47] on span "Change" at bounding box center [1459, 50] width 8 height 16
click at [913, 104] on button "My Cart 9 9 items" at bounding box center [914, 108] width 34 height 26
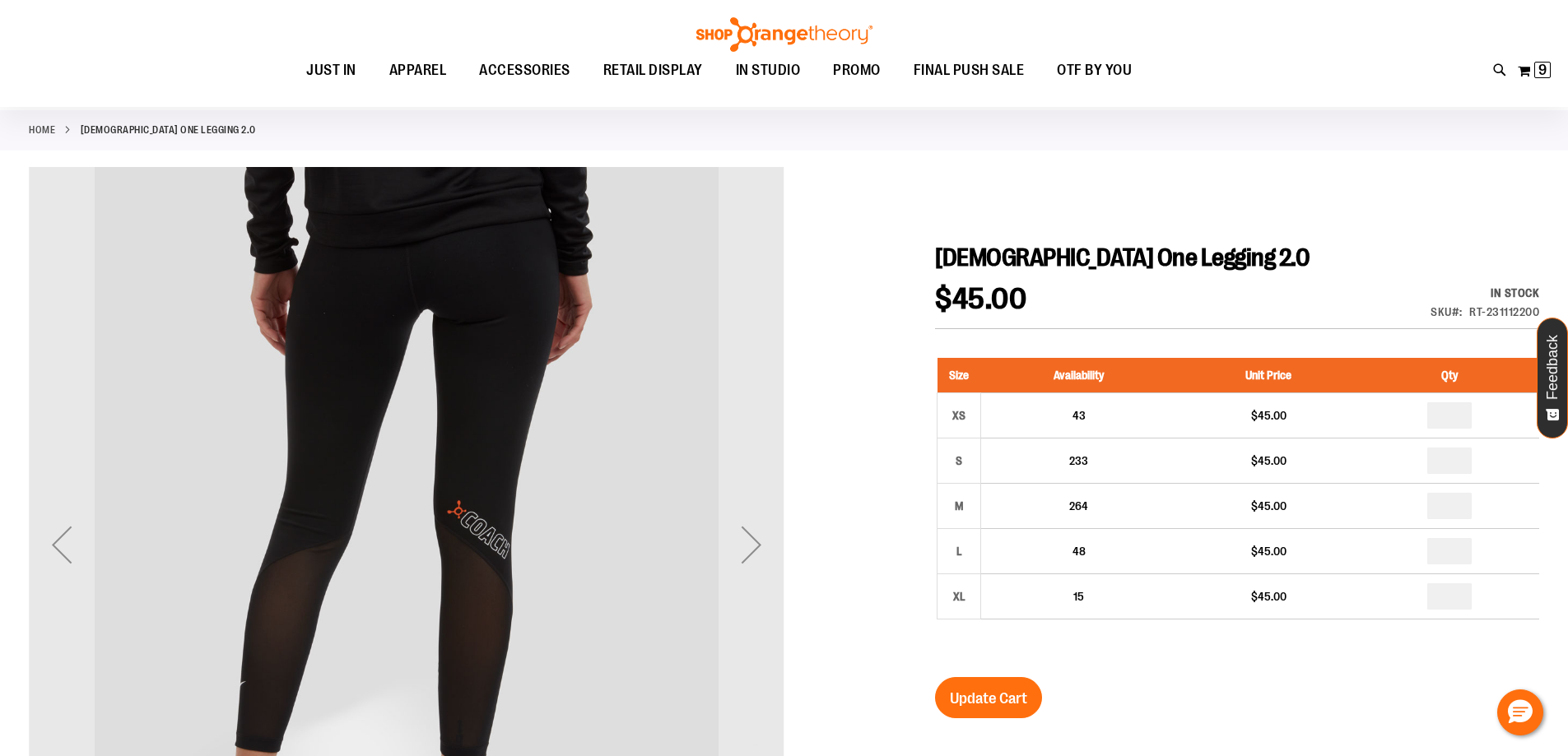
scroll to position [82, 0]
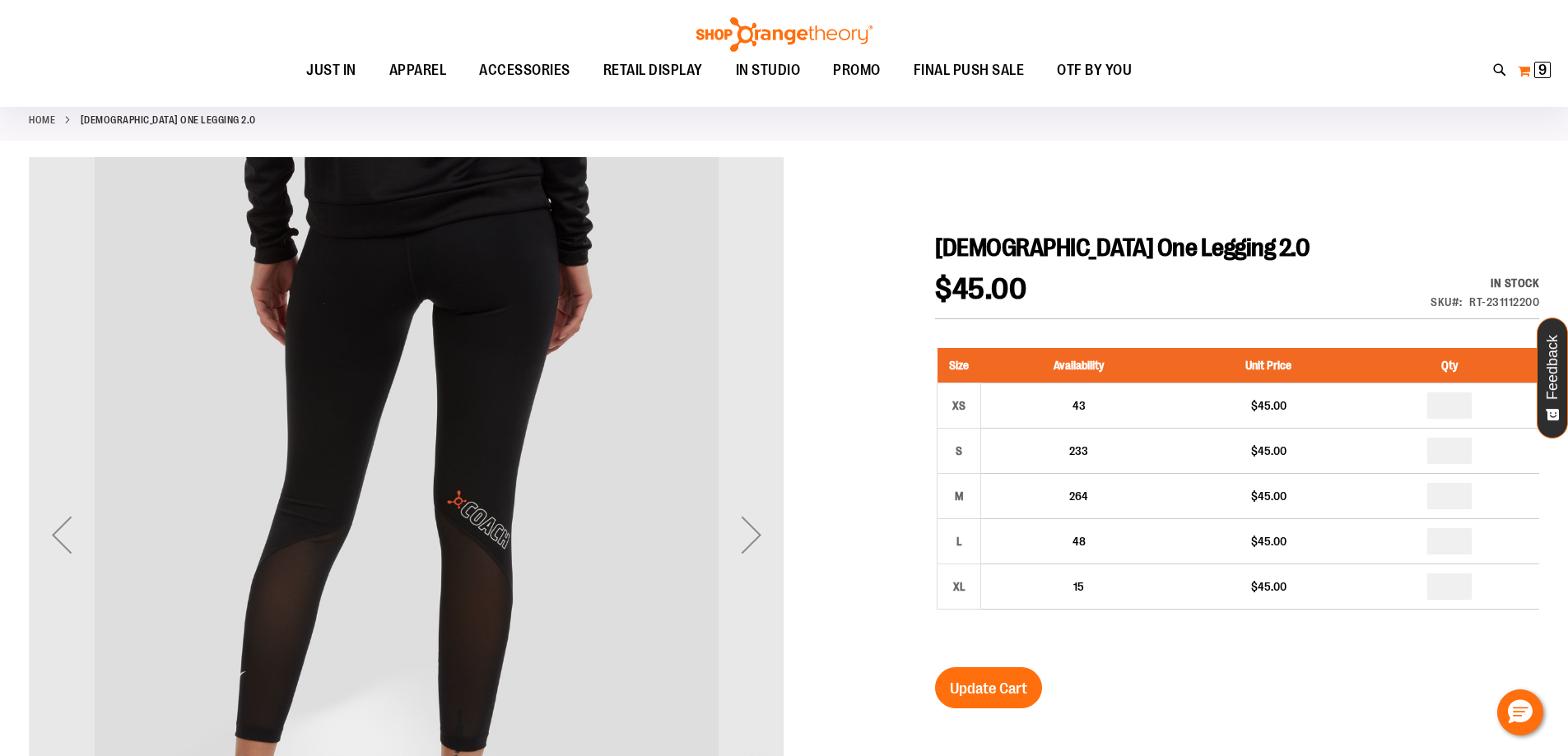
click at [1536, 72] on span "9 9 items" at bounding box center [1542, 69] width 17 height 17
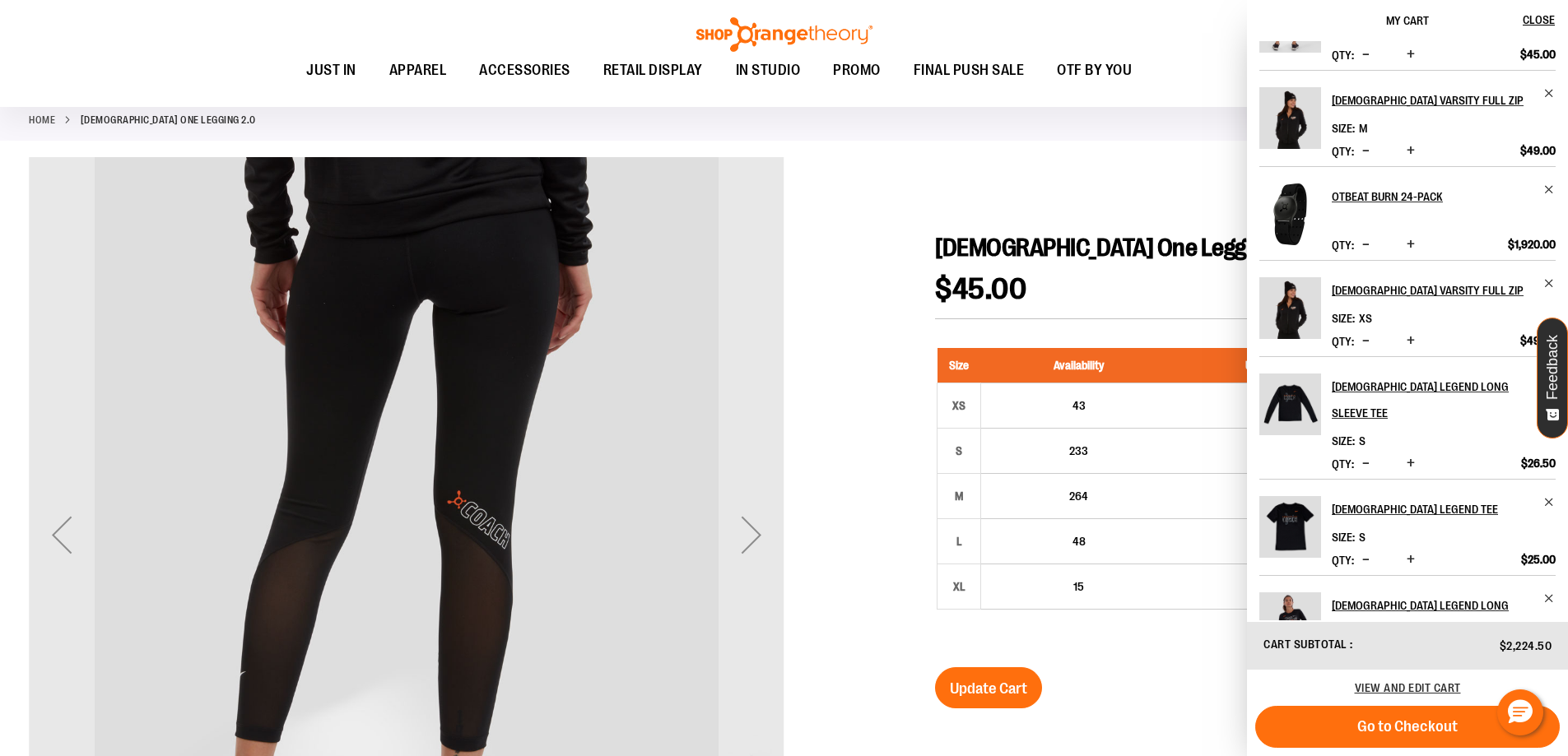
scroll to position [32, 0]
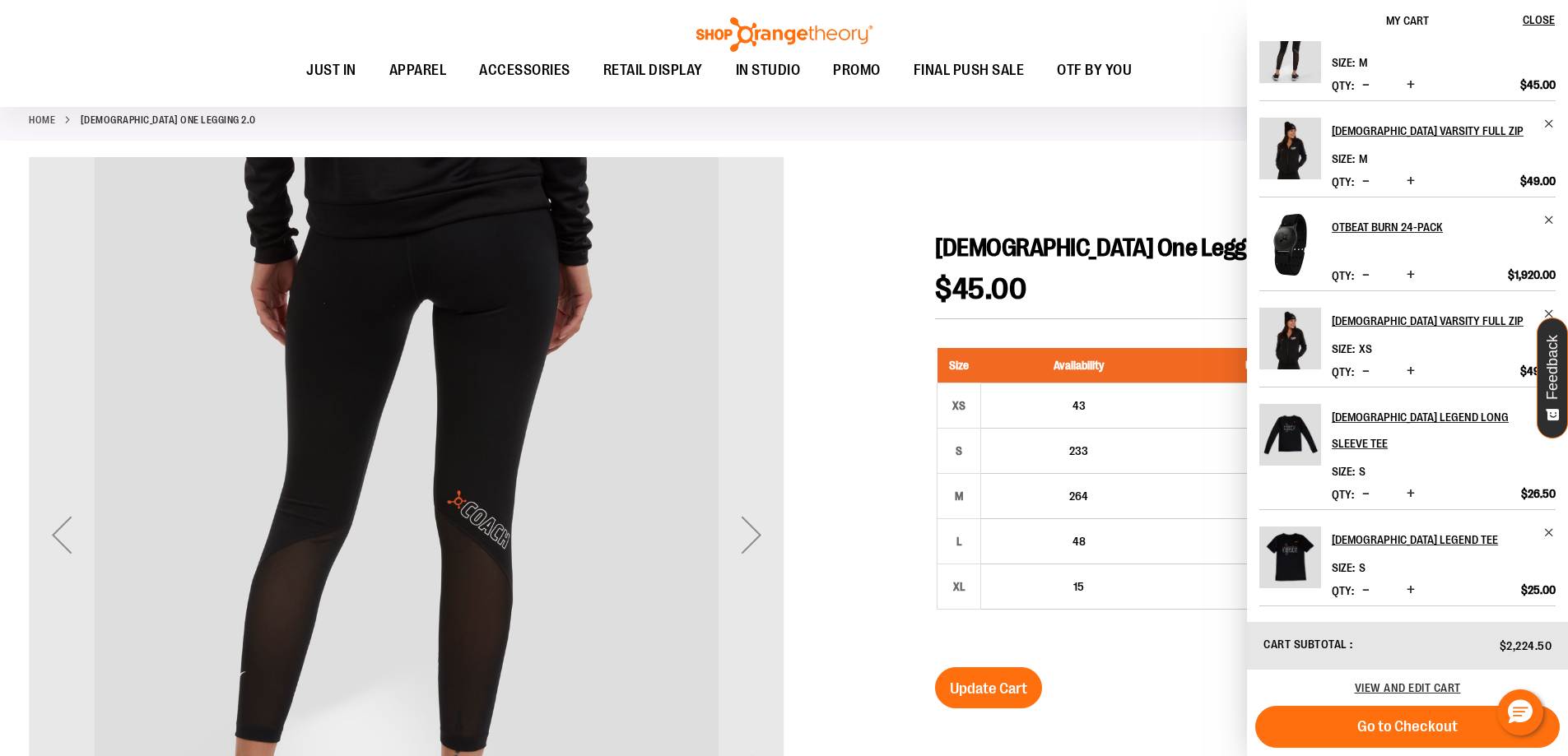
click at [1413, 180] on span "Increase product quantity" at bounding box center [1410, 181] width 8 height 17
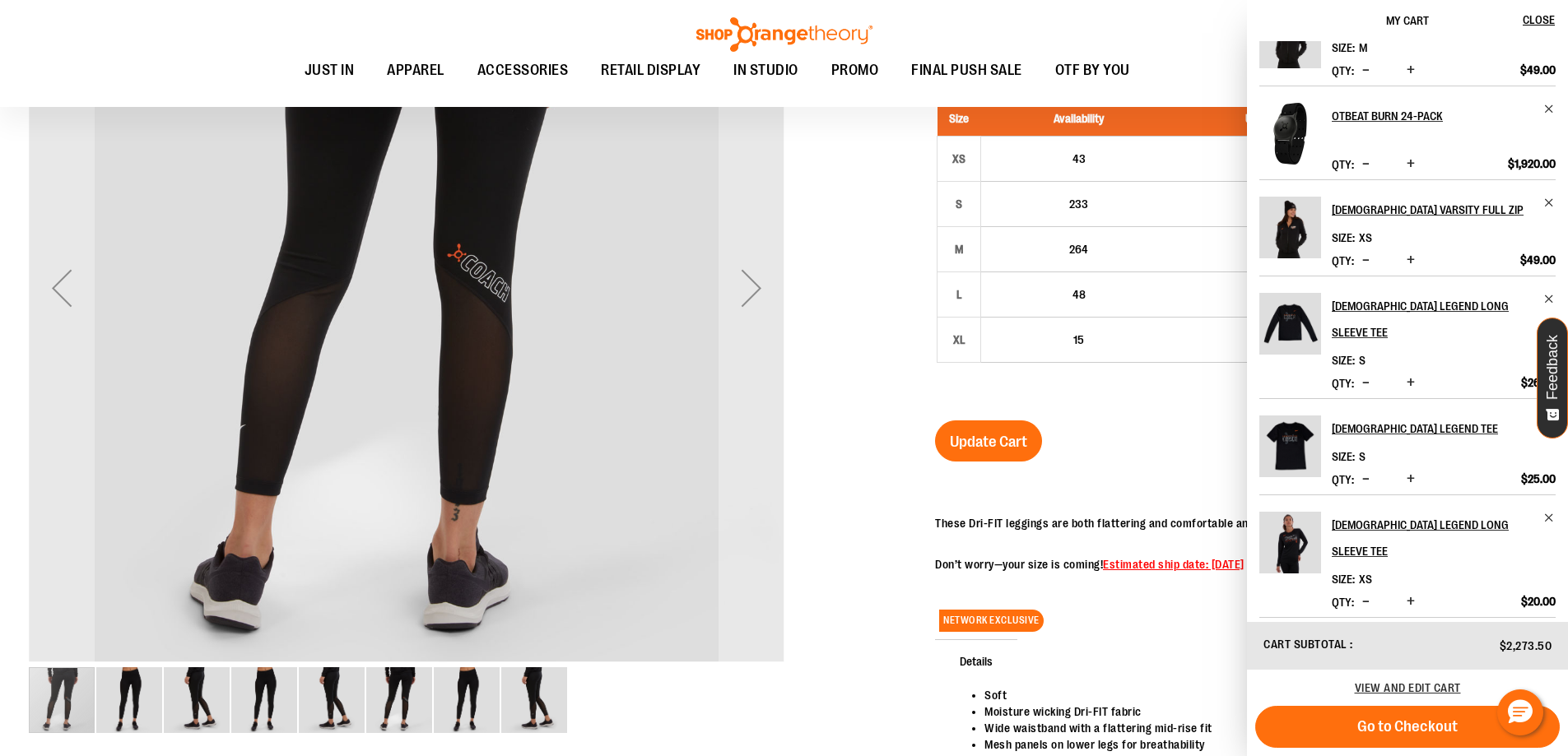
scroll to position [114, 0]
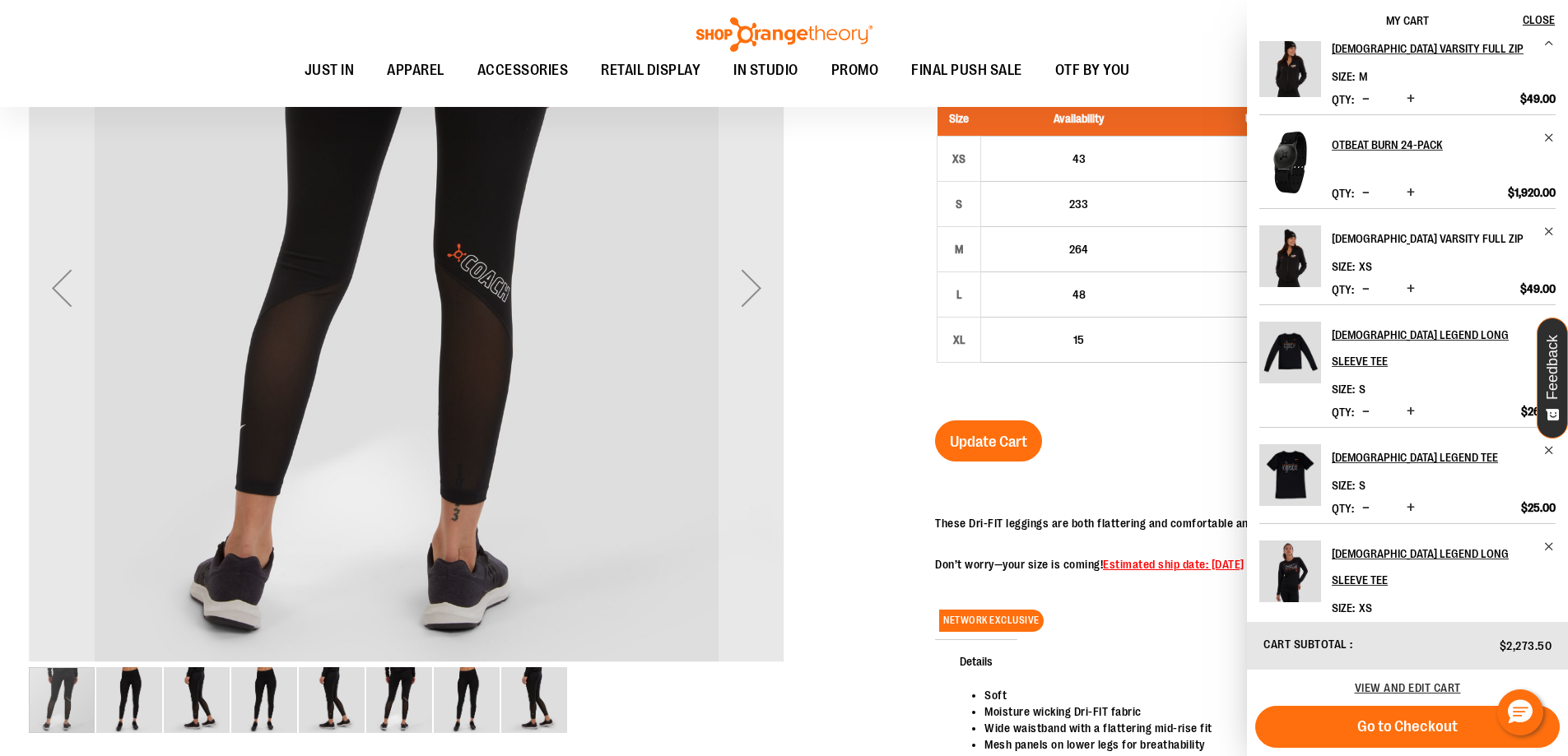
click at [1425, 234] on h2 "[DEMOGRAPHIC_DATA] Varsity Full Zip" at bounding box center [1433, 239] width 202 height 26
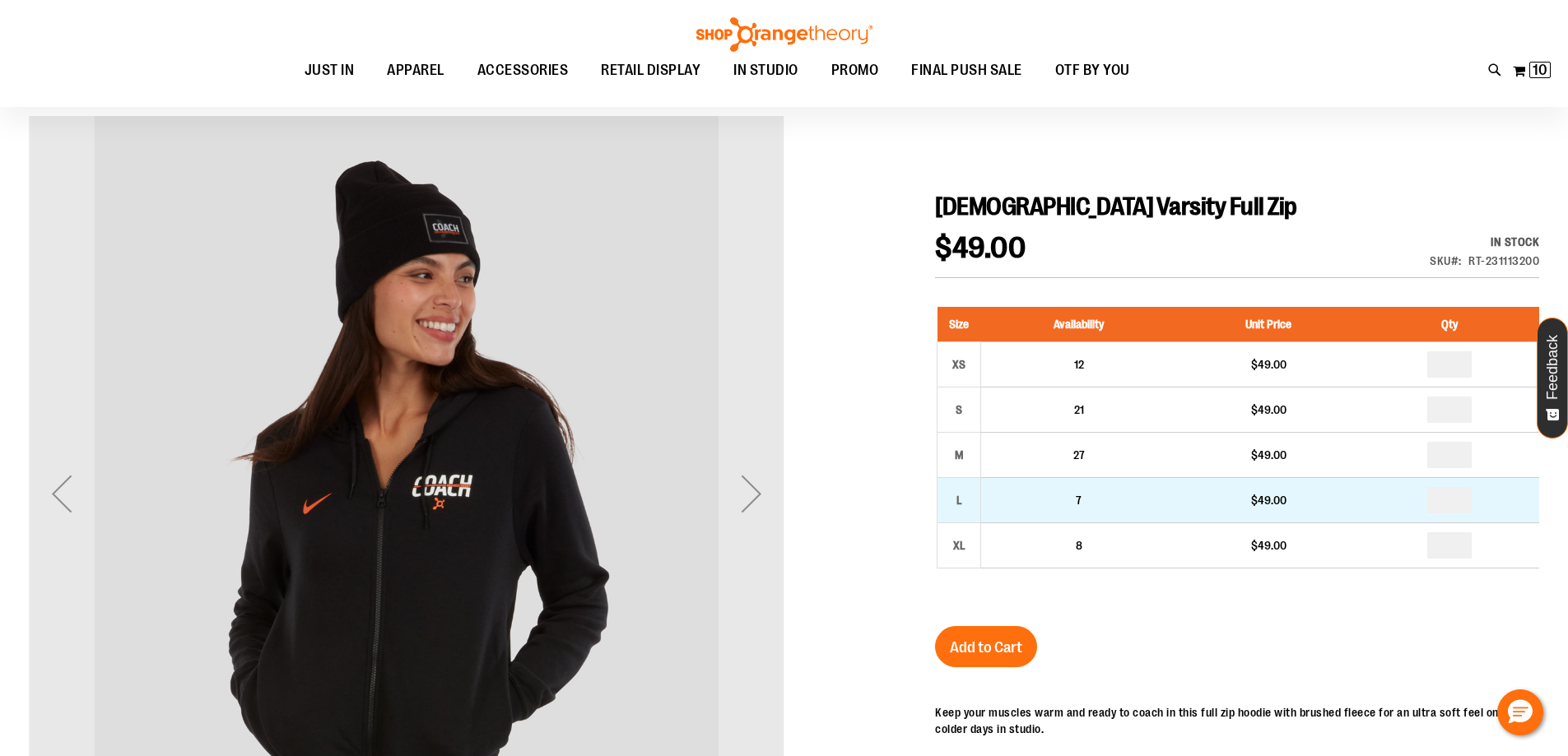
scroll to position [163, 0]
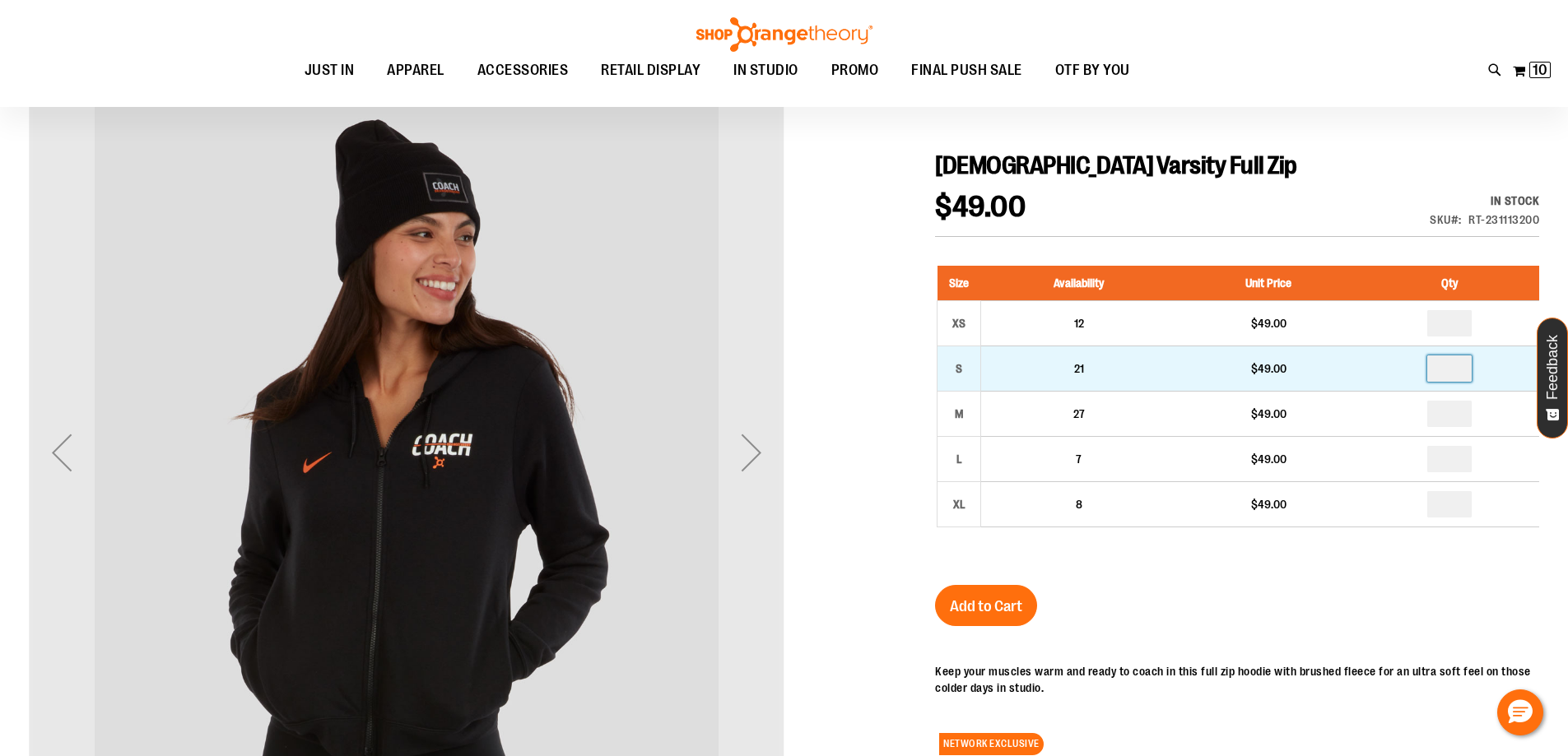
drag, startPoint x: 1466, startPoint y: 364, endPoint x: 1378, endPoint y: 376, distance: 88.8
click at [1378, 376] on td at bounding box center [1449, 368] width 178 height 46
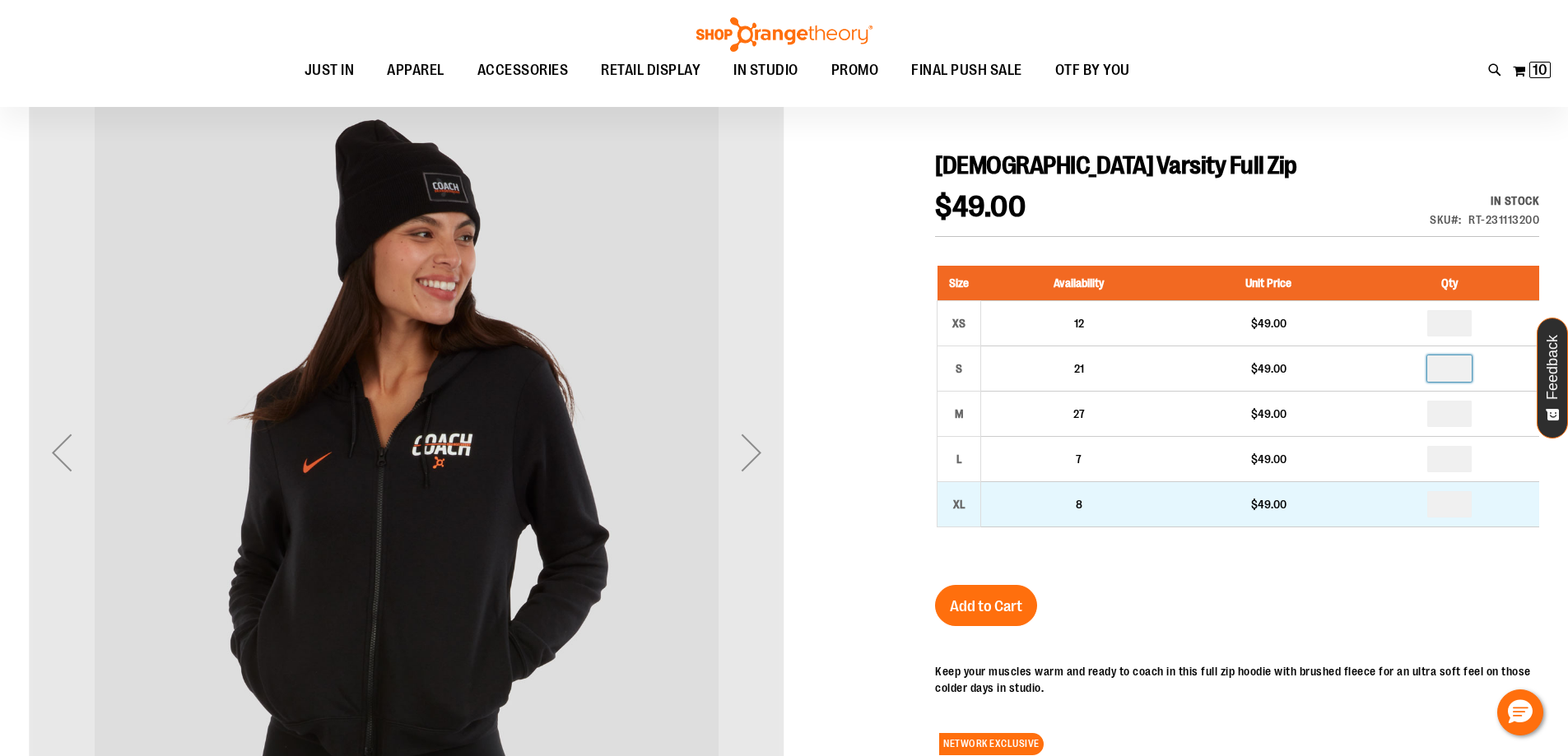
type input "*"
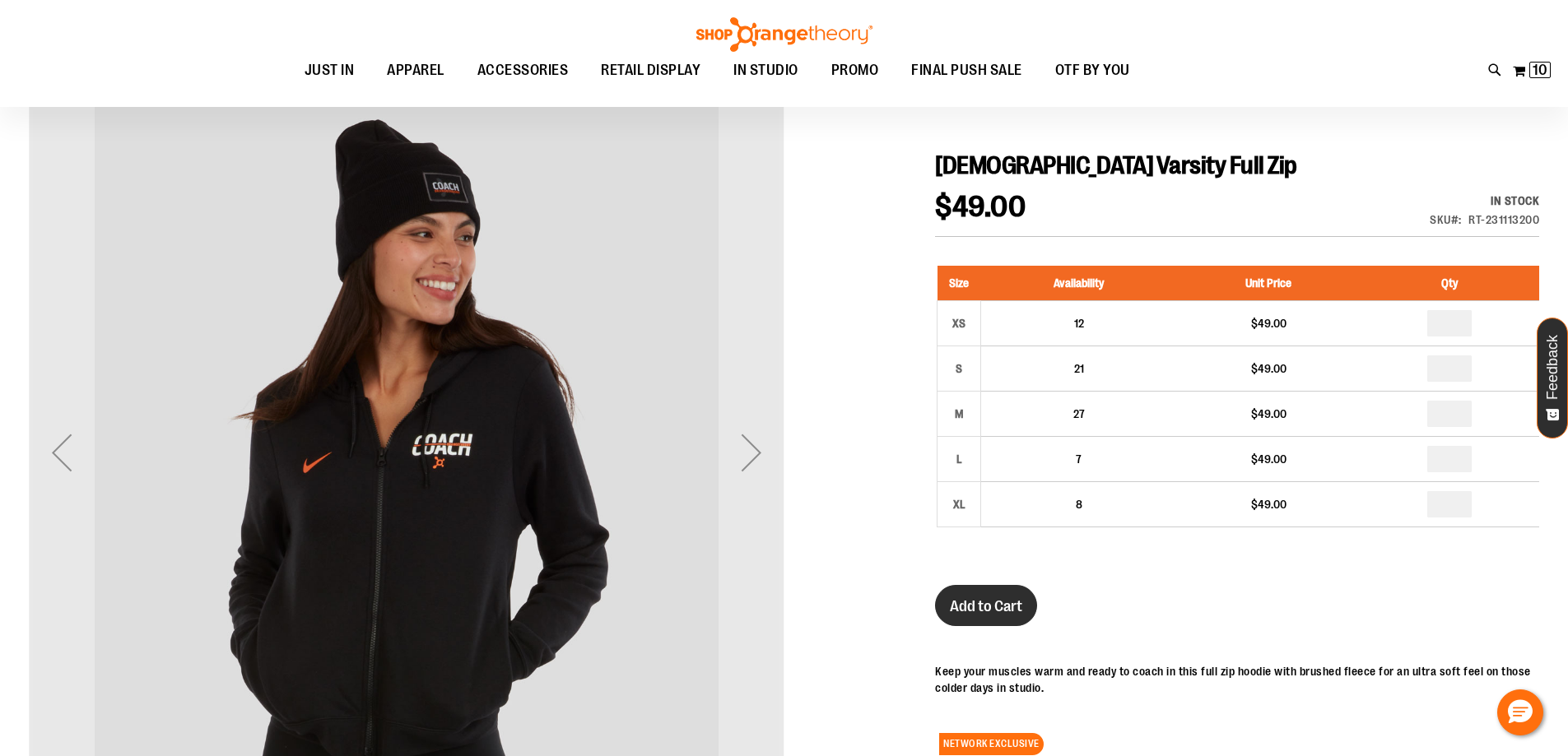
click at [1000, 605] on span "Add to Cart" at bounding box center [986, 606] width 72 height 18
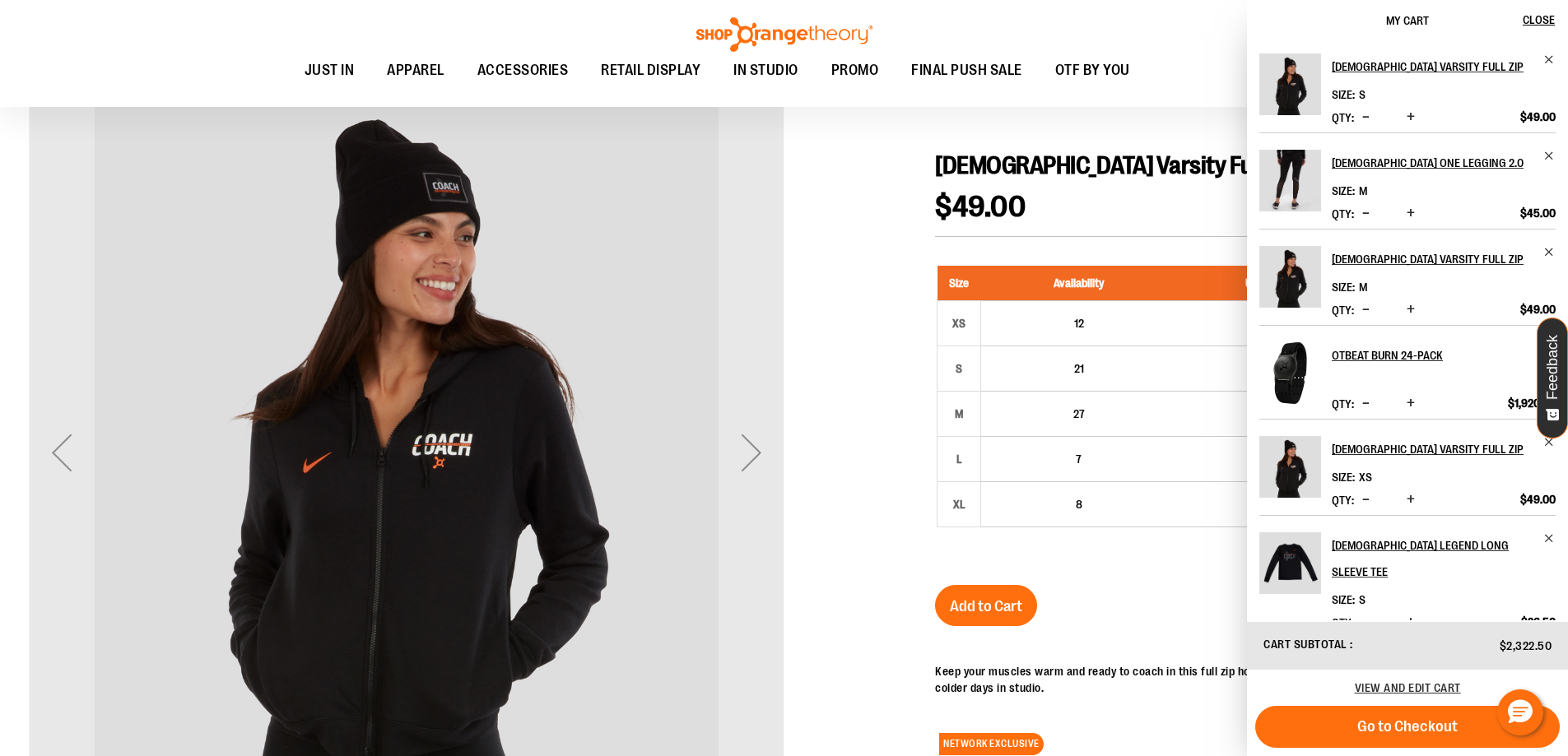
click at [1367, 311] on span "Decrease product quantity" at bounding box center [1365, 309] width 7 height 17
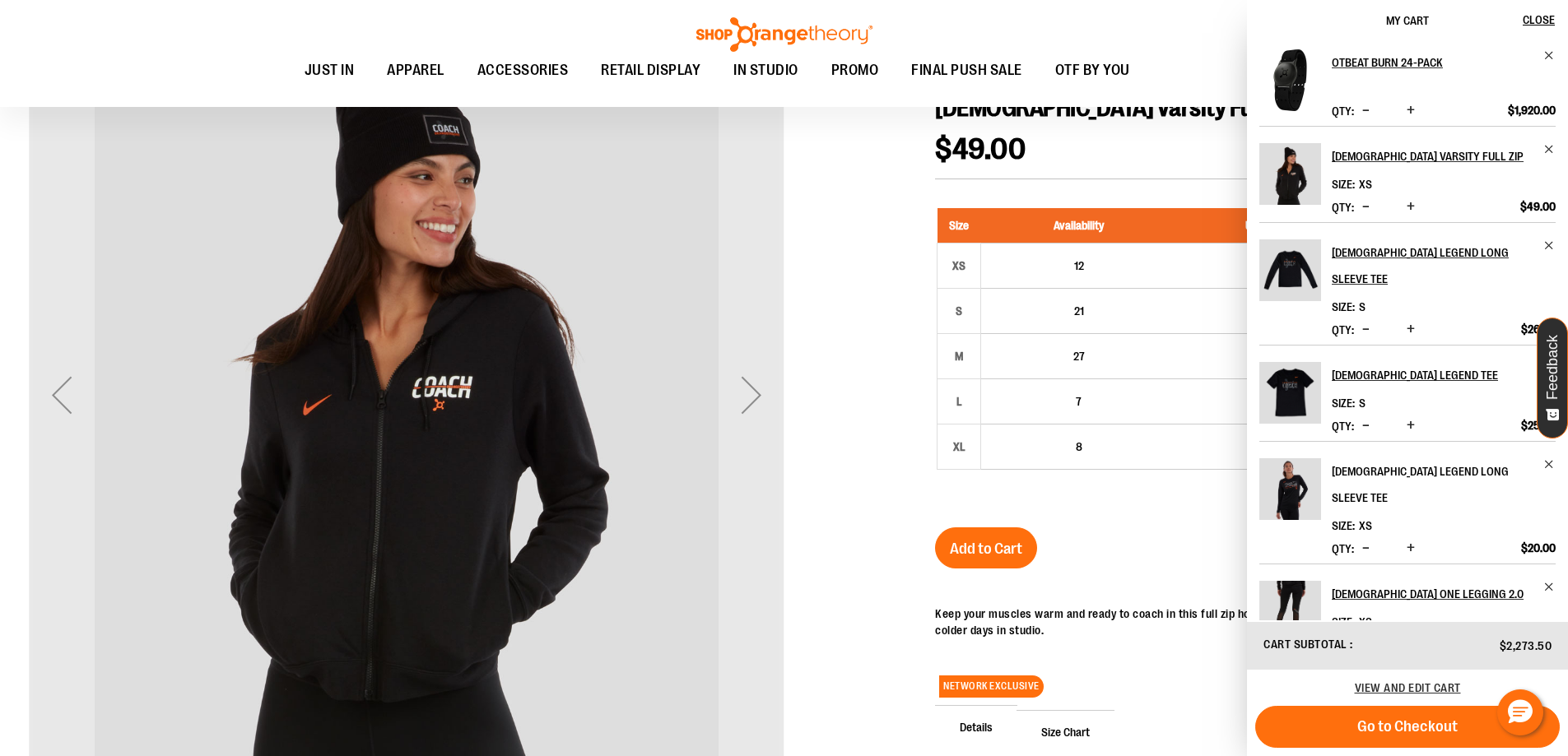
scroll to position [246, 0]
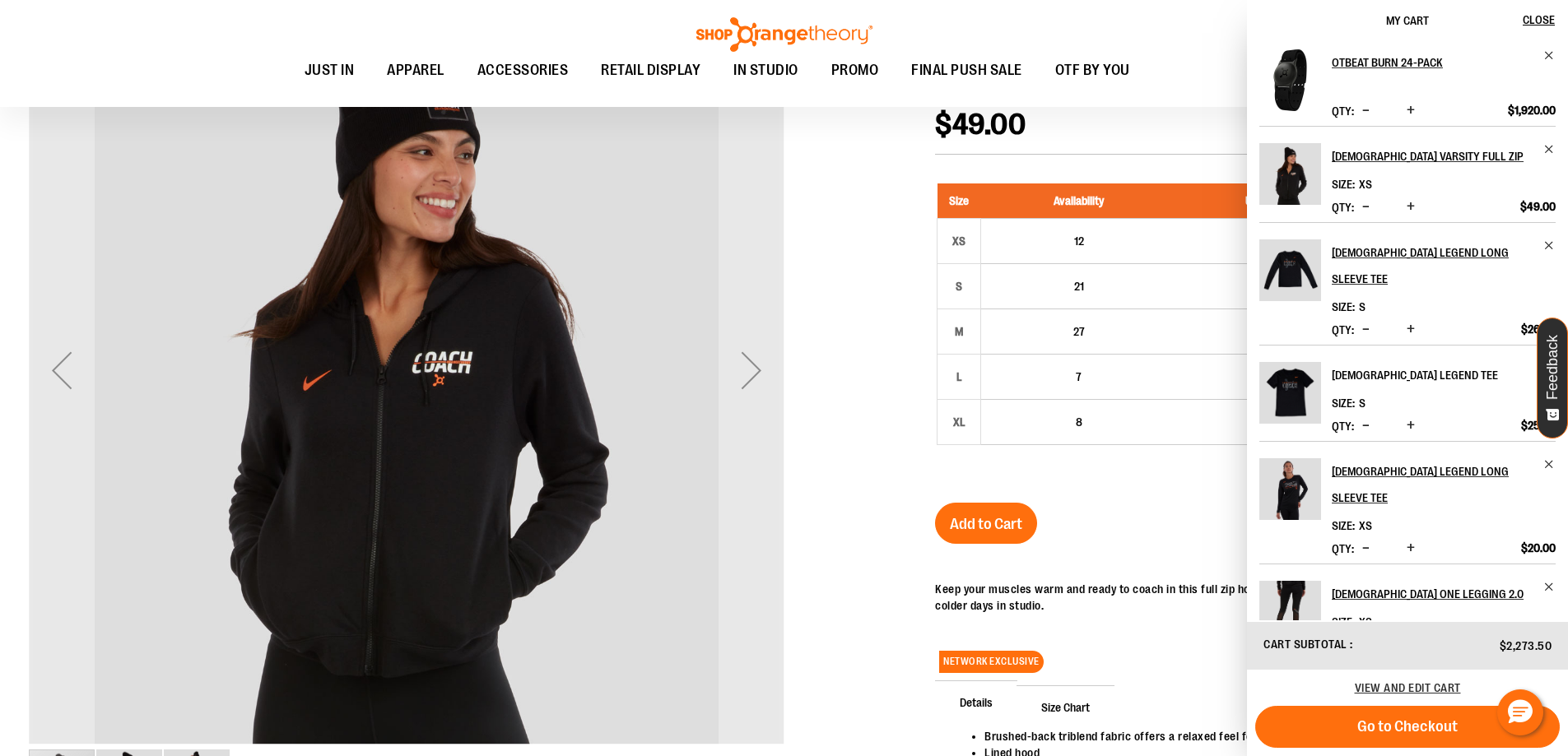
click at [1413, 362] on h2 "[DEMOGRAPHIC_DATA] Legend Tee" at bounding box center [1433, 375] width 202 height 26
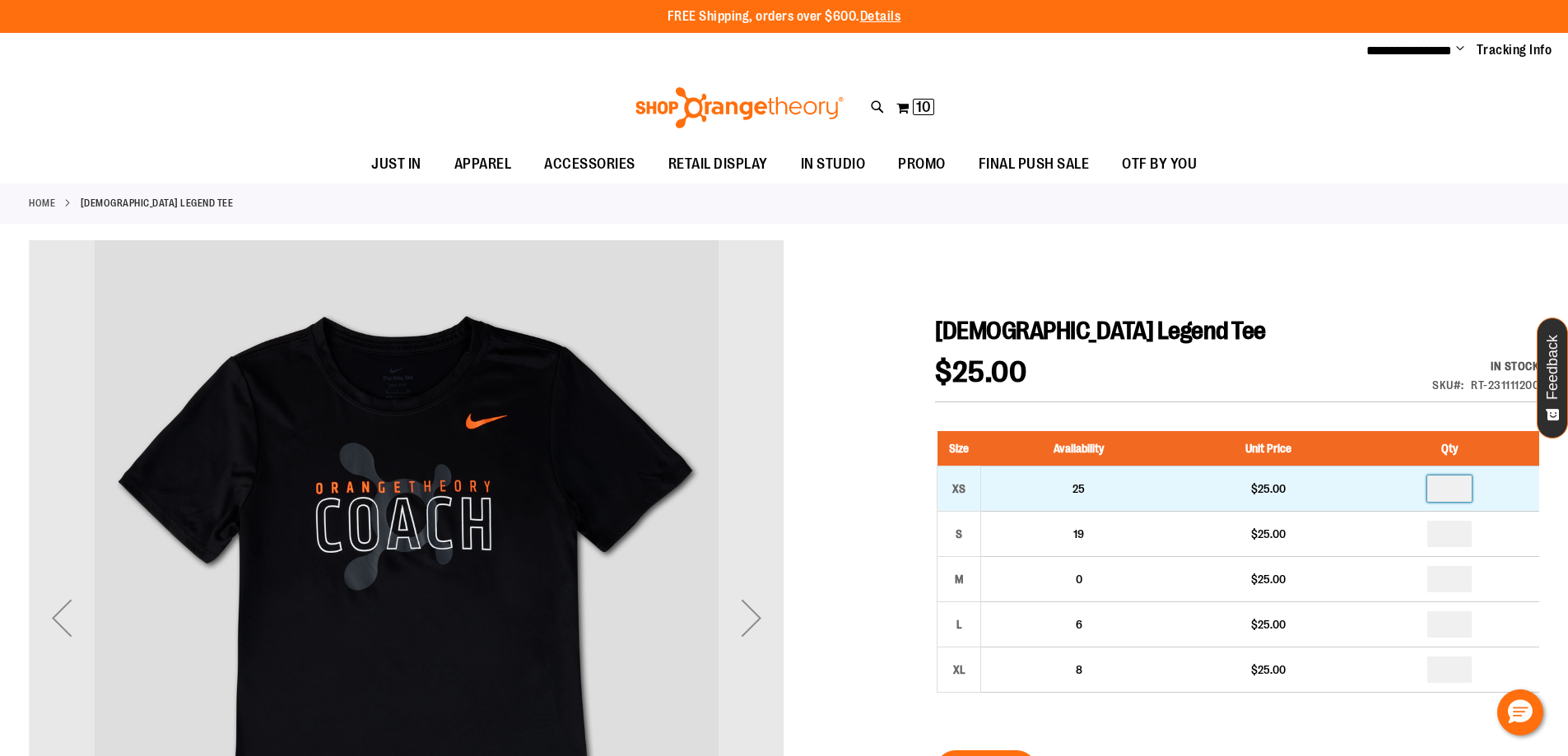
drag, startPoint x: 1452, startPoint y: 493, endPoint x: 1426, endPoint y: 487, distance: 26.7
click at [1426, 487] on td at bounding box center [1449, 488] width 178 height 46
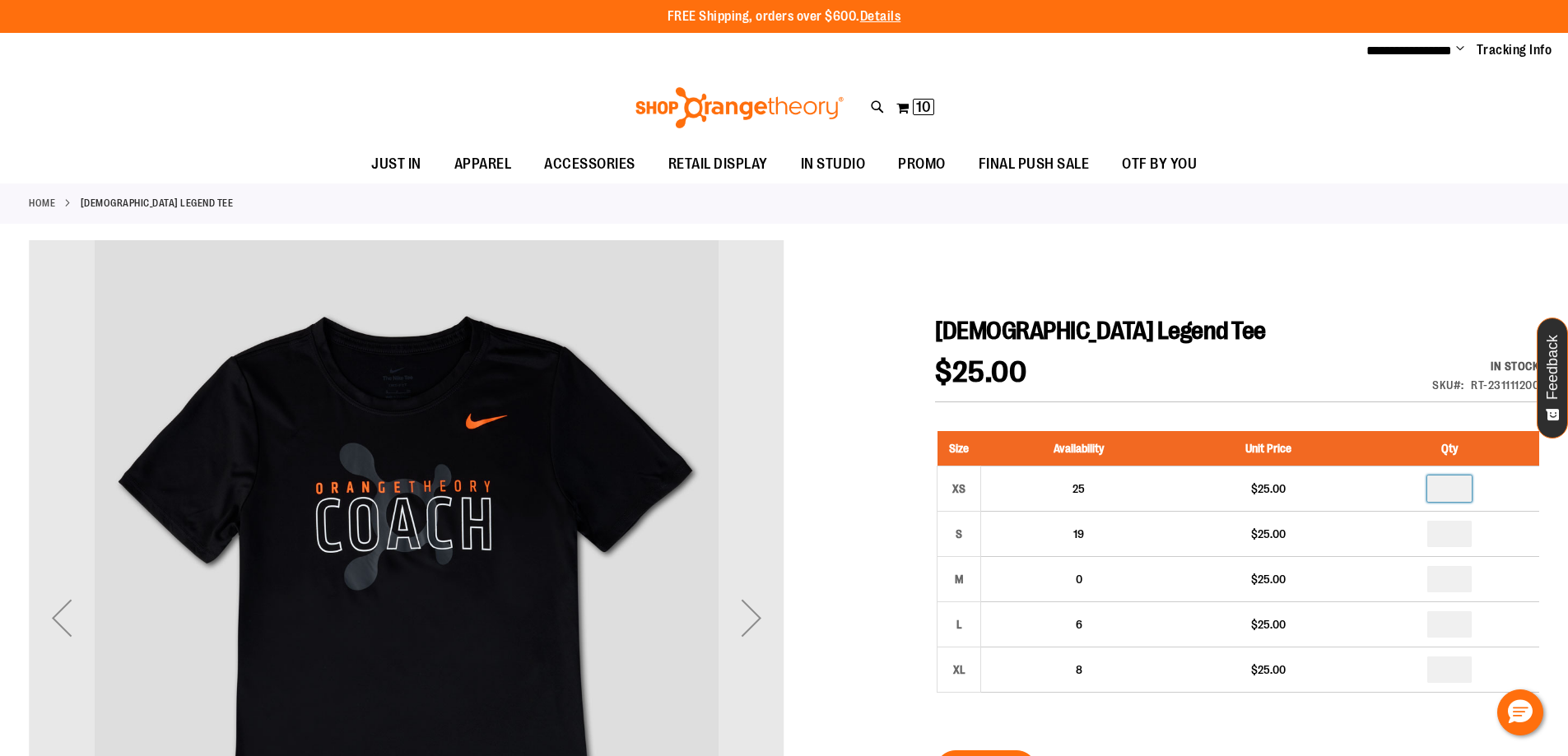
type input "*"
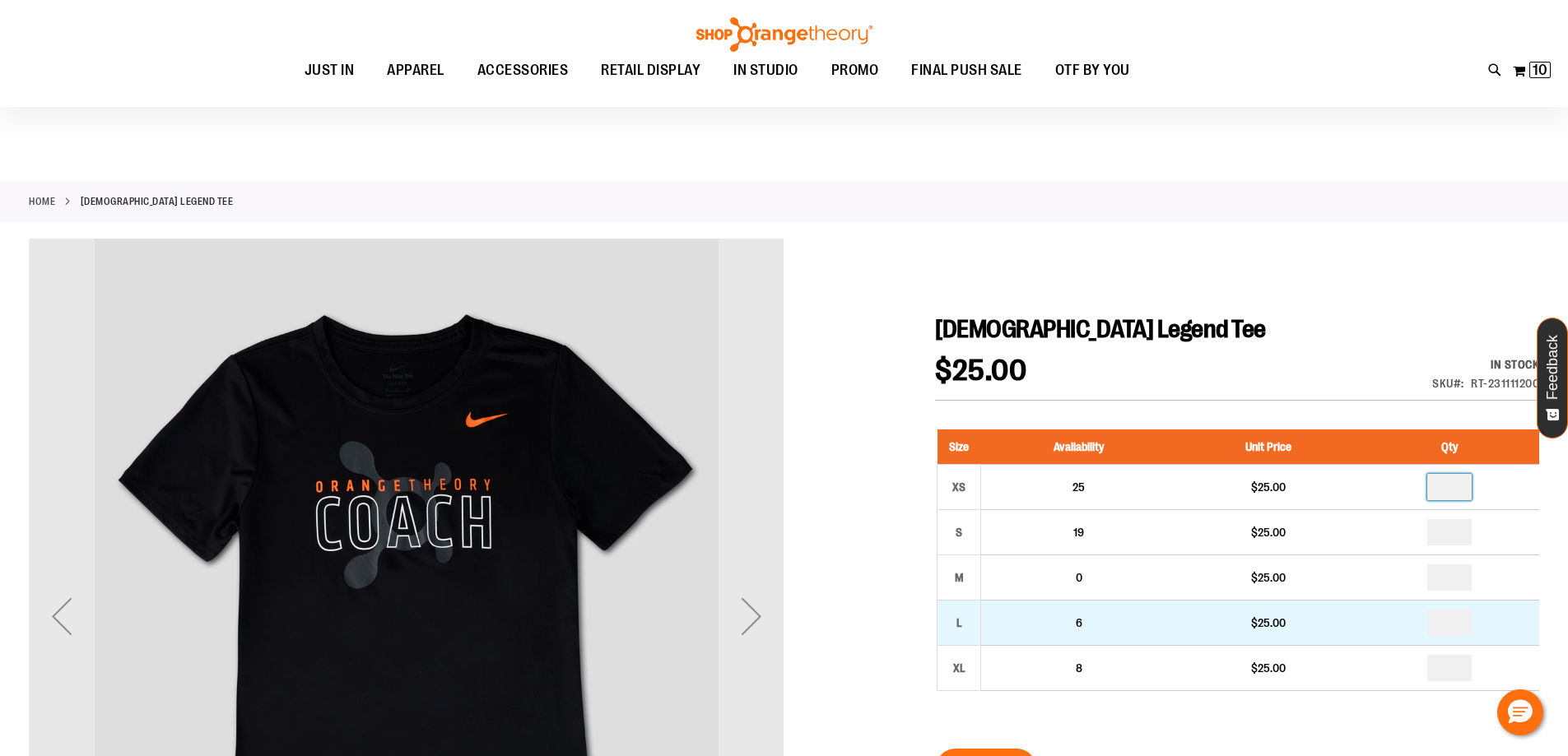
scroll to position [89, 0]
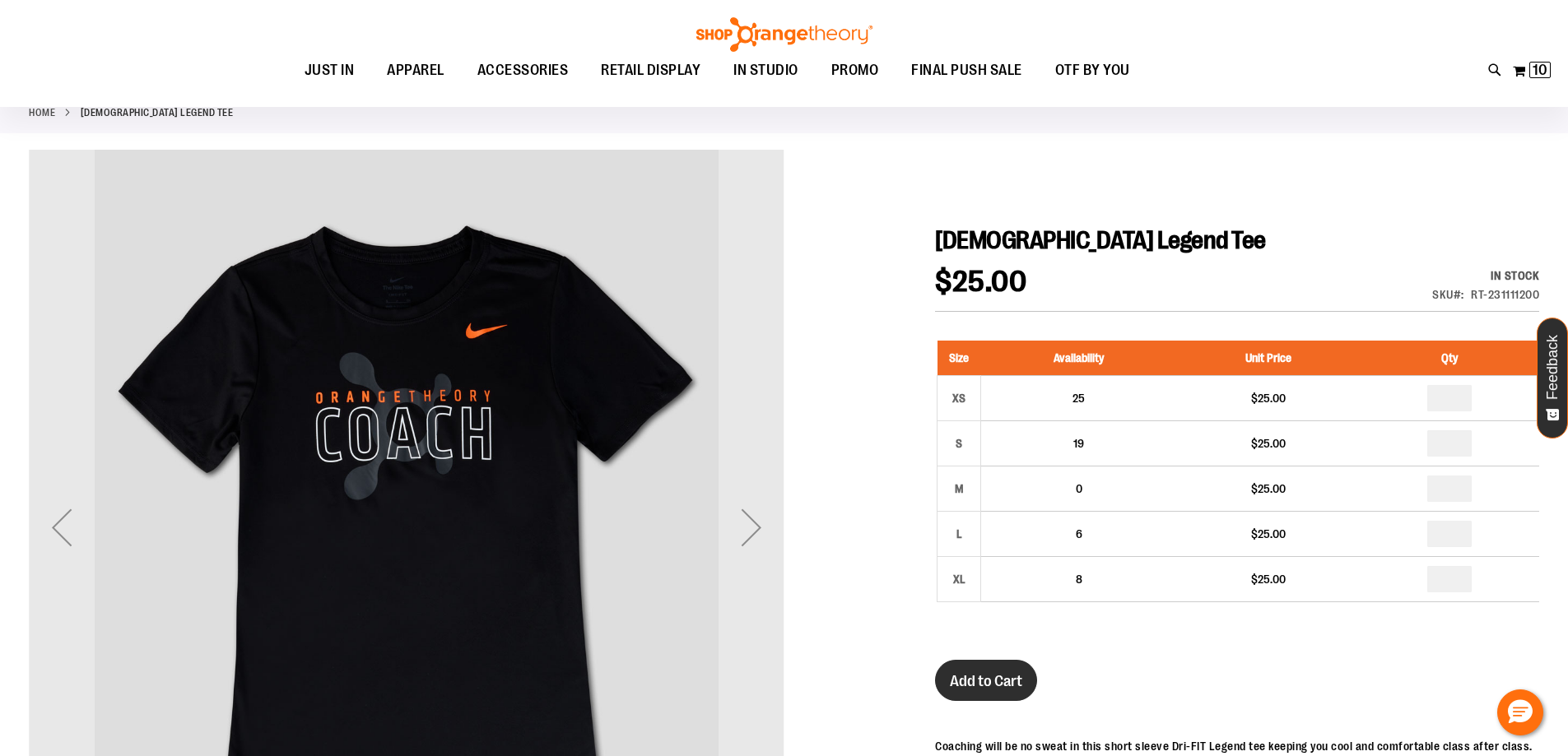
click at [1018, 670] on button "Add to Cart" at bounding box center [986, 680] width 102 height 41
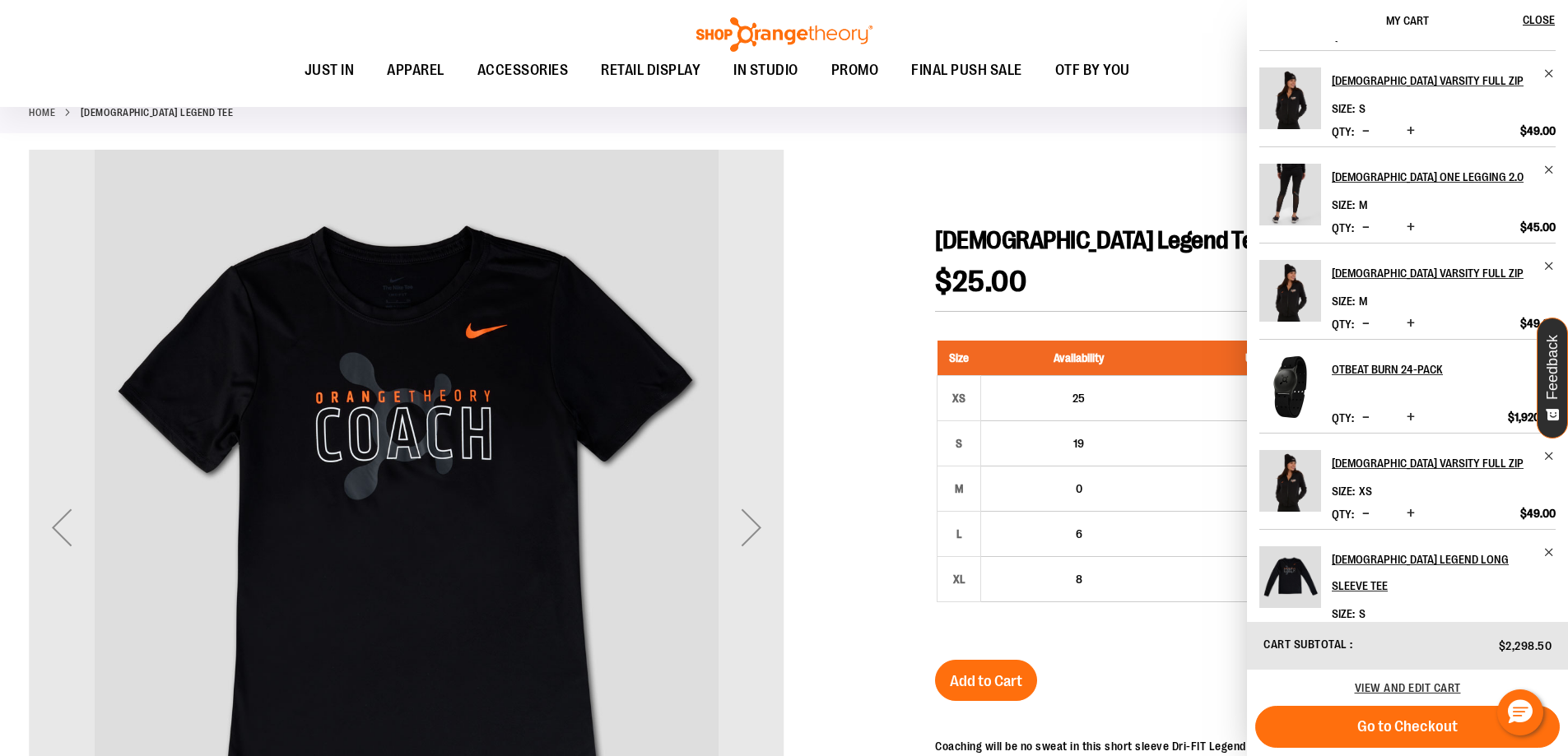
scroll to position [0, 0]
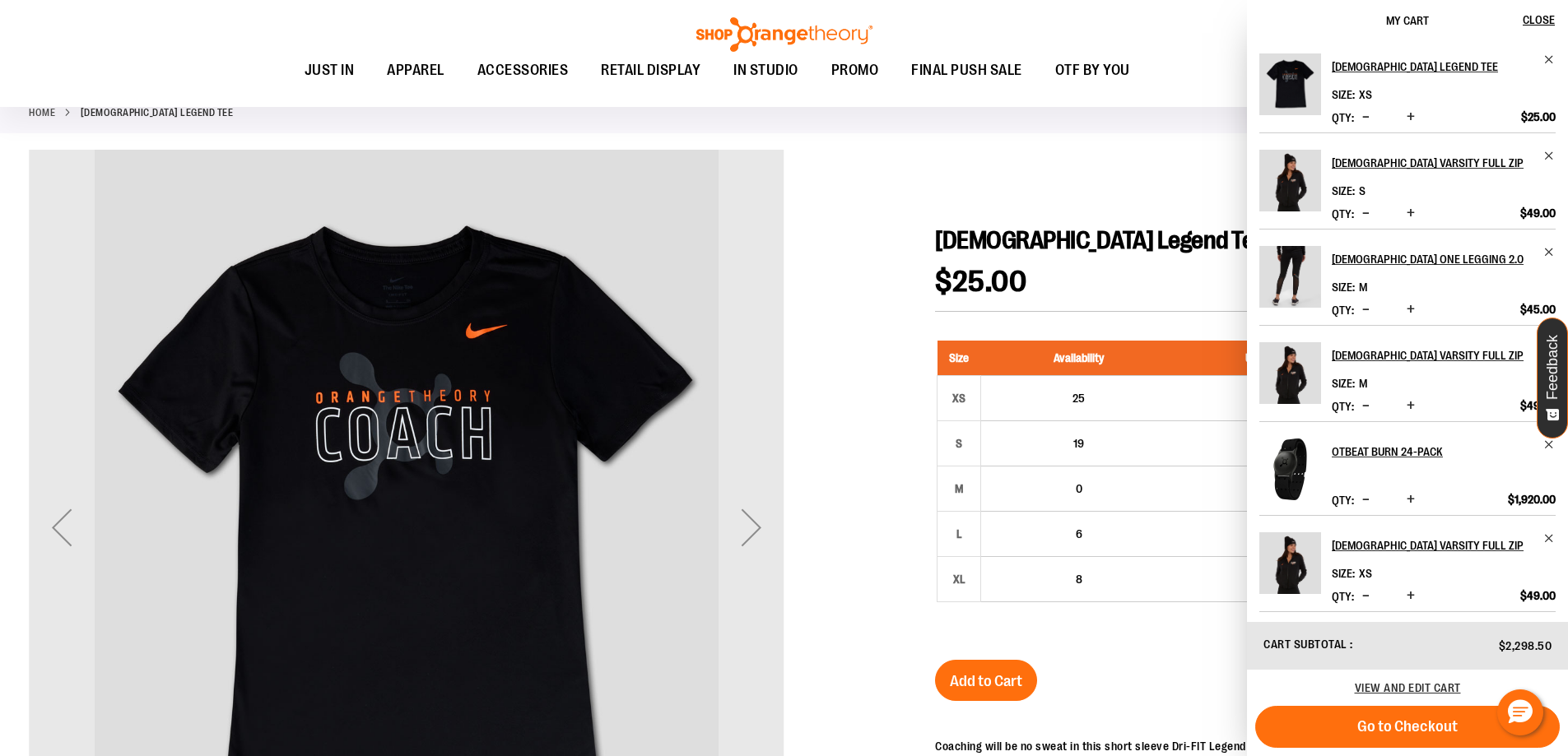
click at [1407, 407] on span "Increase product quantity" at bounding box center [1410, 405] width 8 height 17
click at [1543, 159] on span "Remove item" at bounding box center [1550, 155] width 12 height 12
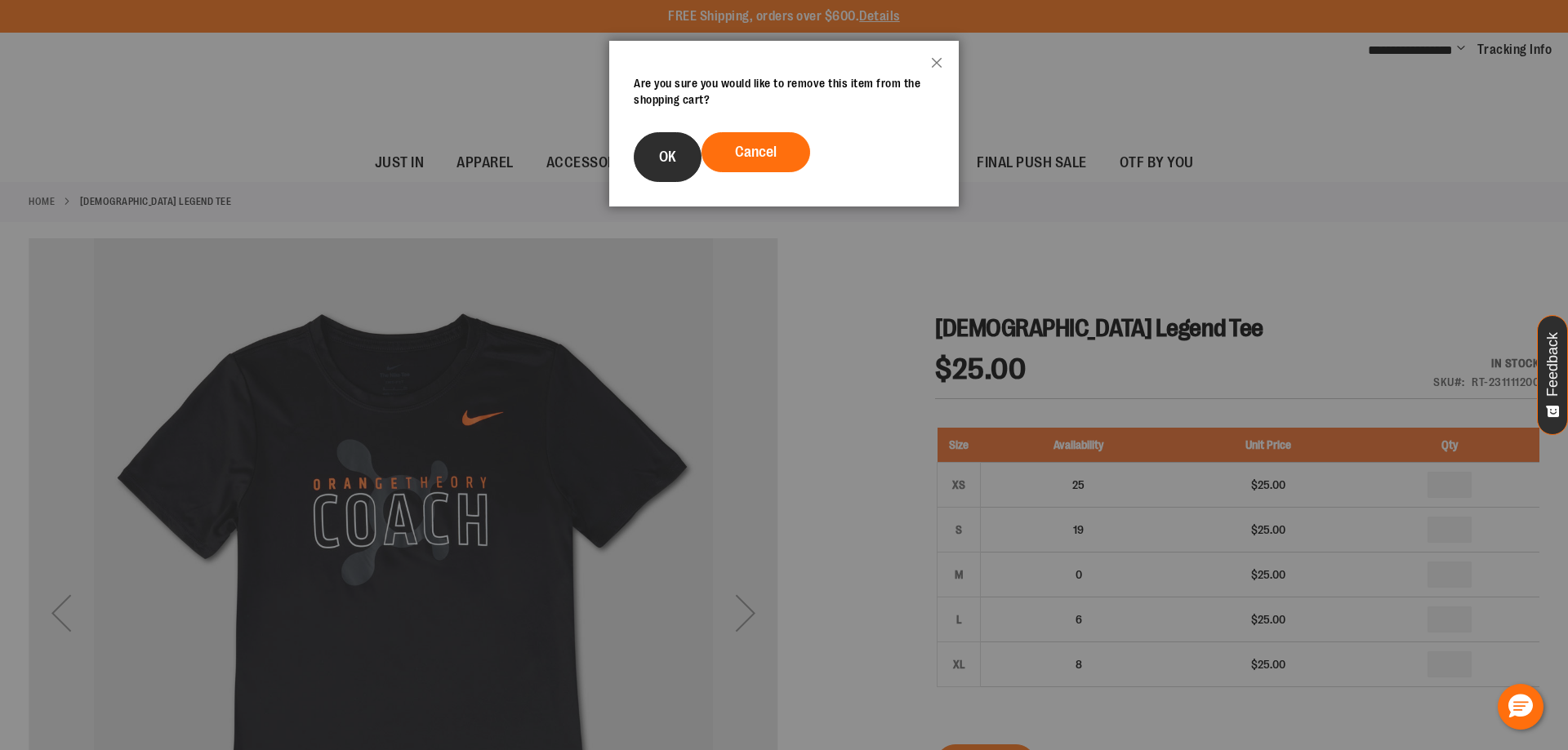
click at [658, 161] on button "OK" at bounding box center [668, 157] width 68 height 50
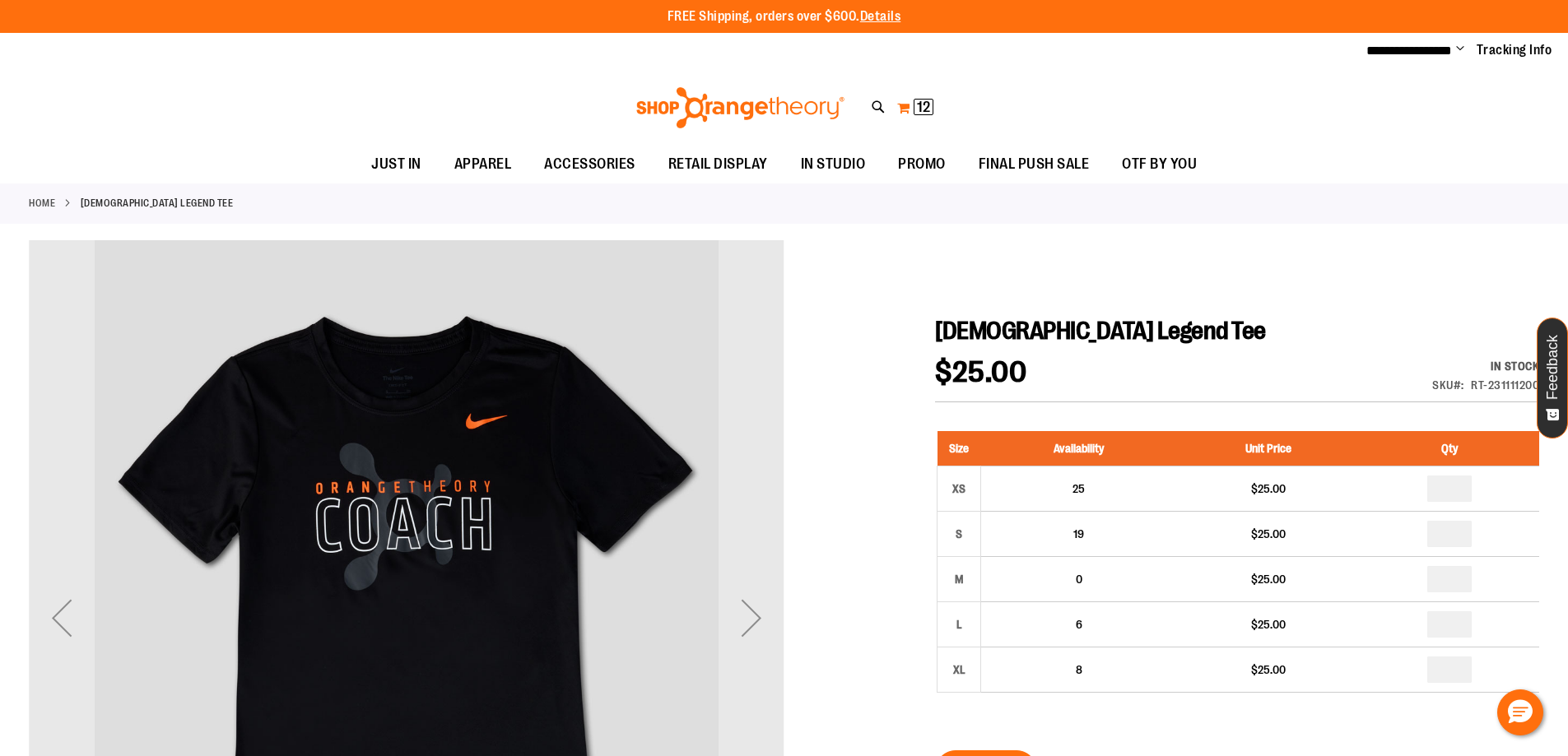
click at [902, 110] on button "My Cart 12 12 items" at bounding box center [914, 108] width 38 height 26
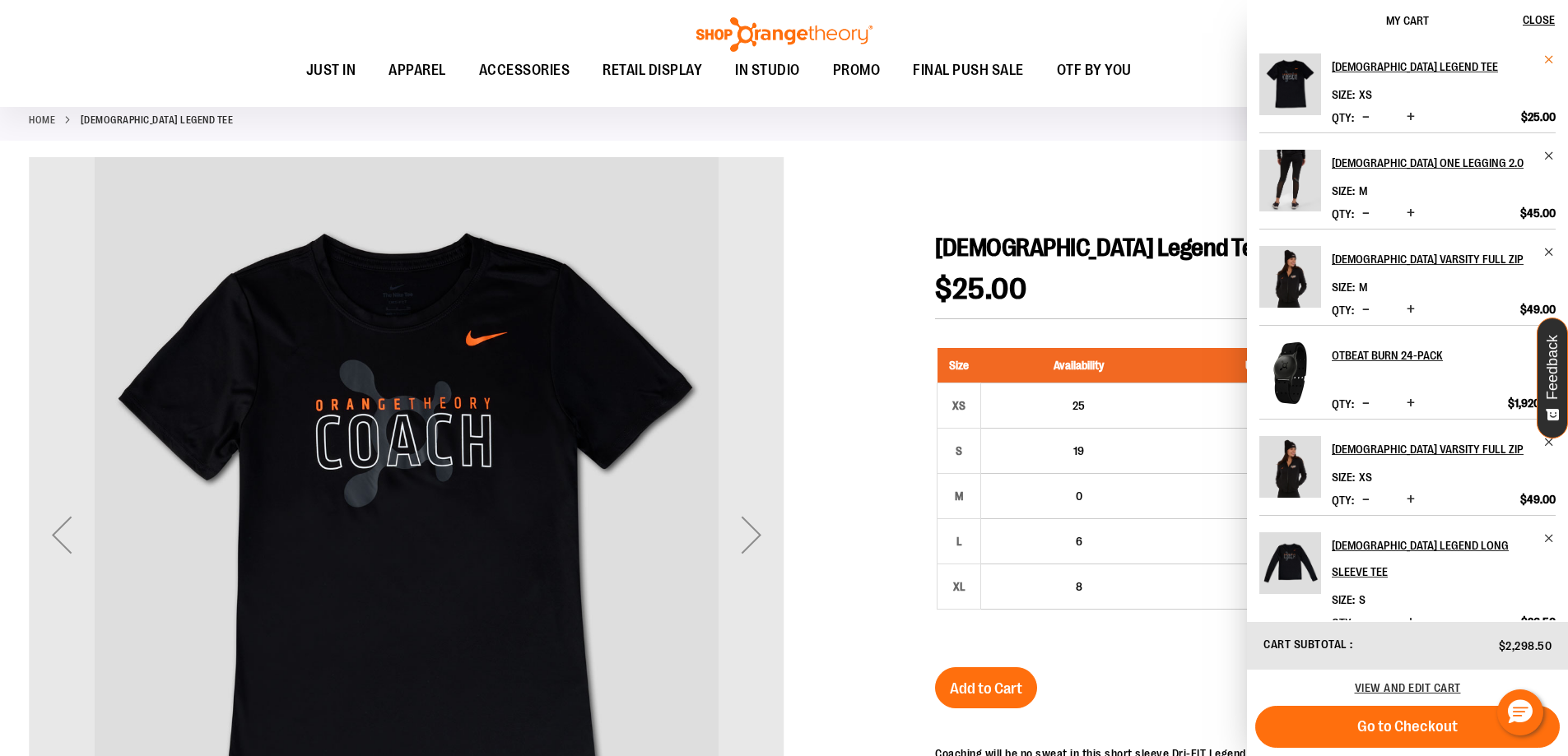
click at [1543, 59] on span "Remove item" at bounding box center [1550, 60] width 12 height 12
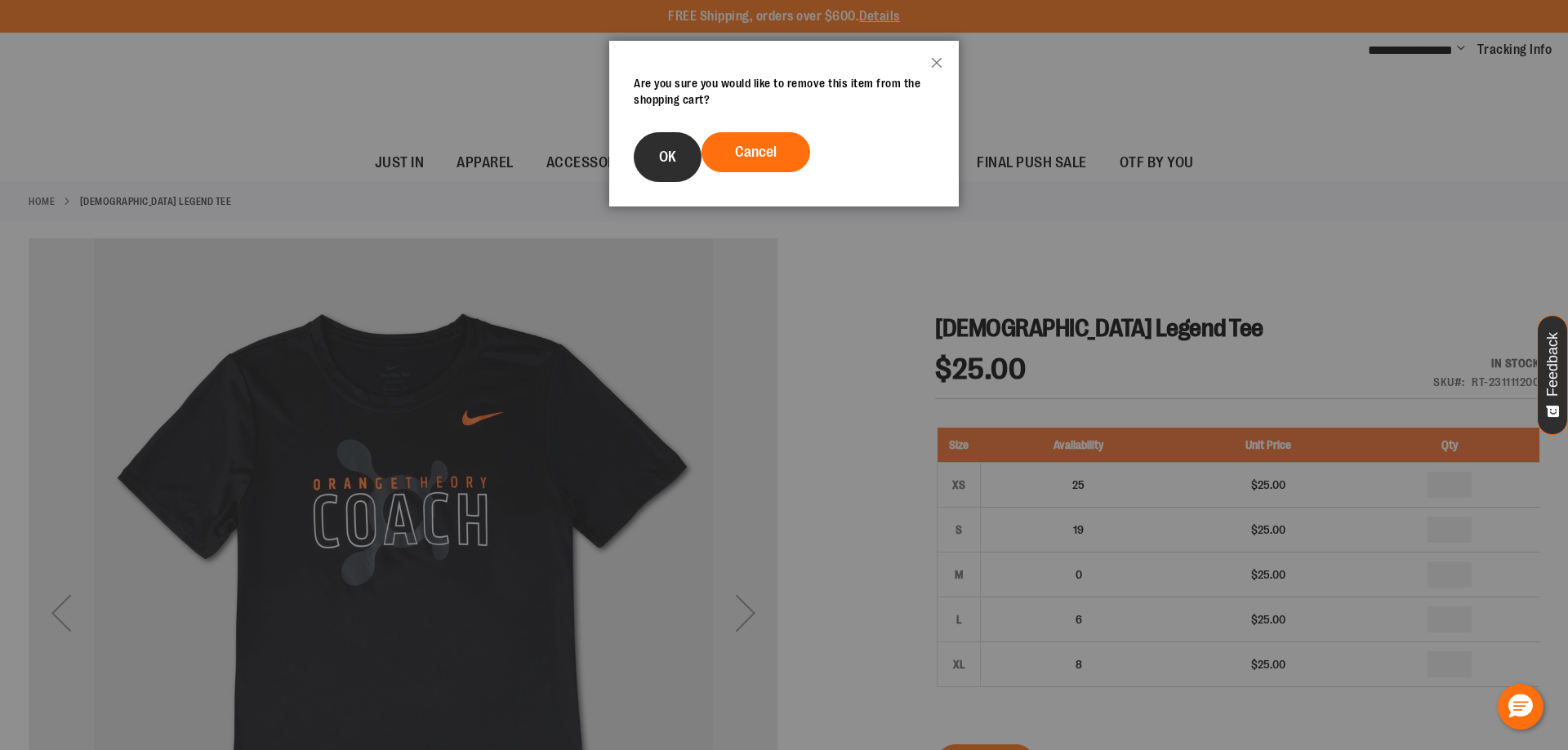
click at [680, 167] on button "OK" at bounding box center [668, 157] width 68 height 50
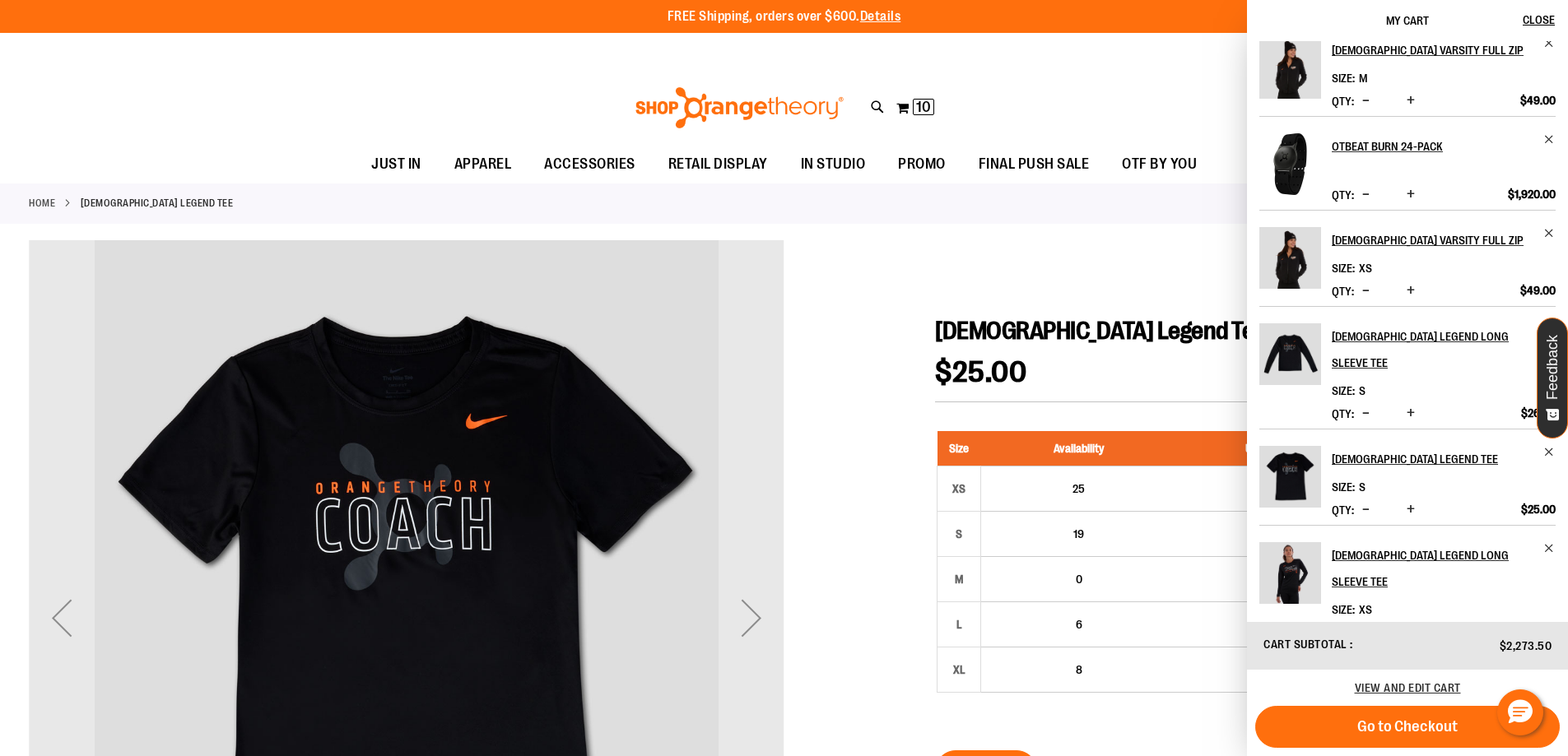
scroll to position [197, 0]
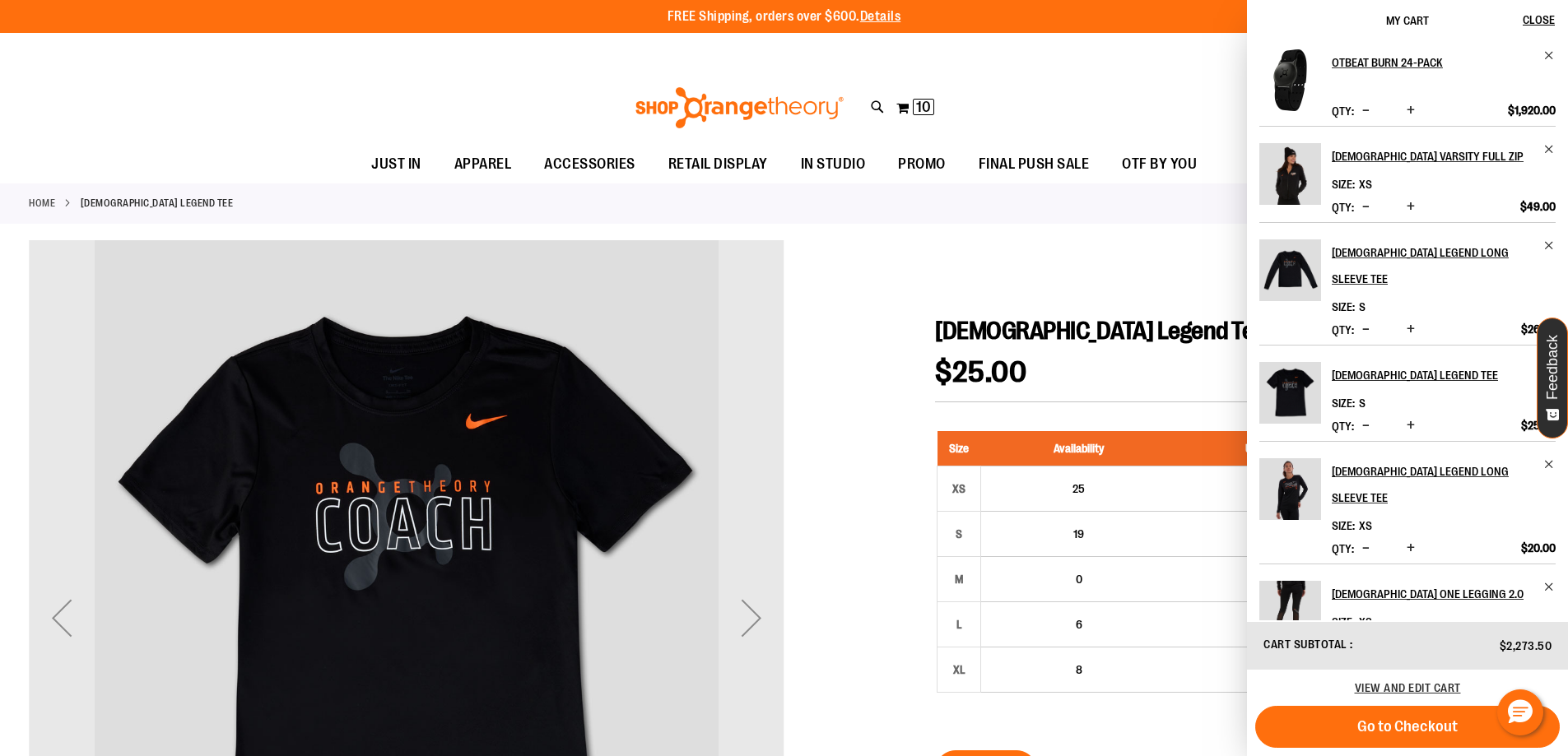
click at [947, 264] on div at bounding box center [784, 699] width 1510 height 918
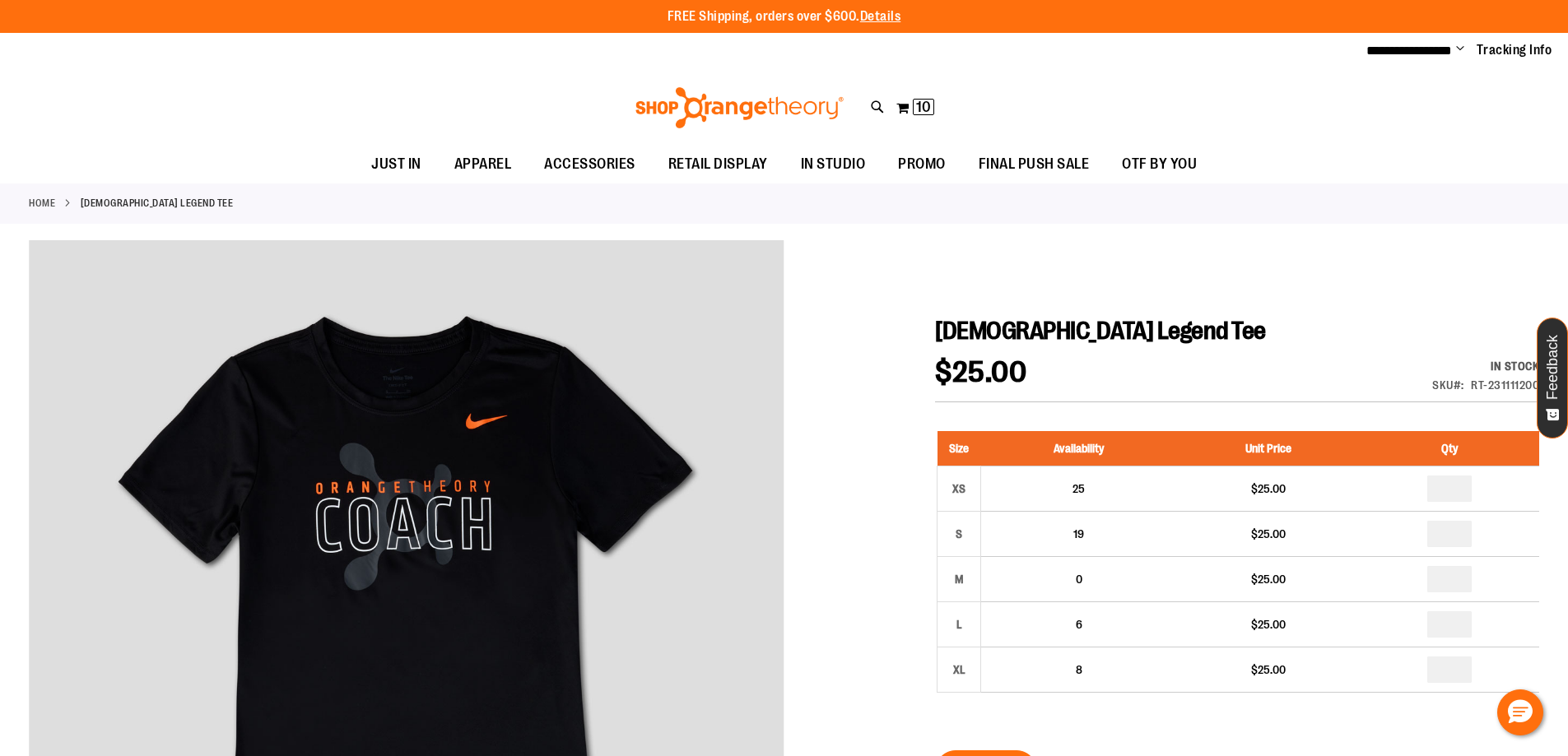
click at [1460, 46] on span "Change" at bounding box center [1459, 50] width 8 height 16
click at [1266, 119] on div "Toggle Nav Search Popular Suggestions Advanced Search" at bounding box center [784, 108] width 1568 height 76
click at [920, 111] on span "10" at bounding box center [923, 106] width 15 height 17
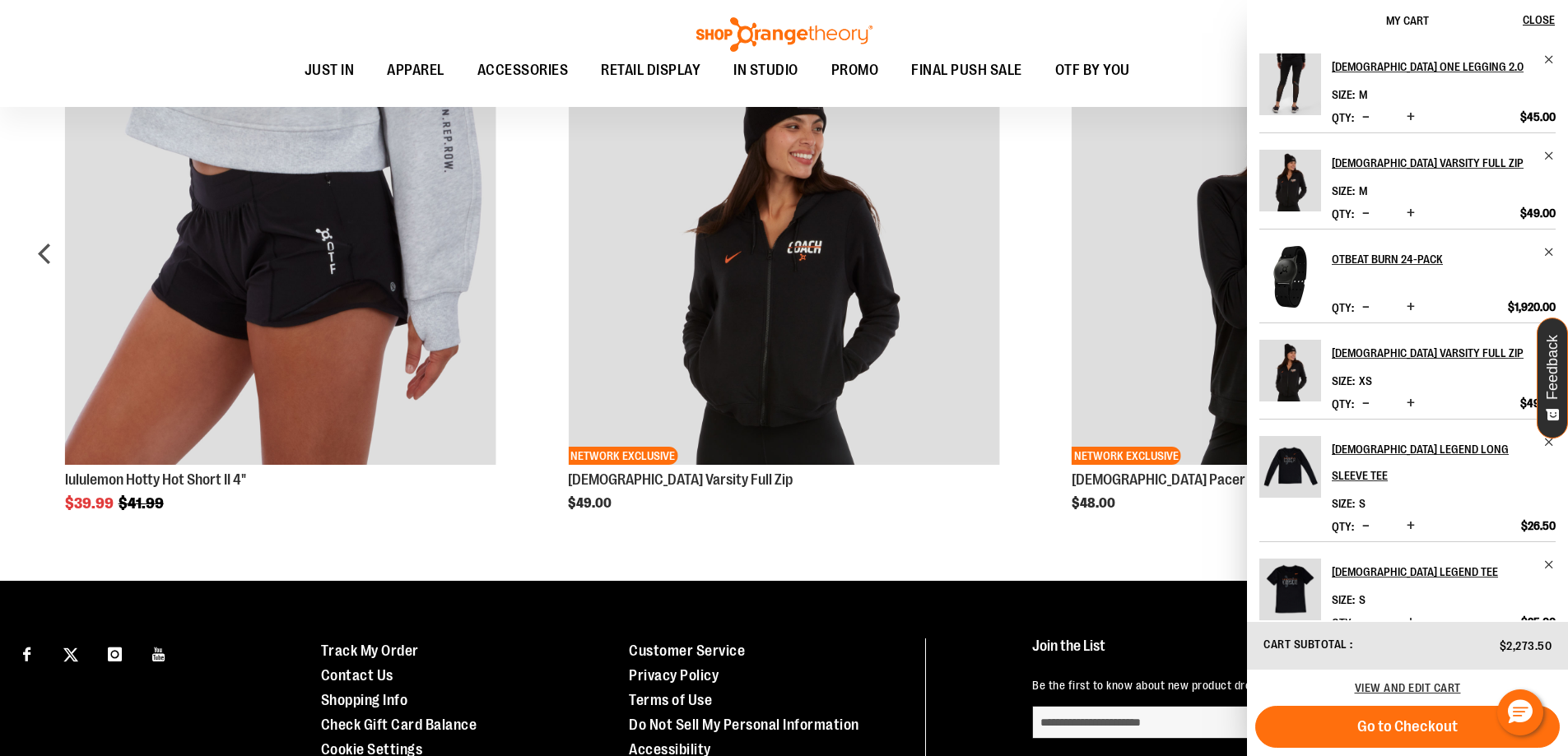
scroll to position [1356, 0]
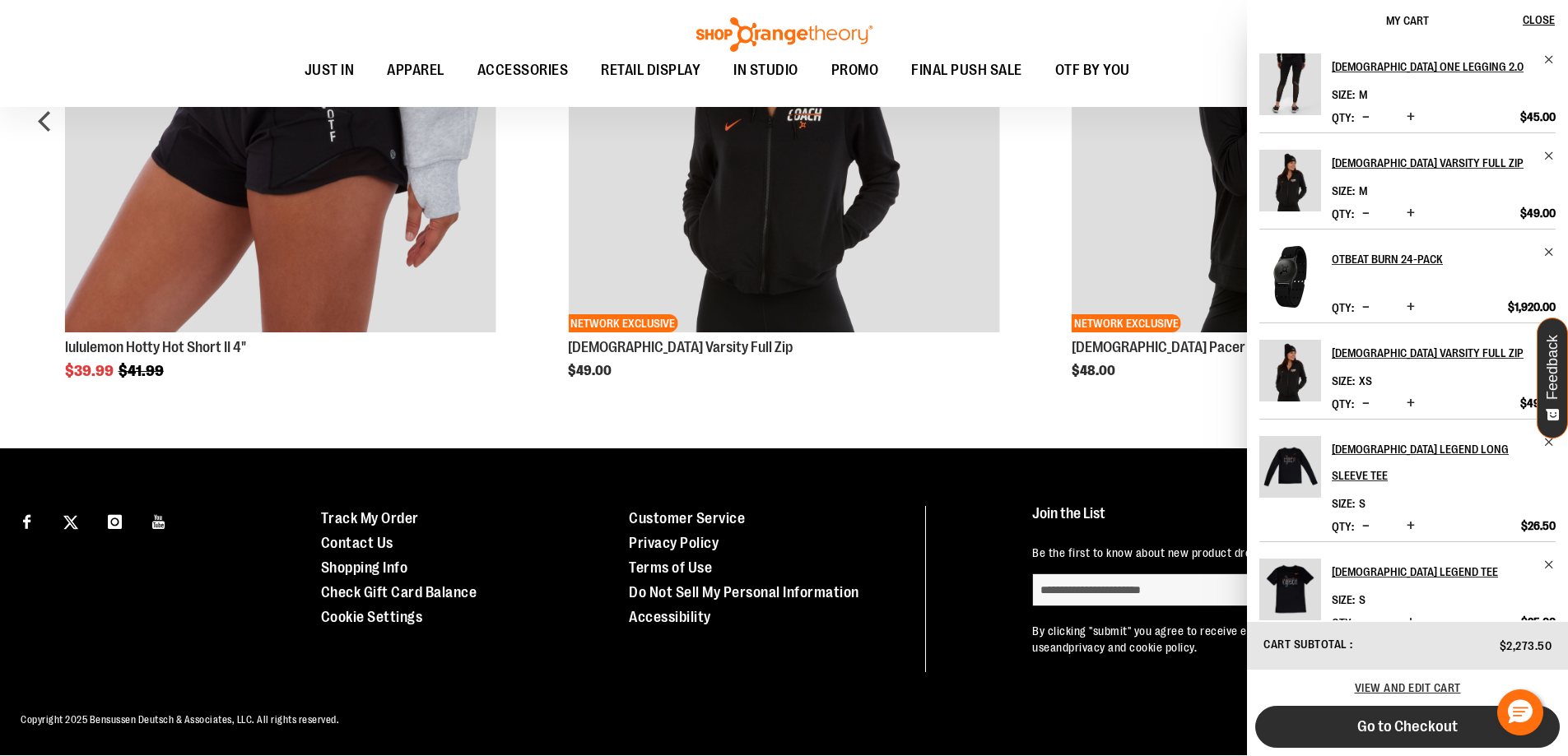
click at [1411, 723] on span "Go to Checkout" at bounding box center [1407, 726] width 100 height 18
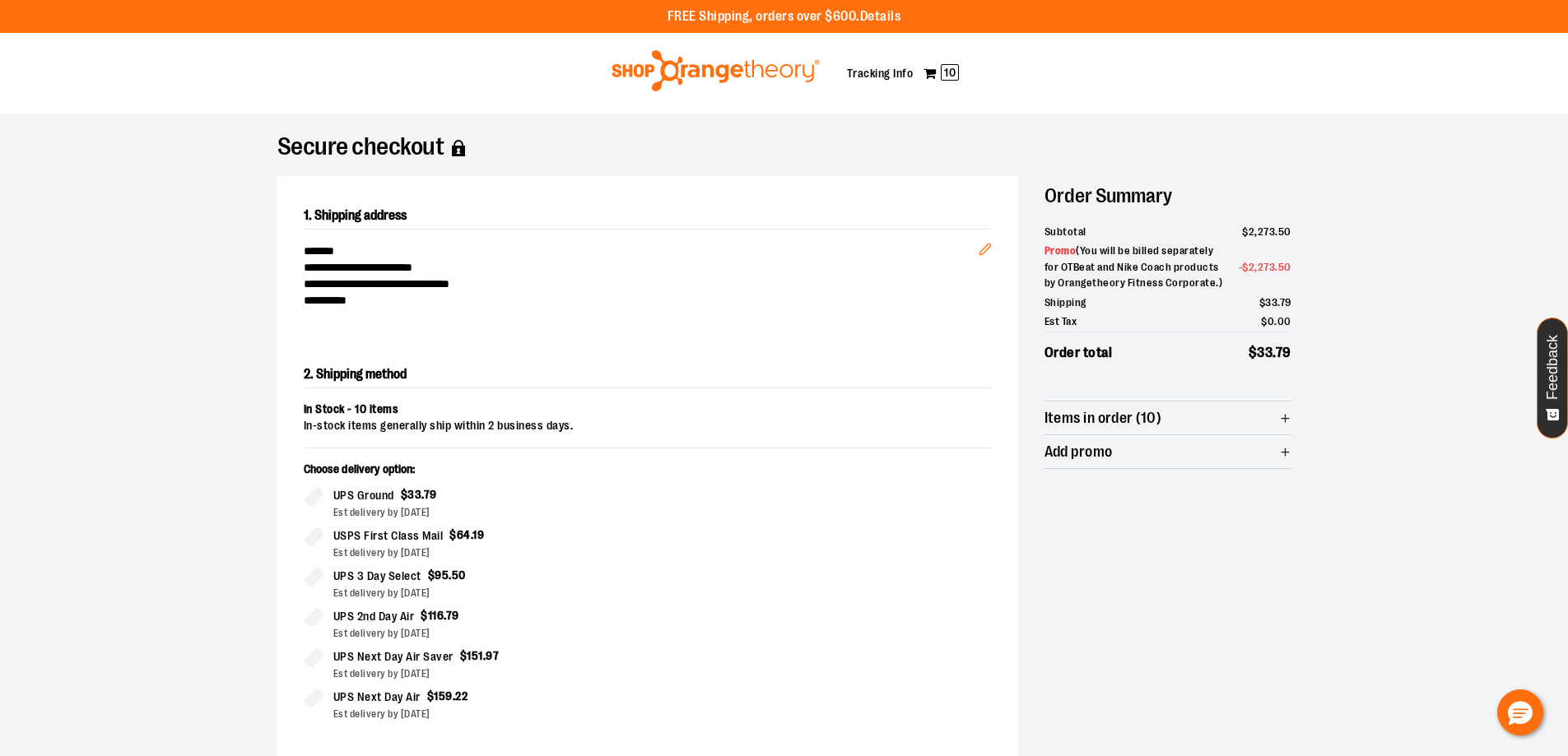
scroll to position [83, 0]
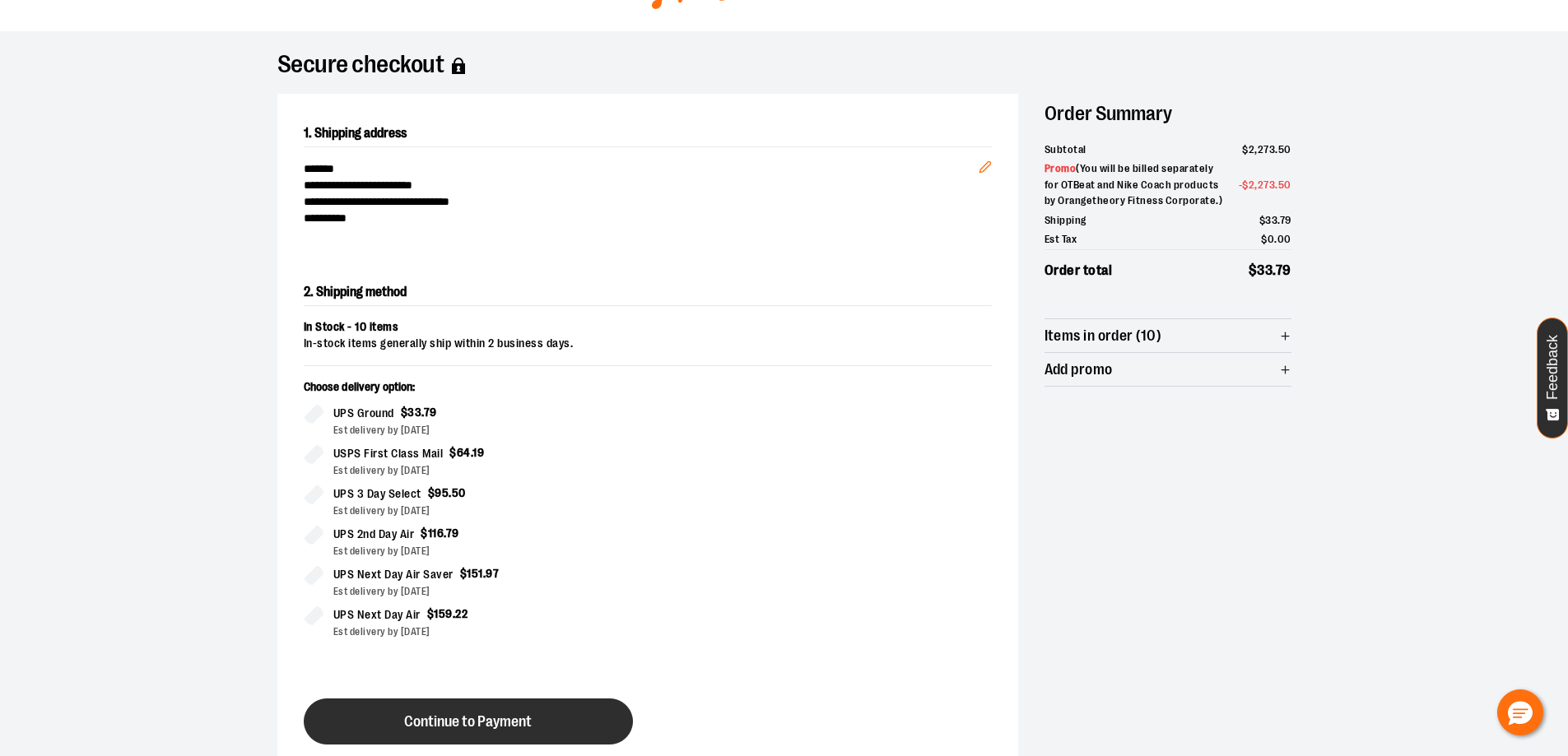
click at [528, 736] on button "Continue to Payment" at bounding box center [468, 721] width 329 height 46
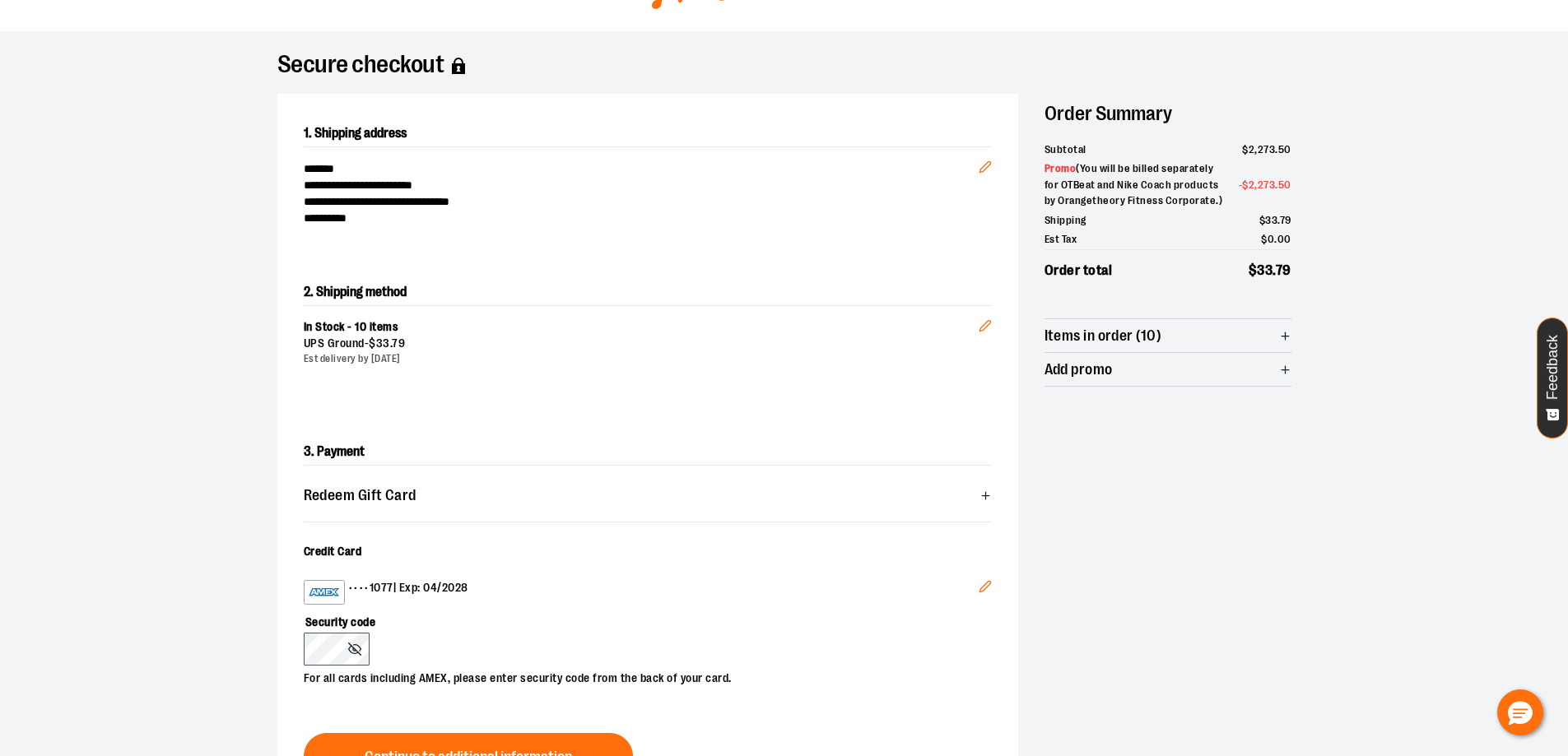
click at [651, 479] on span "Redeem Gift Card" at bounding box center [647, 494] width 688 height 32
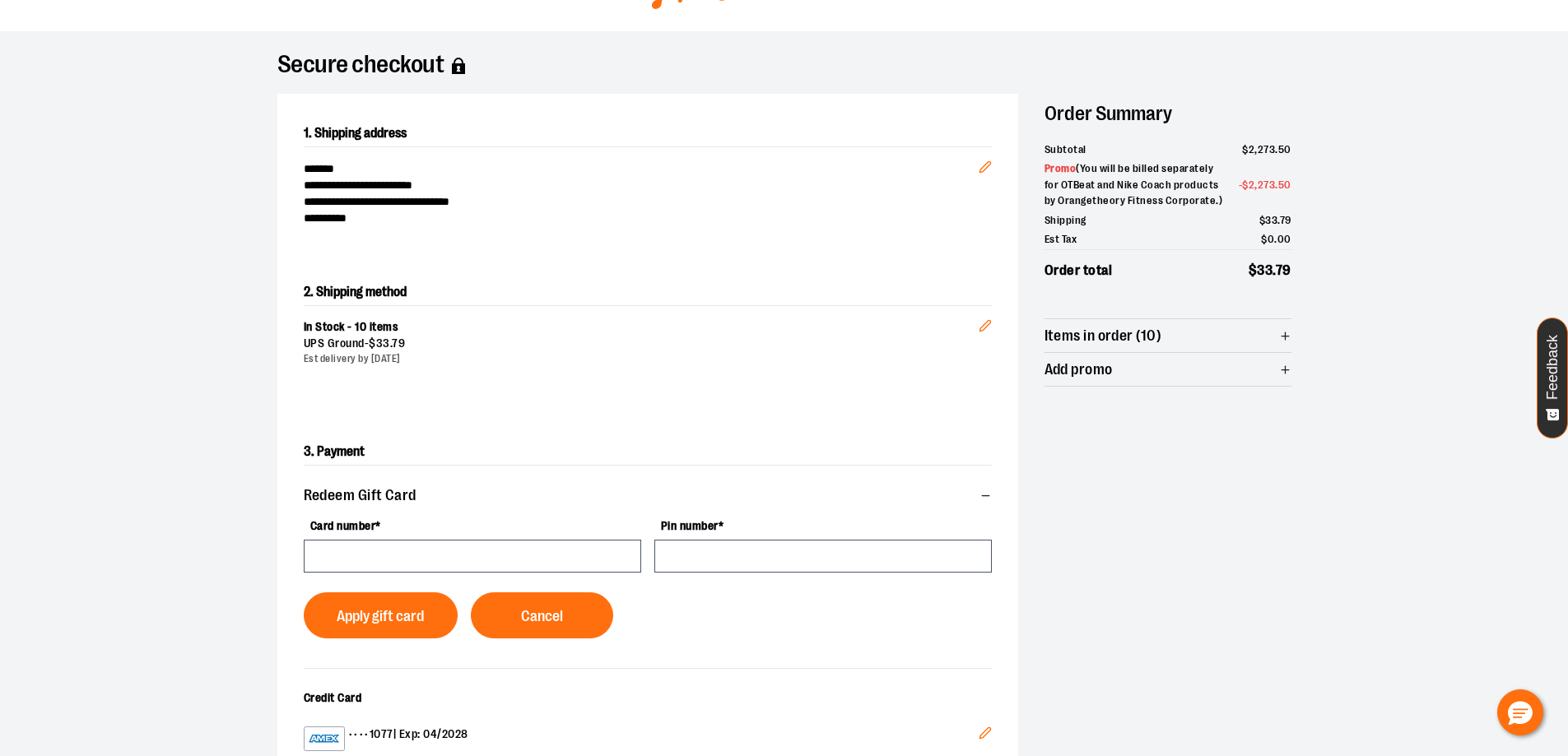
click at [636, 450] on h2 "3. Payment" at bounding box center [647, 451] width 688 height 27
click at [382, 451] on h2 "3. Payment" at bounding box center [647, 451] width 688 height 27
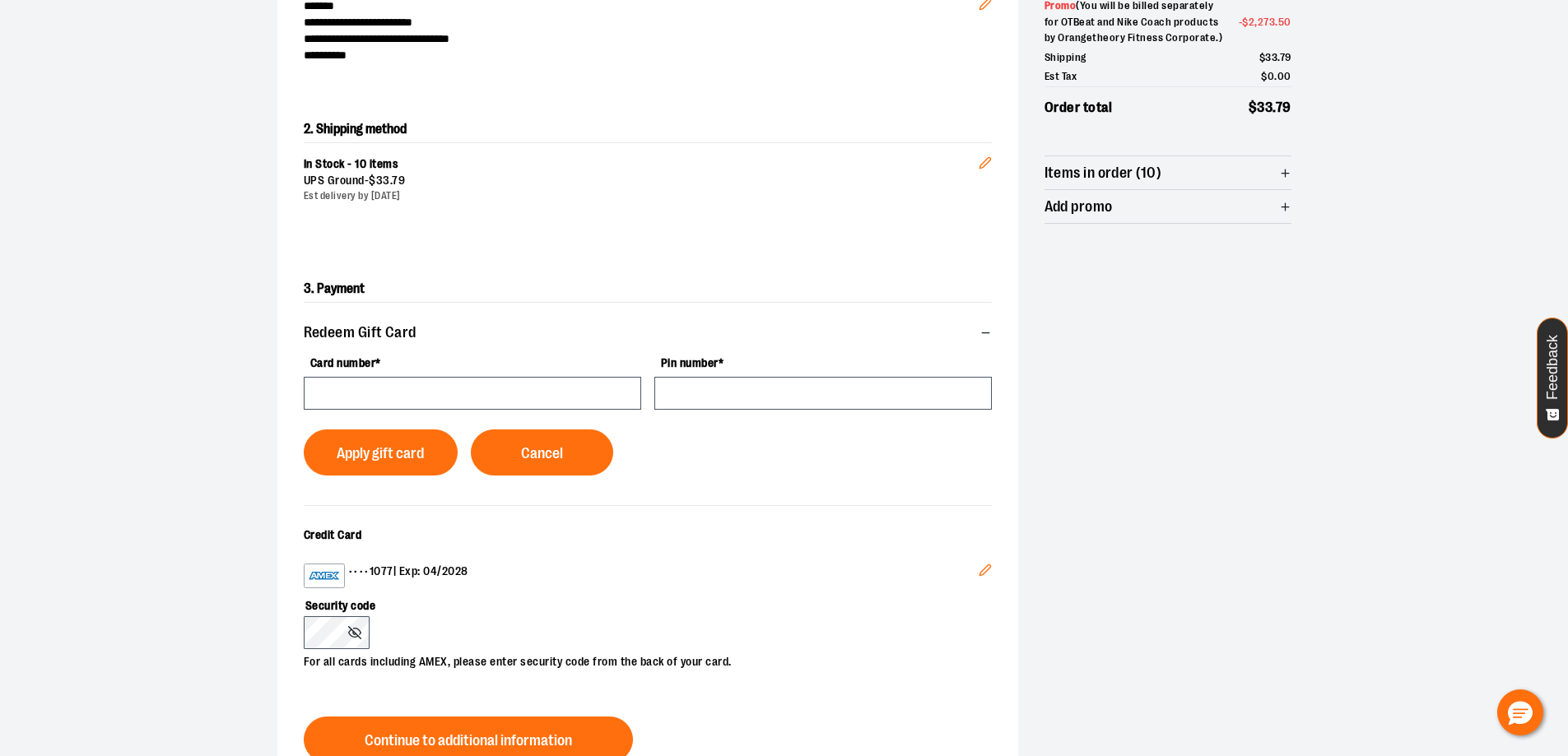
scroll to position [247, 0]
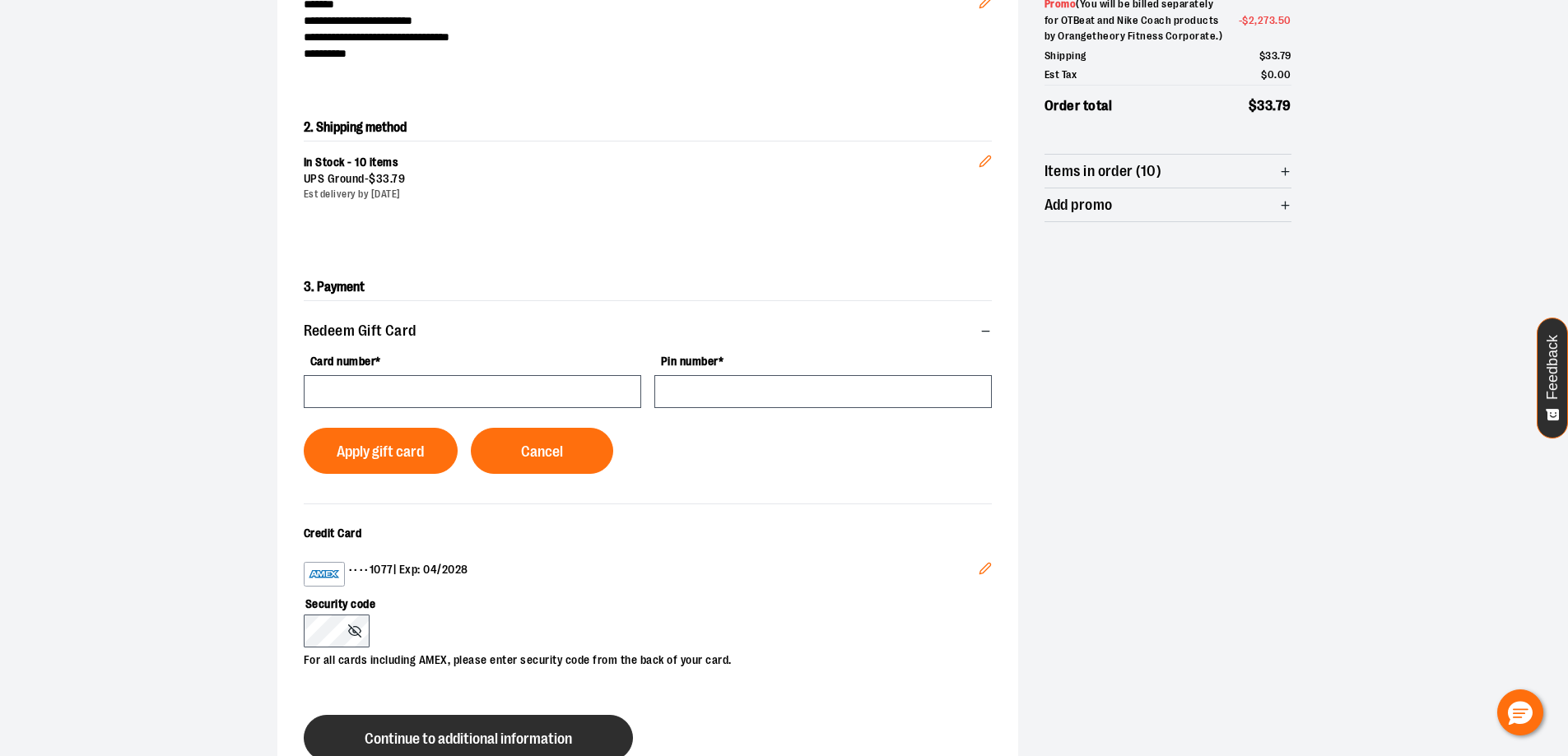
click at [495, 727] on button "Continue to additional information" at bounding box center [468, 738] width 329 height 46
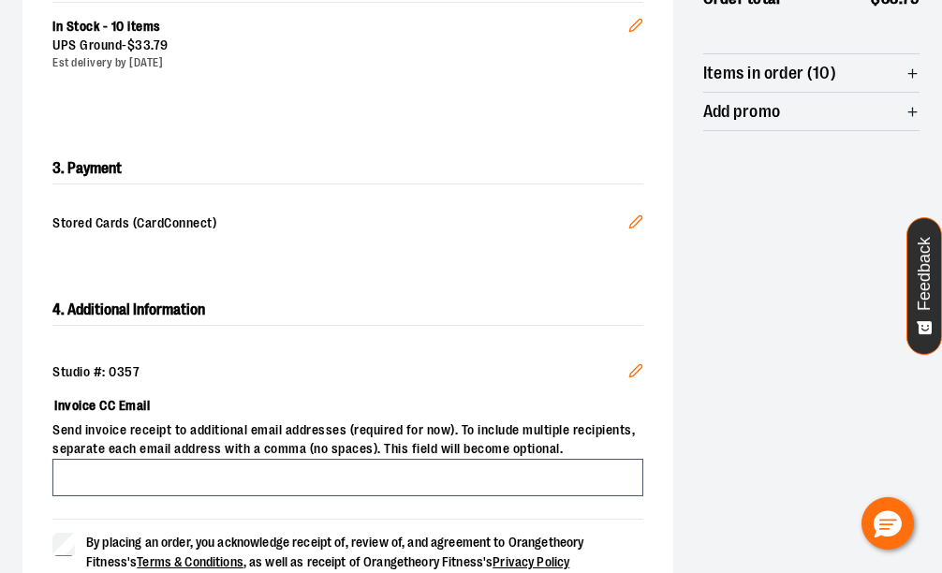
scroll to position [468, 0]
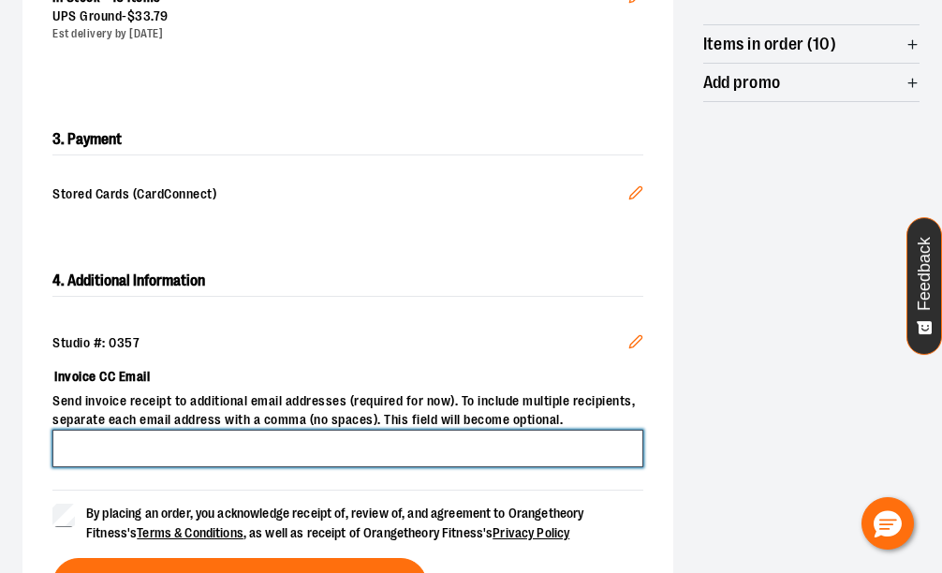
click at [141, 451] on input "Invoice CC Email" at bounding box center [347, 448] width 591 height 37
type input "**********"
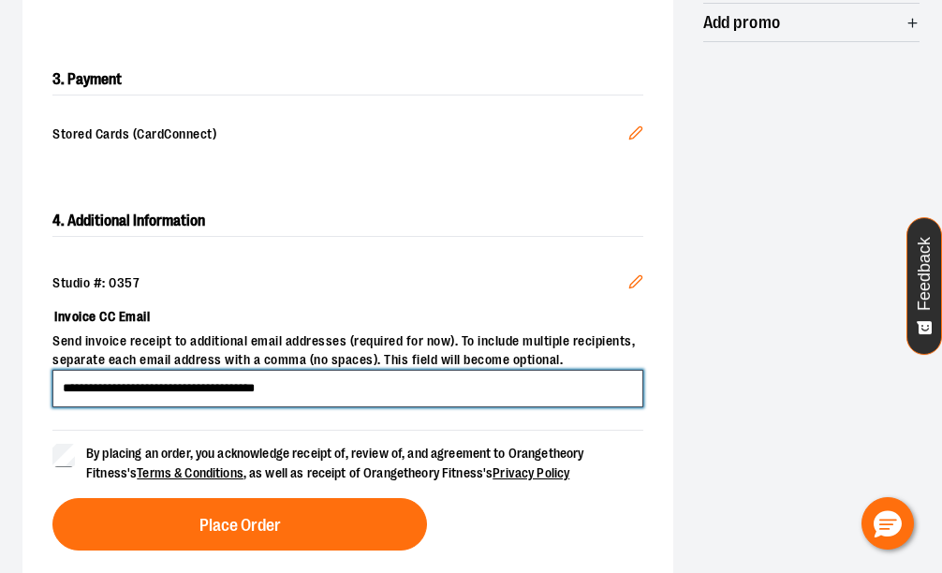
scroll to position [562, 0]
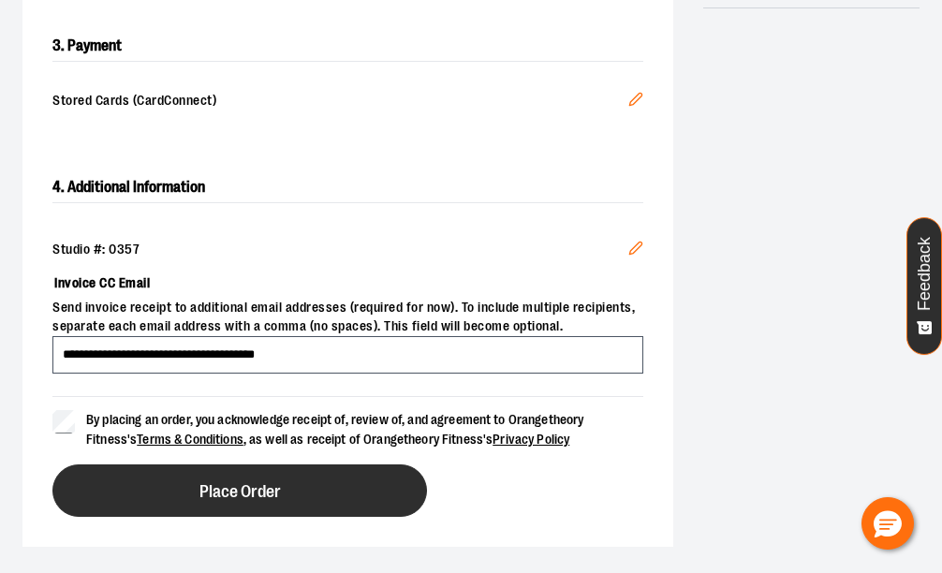
click at [255, 500] on button "Place Order" at bounding box center [239, 491] width 375 height 52
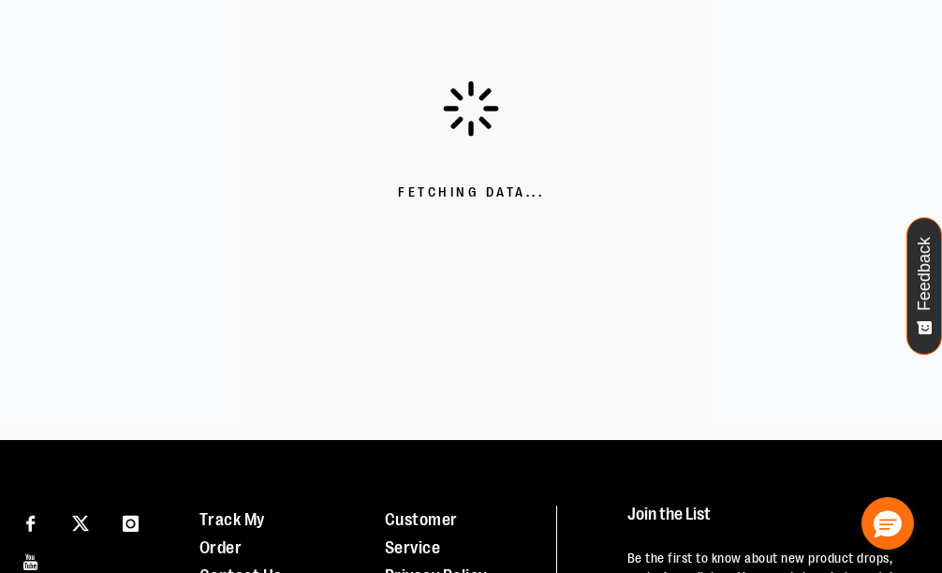
scroll to position [170, 0]
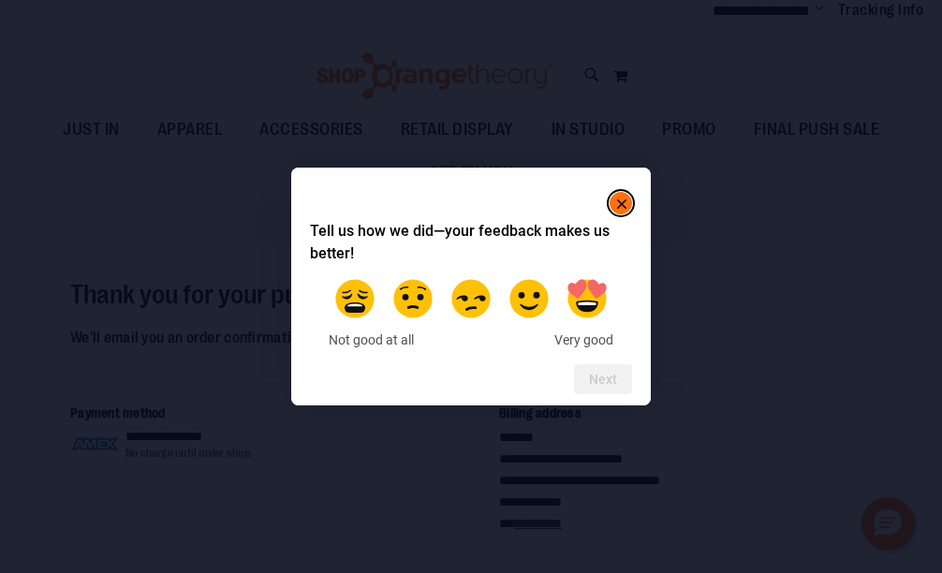
scroll to position [93, 0]
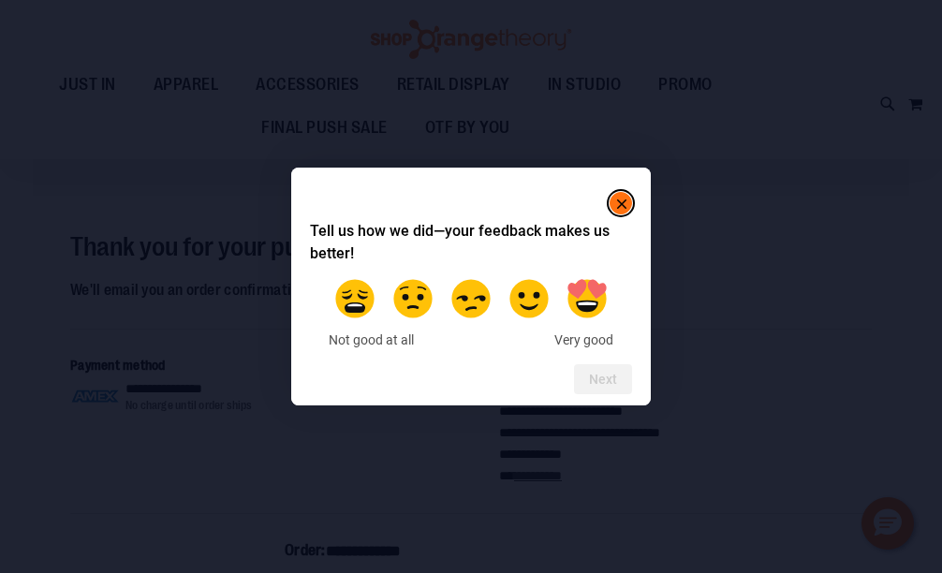
click at [601, 297] on label at bounding box center [587, 299] width 52 height 52
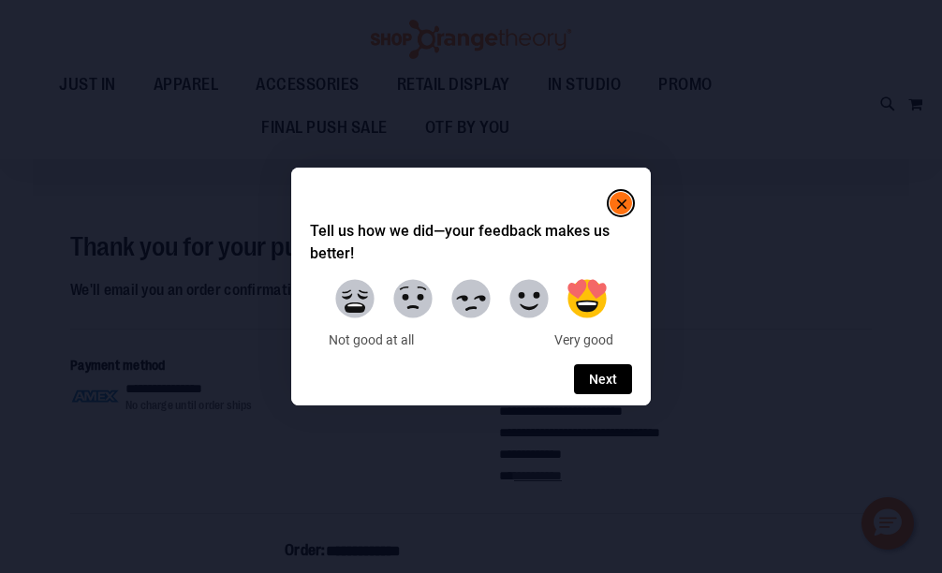
click at [792, 325] on html "**********" at bounding box center [471, 193] width 942 height 573
click at [616, 204] on rect "Close" at bounding box center [622, 204] width 22 height 22
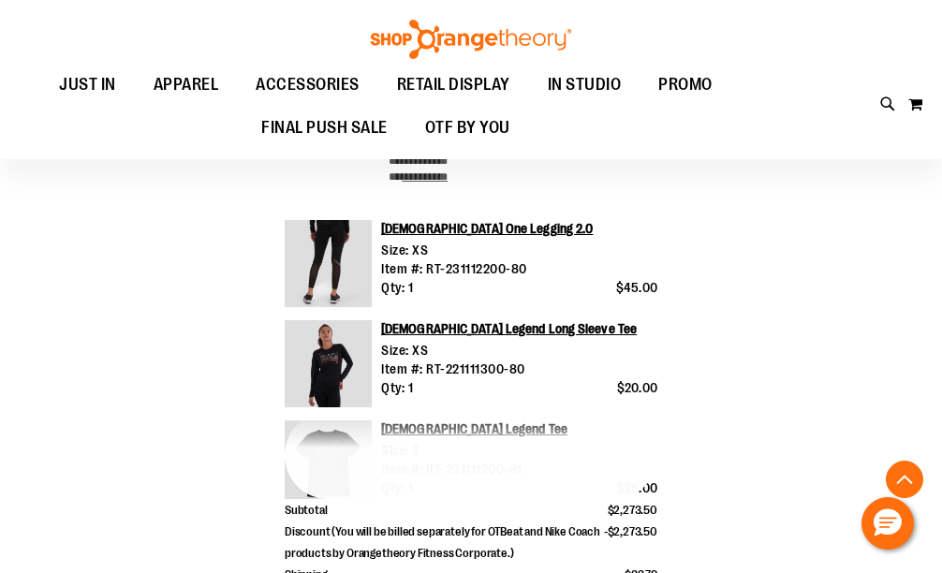
scroll to position [655, 0]
